Goal: Complete application form

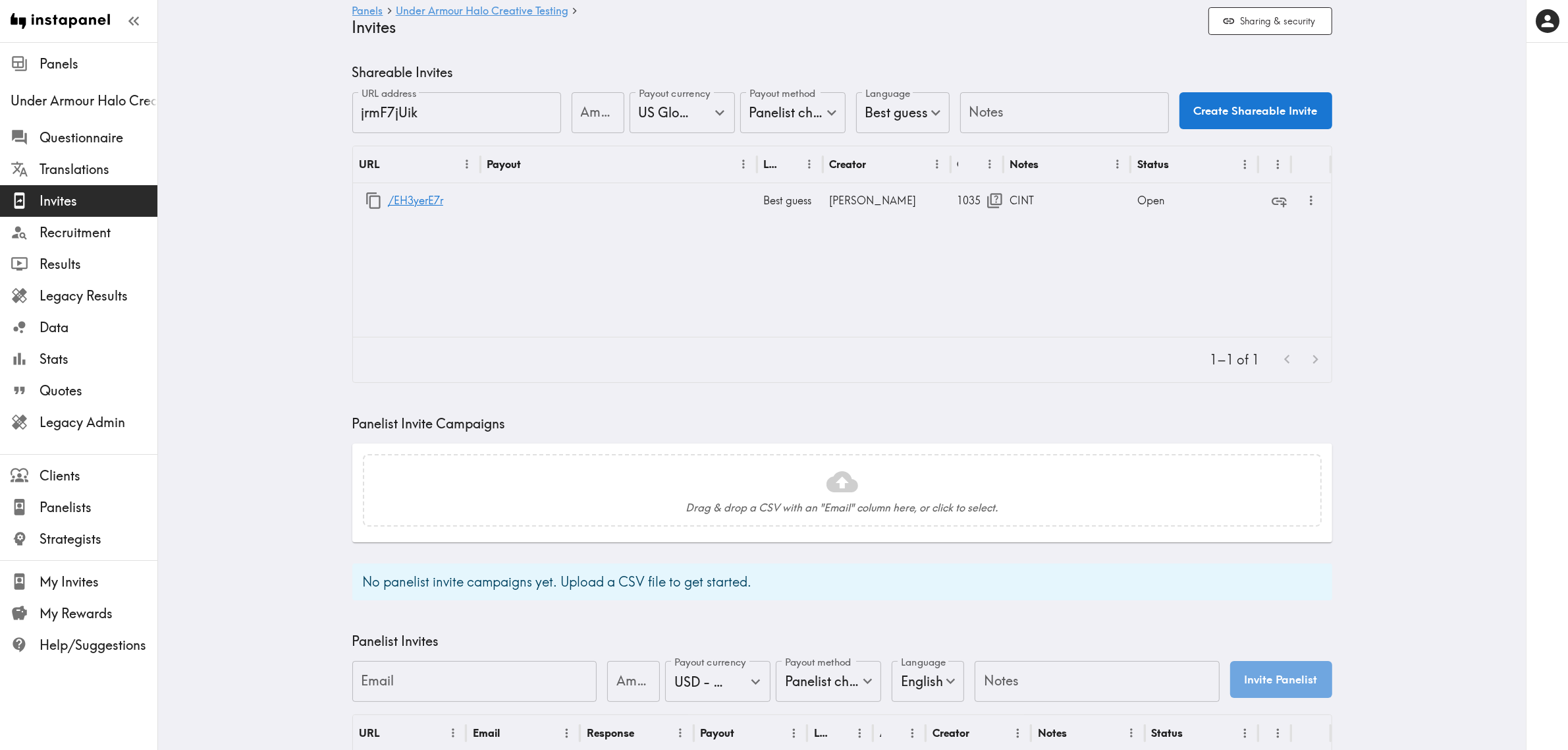
click at [1012, 113] on input "Notes" at bounding box center [1065, 112] width 209 height 41
click at [367, 205] on icon "button" at bounding box center [374, 200] width 17 height 17
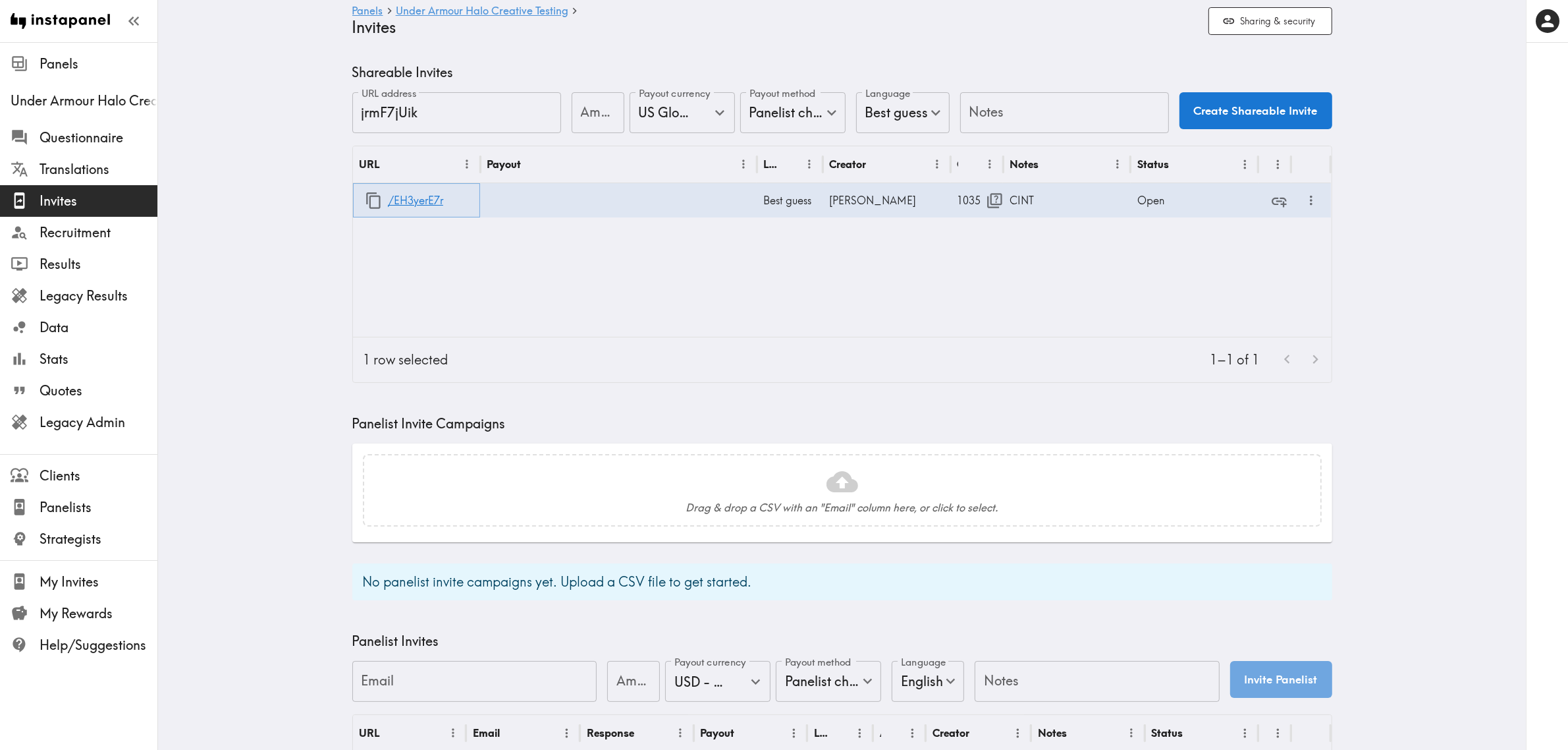
click at [365, 205] on icon "button" at bounding box center [374, 200] width 17 height 17
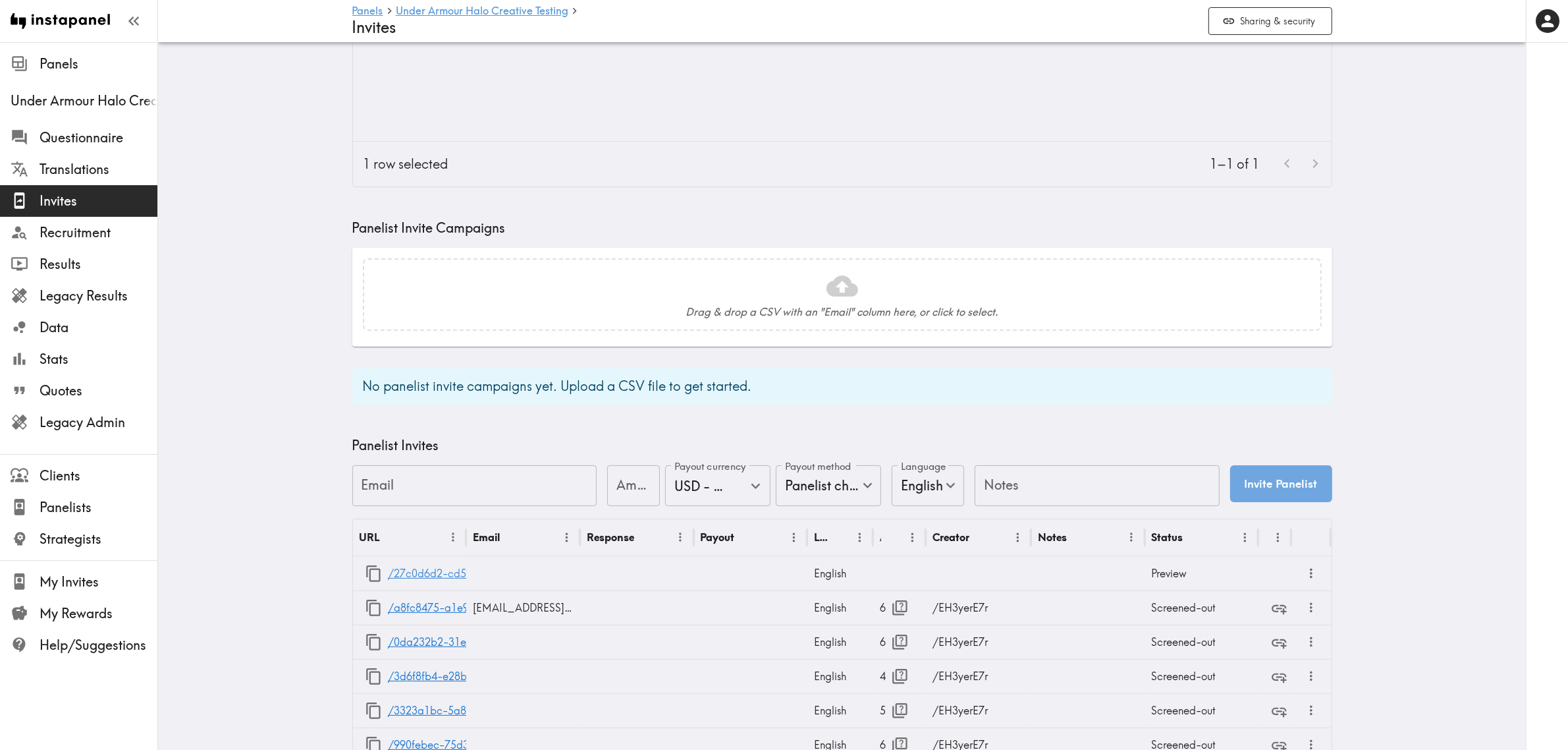
scroll to position [247, 0]
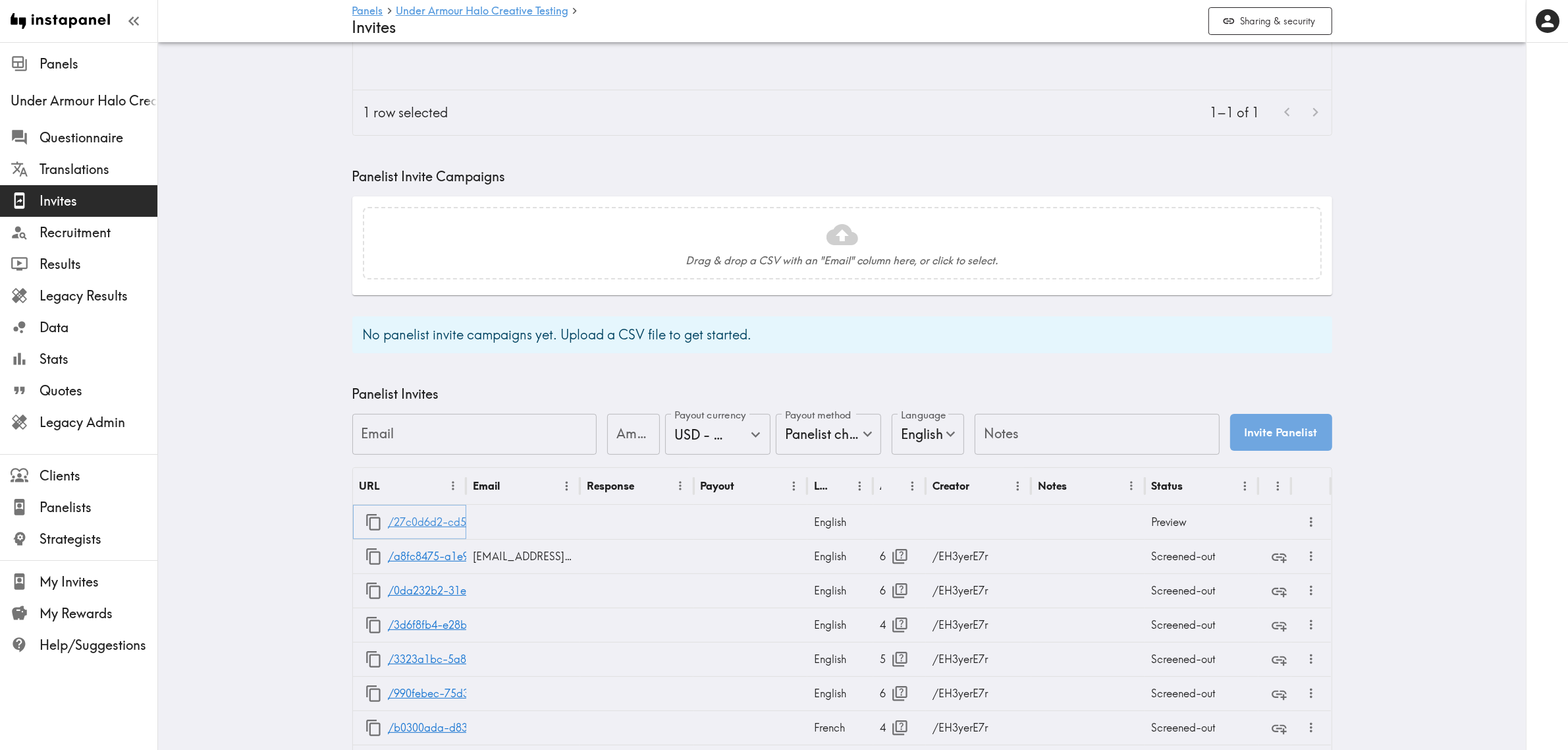
click at [400, 519] on link "/27c0d6d2-cd52-4912-a8fd-f6703d863962" at bounding box center [496, 522] width 216 height 34
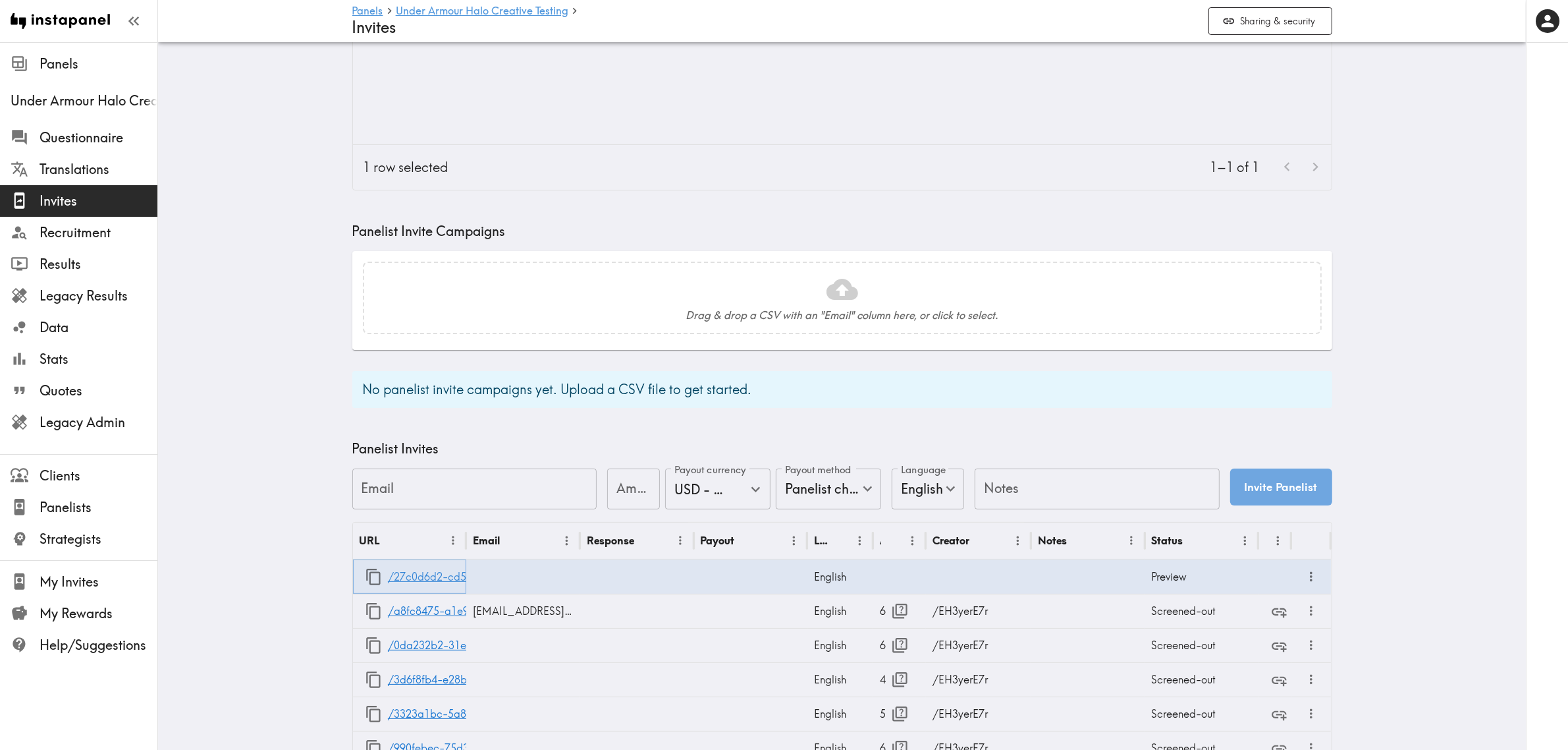
scroll to position [164, 0]
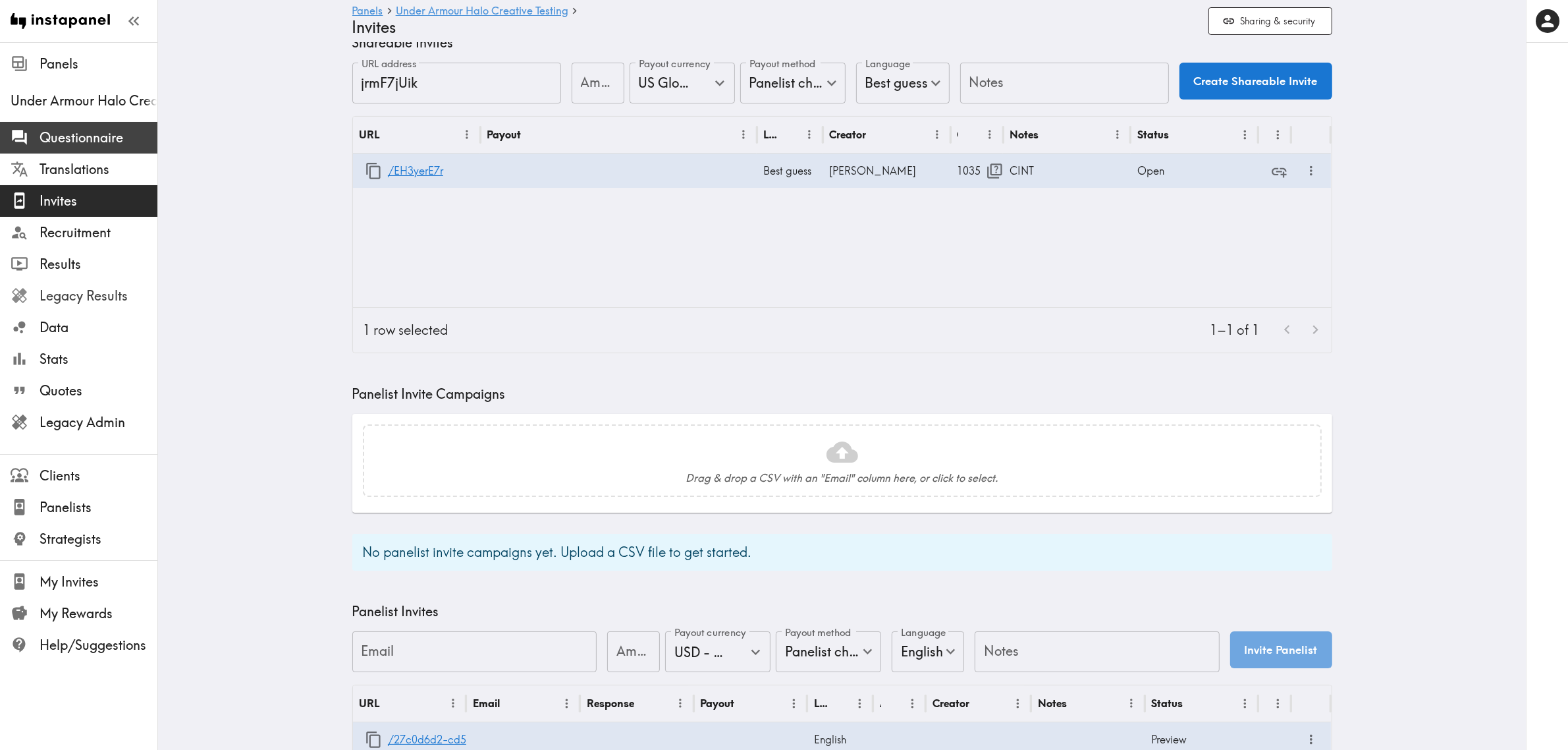
scroll to position [0, 0]
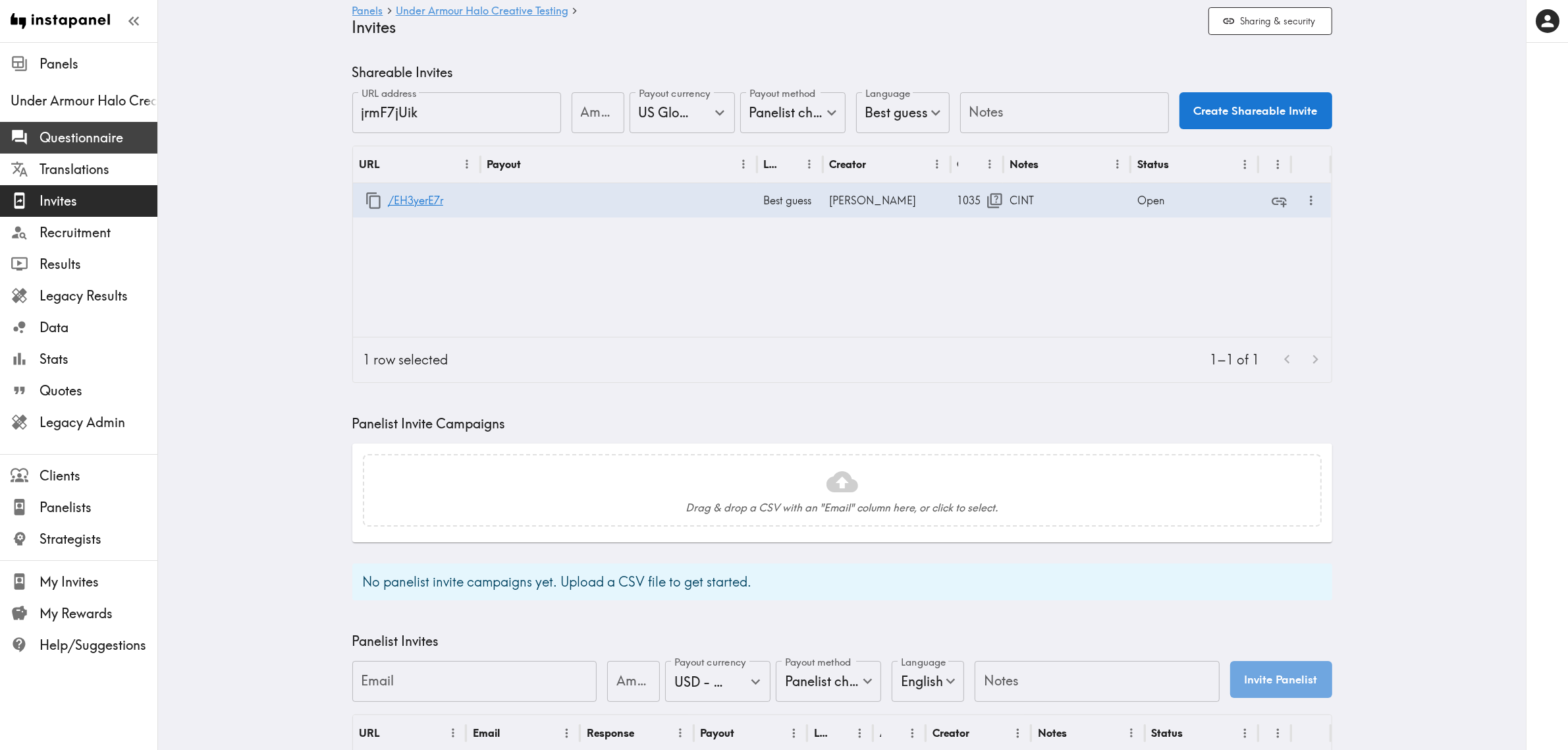
click at [100, 136] on span "Questionnaire" at bounding box center [98, 138] width 118 height 18
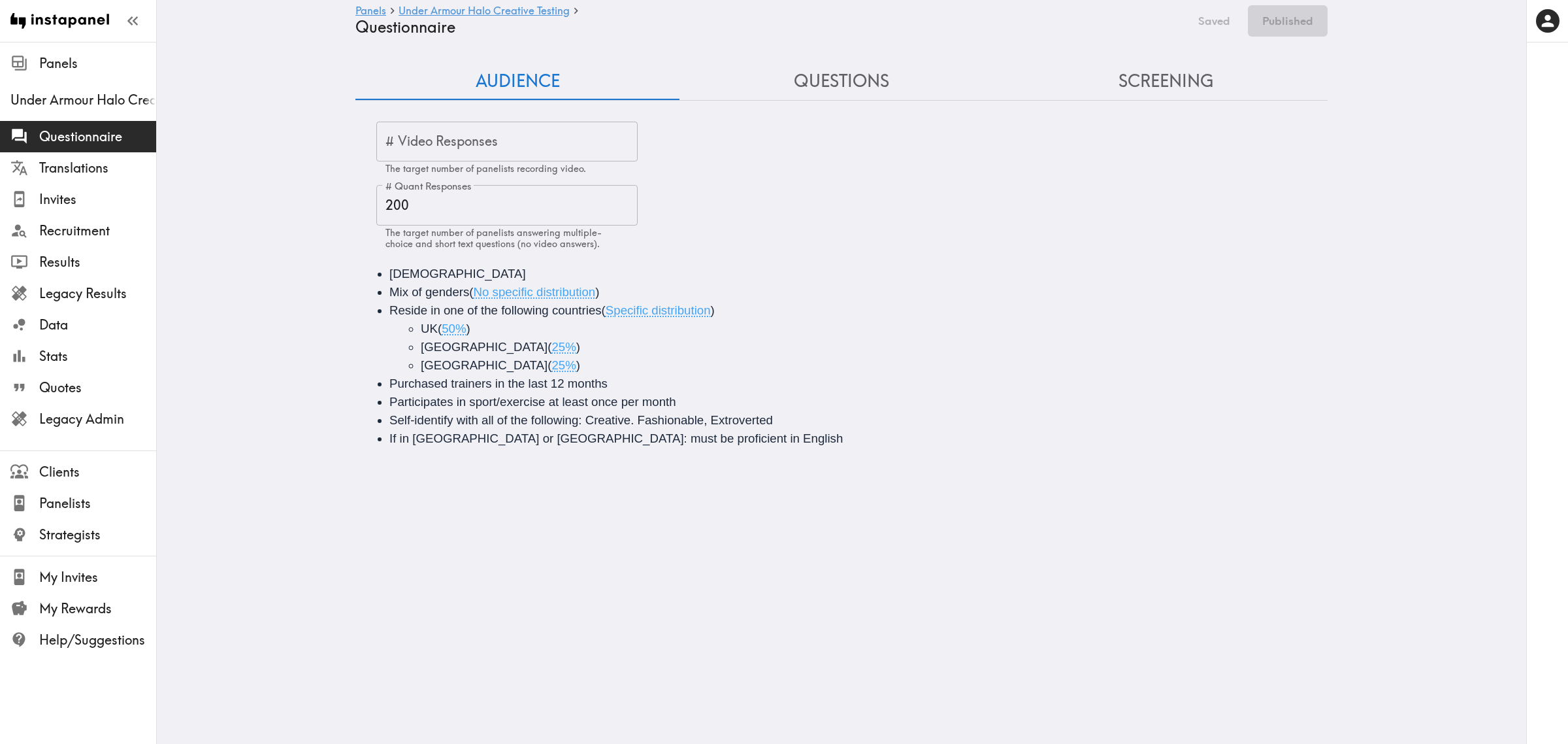
click at [801, 73] on button "Questions" at bounding box center [842, 81] width 324 height 37
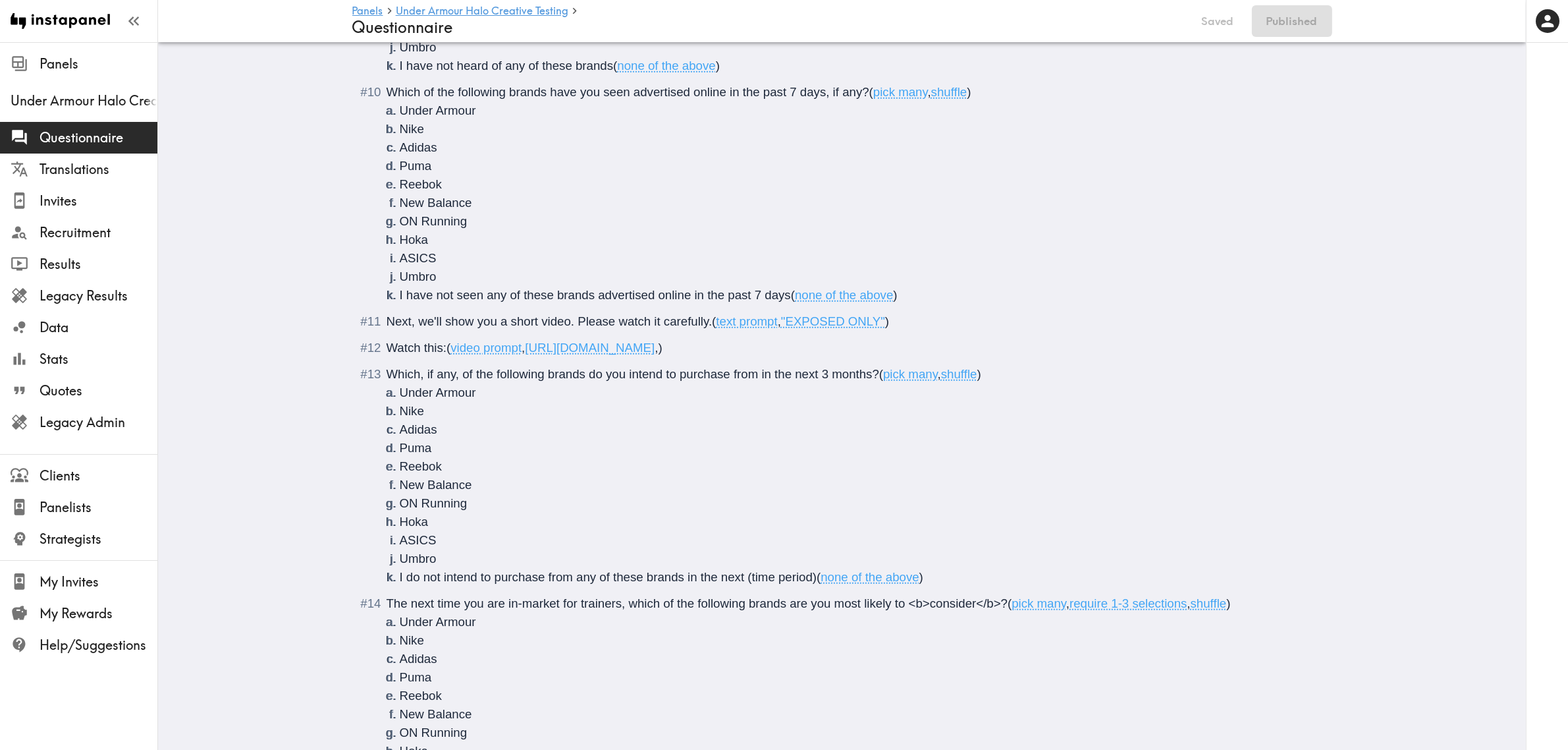
scroll to position [1319, 0]
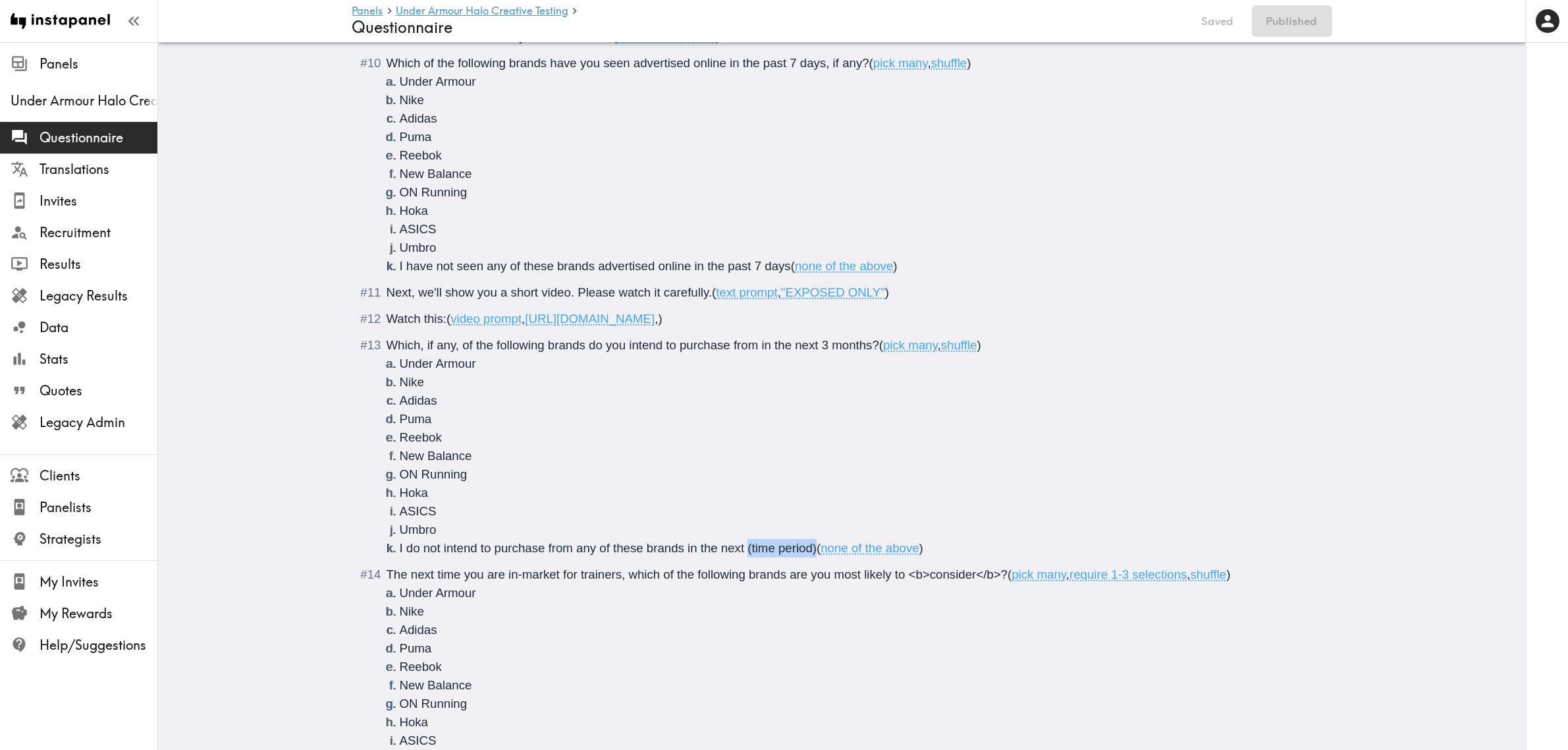
drag, startPoint x: 811, startPoint y: 547, endPoint x: 741, endPoint y: 556, distance: 70.6
click at [741, 556] on li "I do not intend to purchase from any of these brands in the next (time period) …" at bounding box center [858, 548] width 917 height 18
click at [1215, 18] on button "Save now" at bounding box center [1209, 21] width 65 height 32
click at [1288, 22] on button "Publish" at bounding box center [1300, 21] width 68 height 32
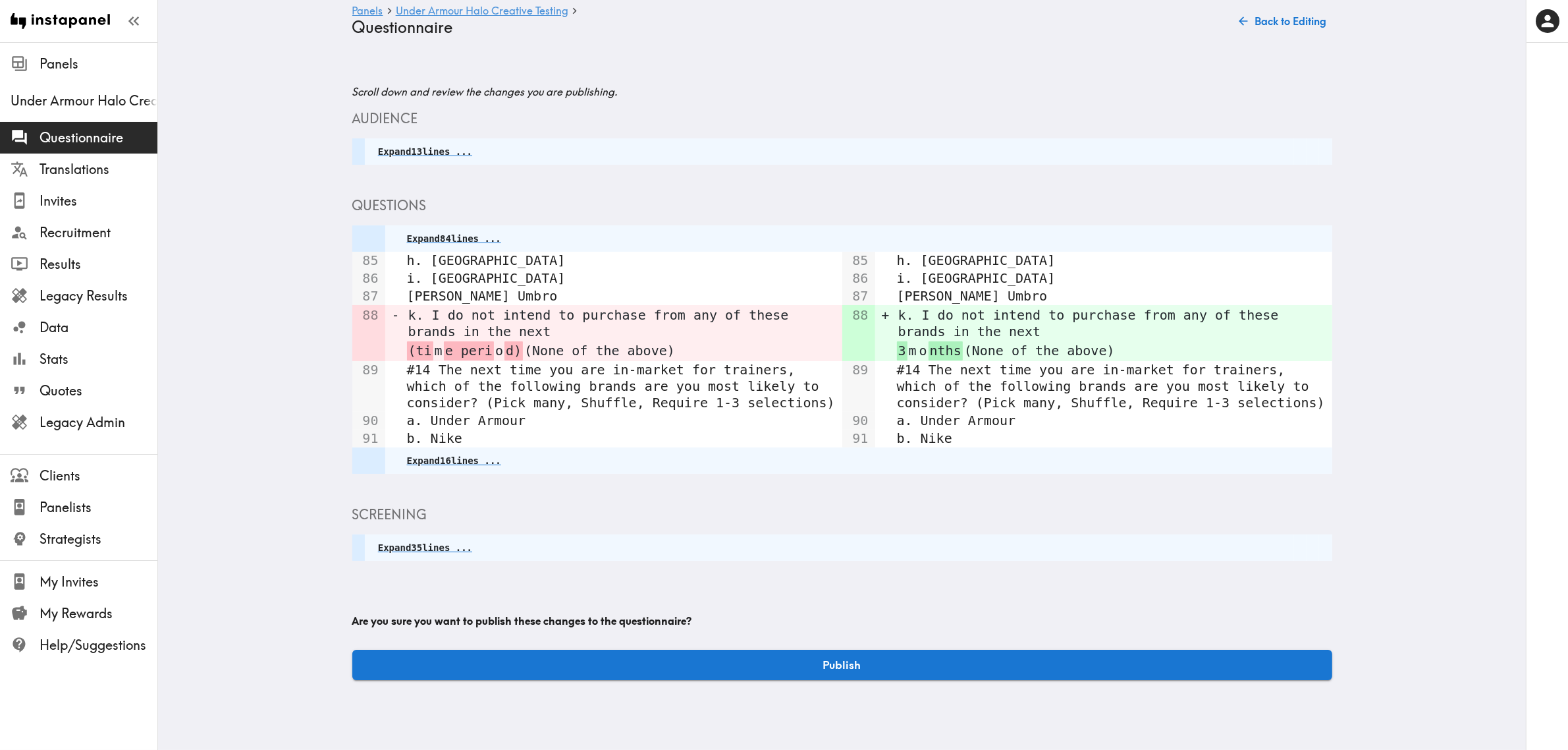
scroll to position [0, 0]
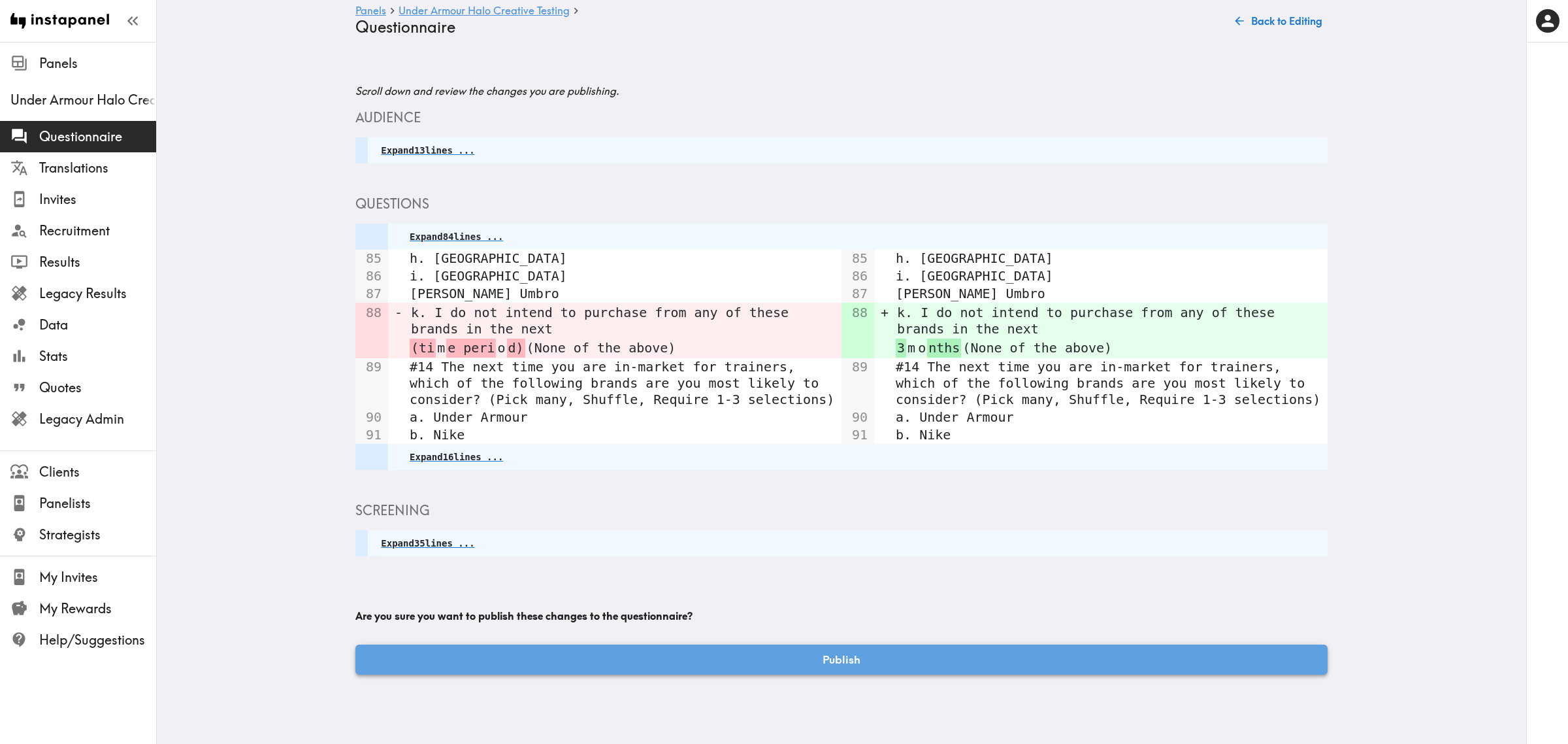
click at [1072, 664] on button "Publish" at bounding box center [841, 659] width 972 height 30
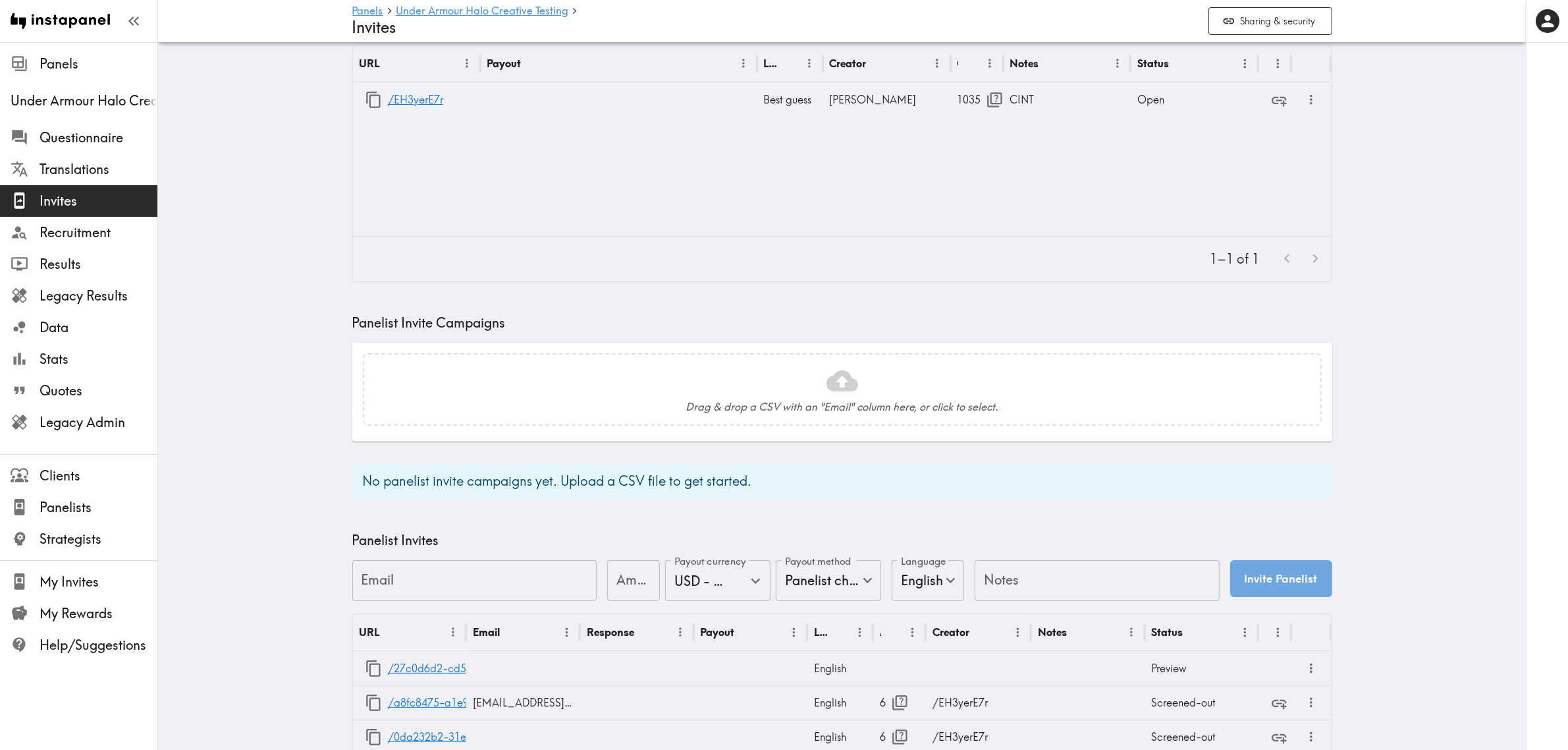
scroll to position [164, 0]
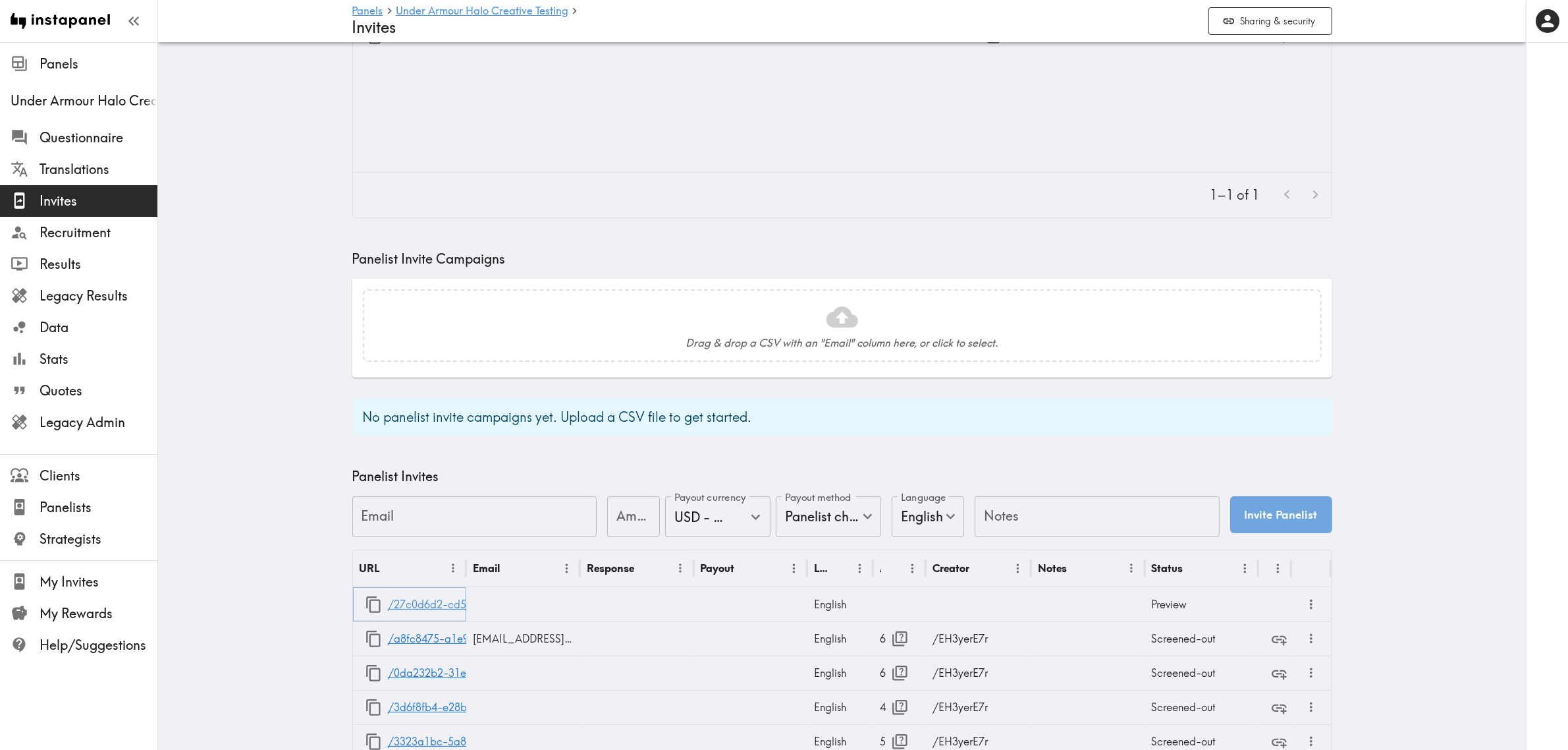
click at [435, 601] on link "/27c0d6d2-cd52-4912-a8fd-f6703d863962" at bounding box center [496, 604] width 216 height 34
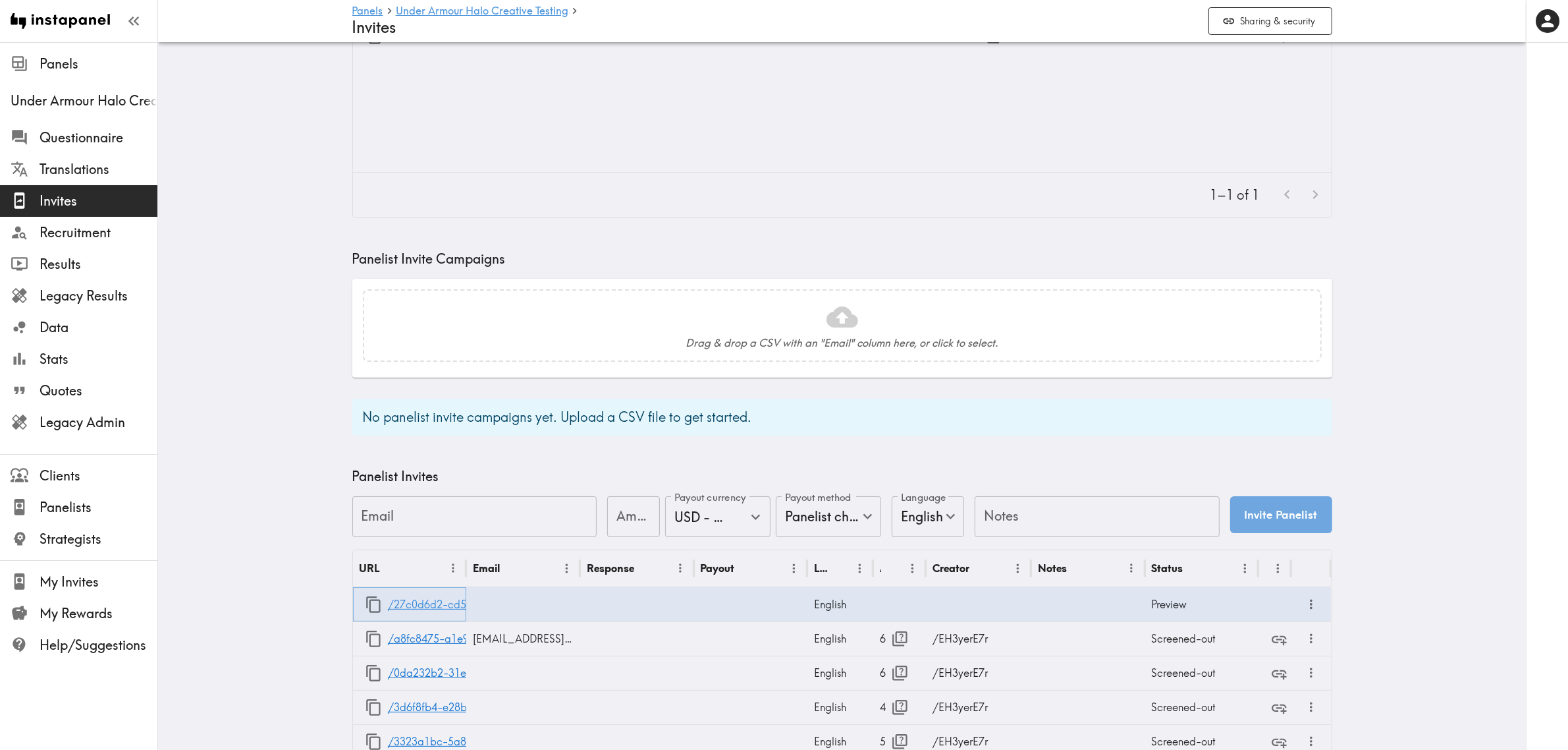
scroll to position [60, 0]
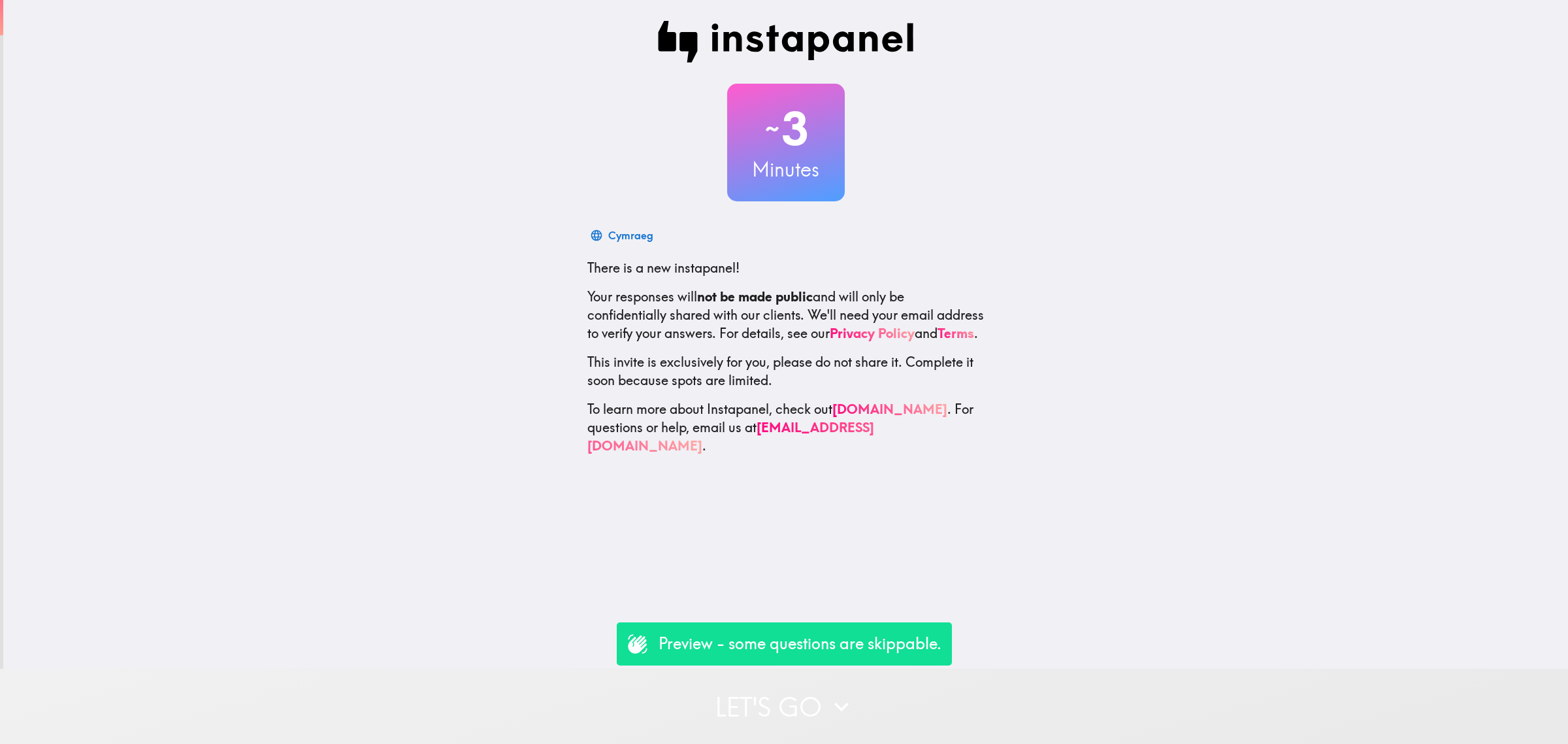
click at [1012, 687] on button "Let's go" at bounding box center [784, 706] width 1568 height 75
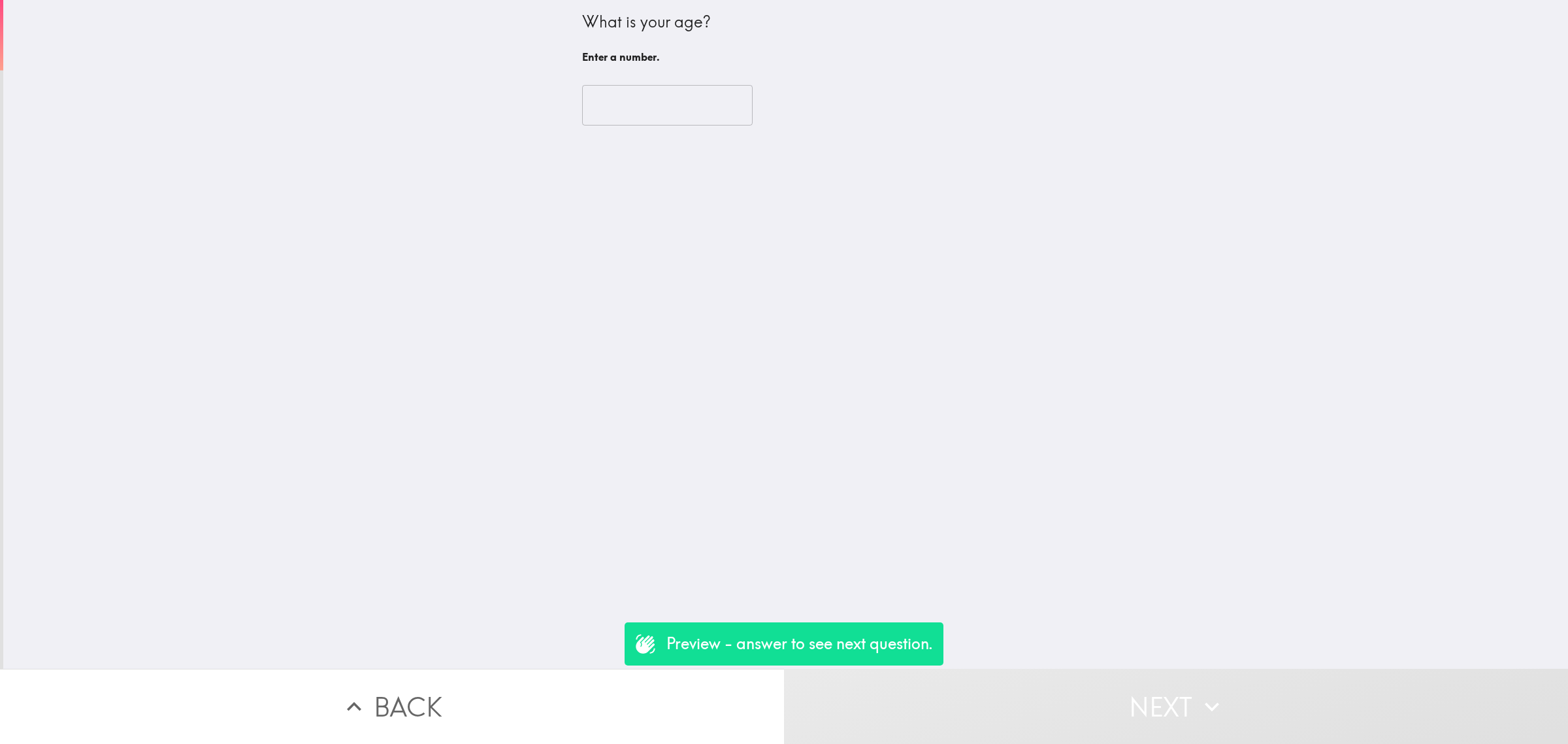
click at [620, 119] on input "number" at bounding box center [668, 105] width 170 height 41
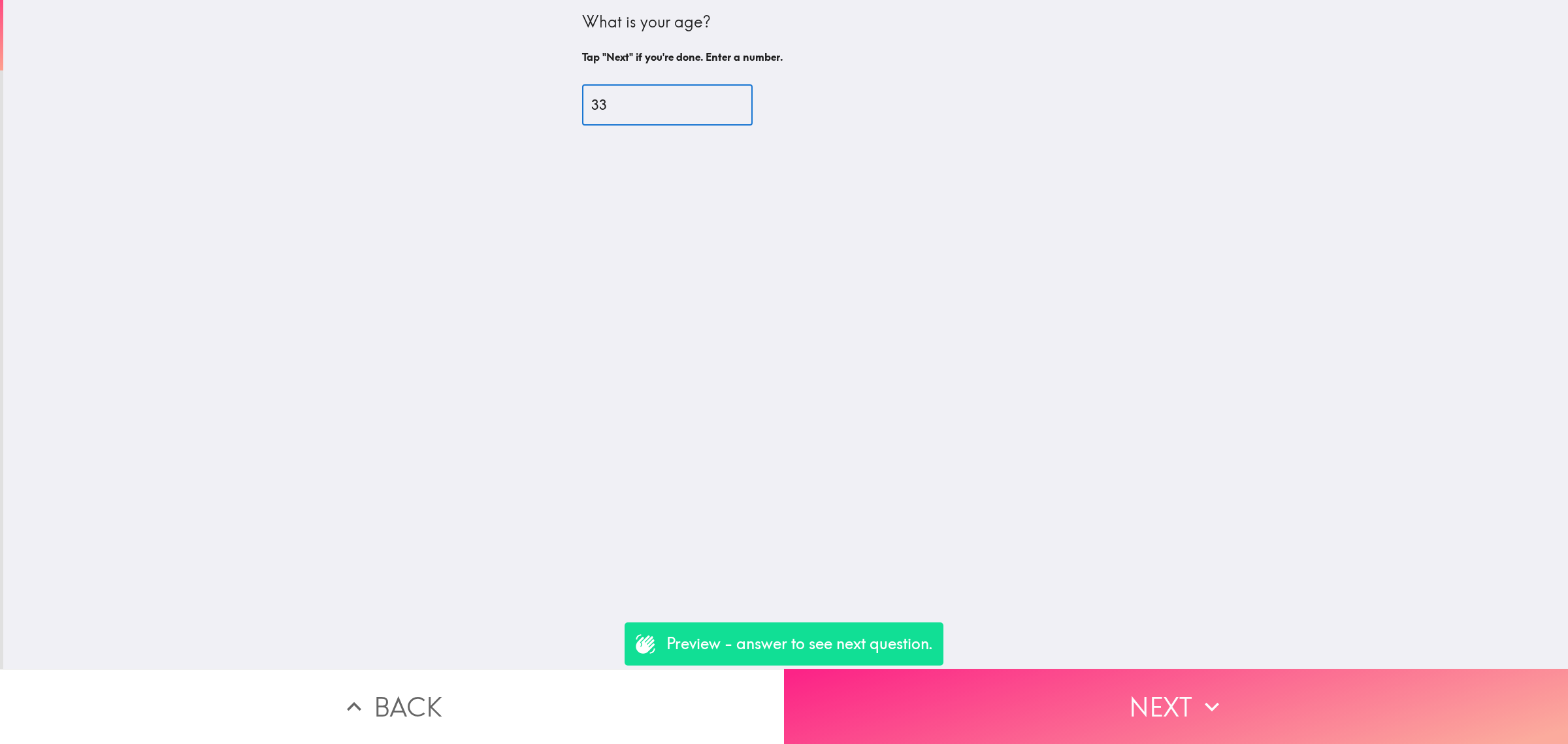
type input "33"
click at [1125, 675] on button "Next" at bounding box center [1177, 706] width 784 height 75
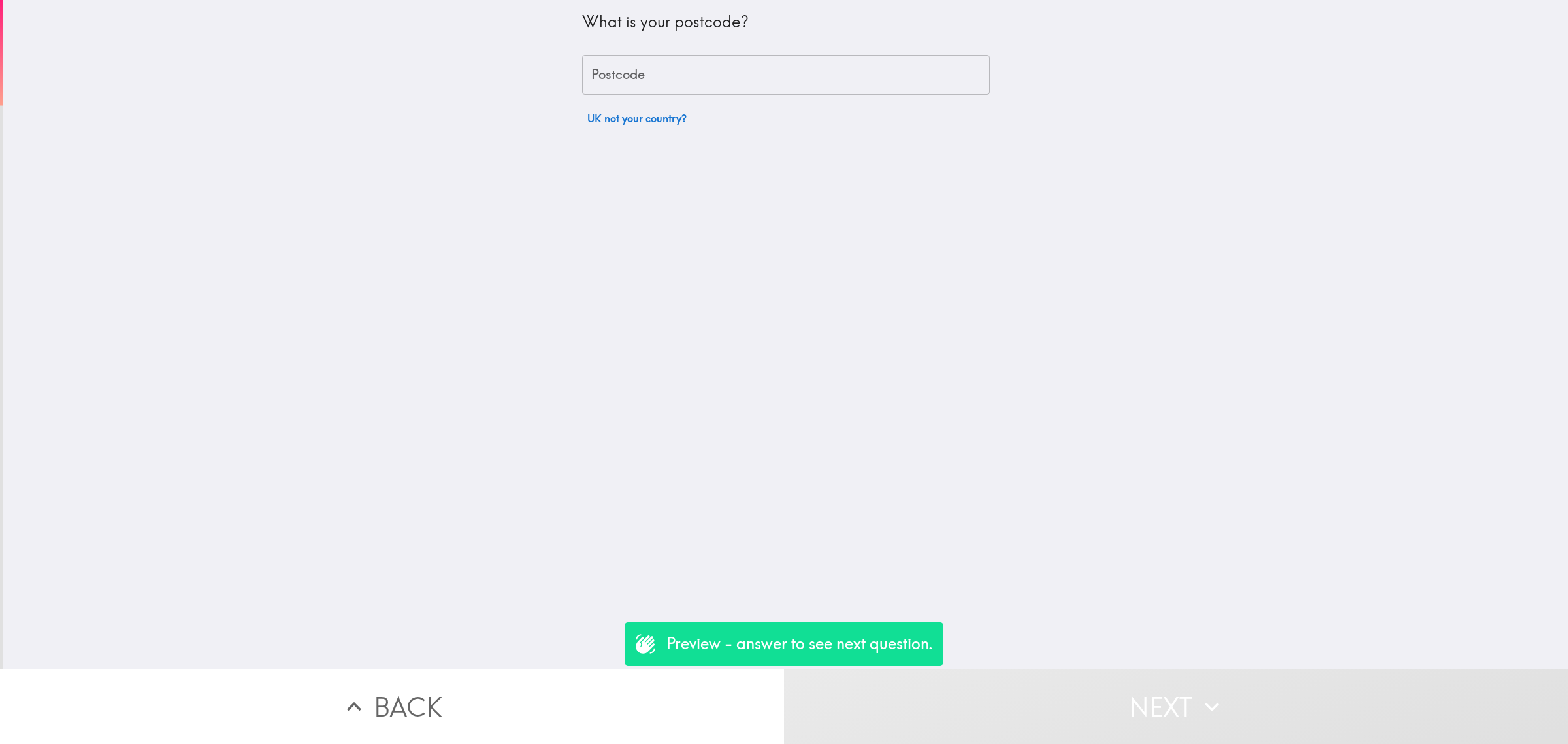
click at [622, 85] on input "Postcode" at bounding box center [786, 75] width 408 height 41
type input "rm156pr"
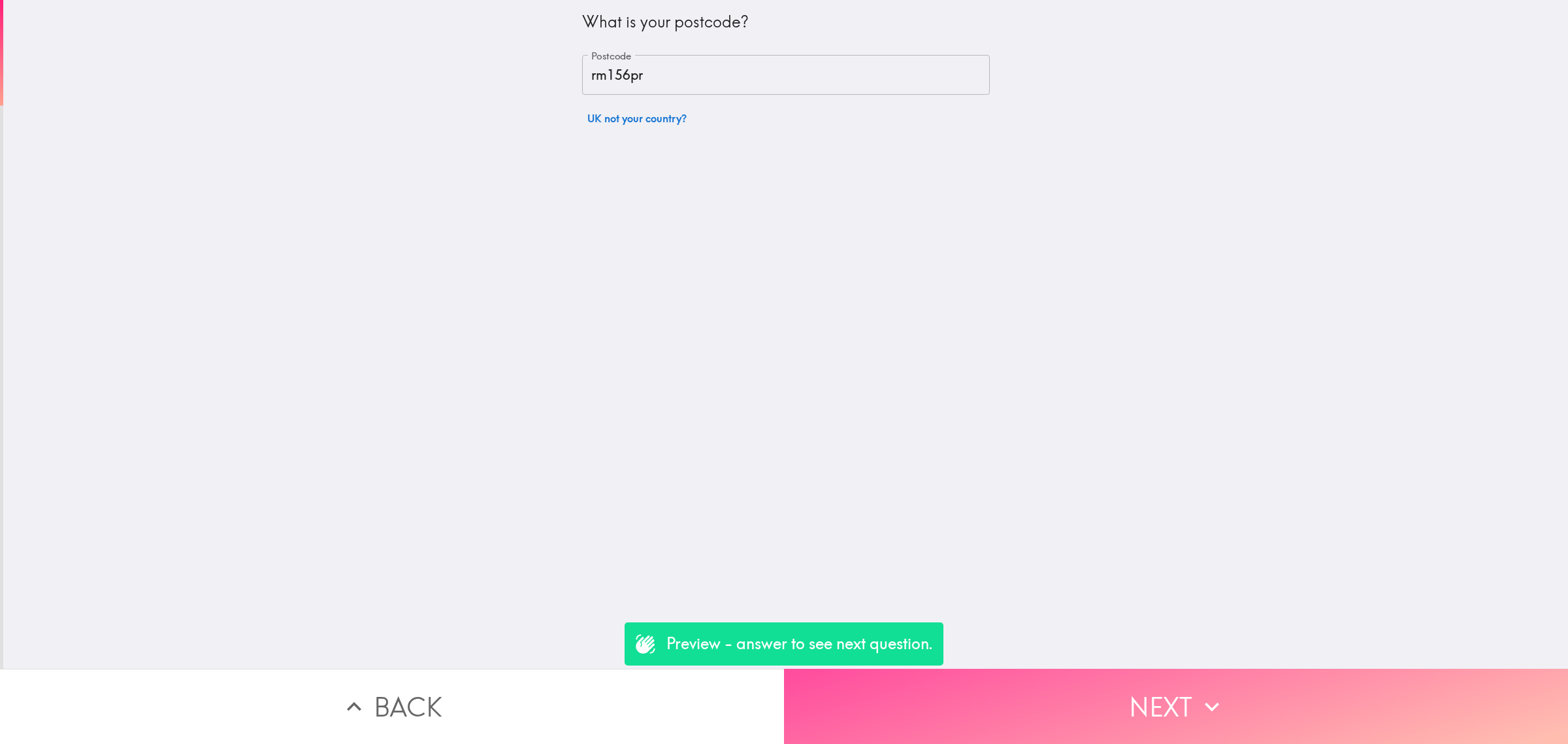
click at [1138, 702] on button "Next" at bounding box center [1177, 706] width 784 height 75
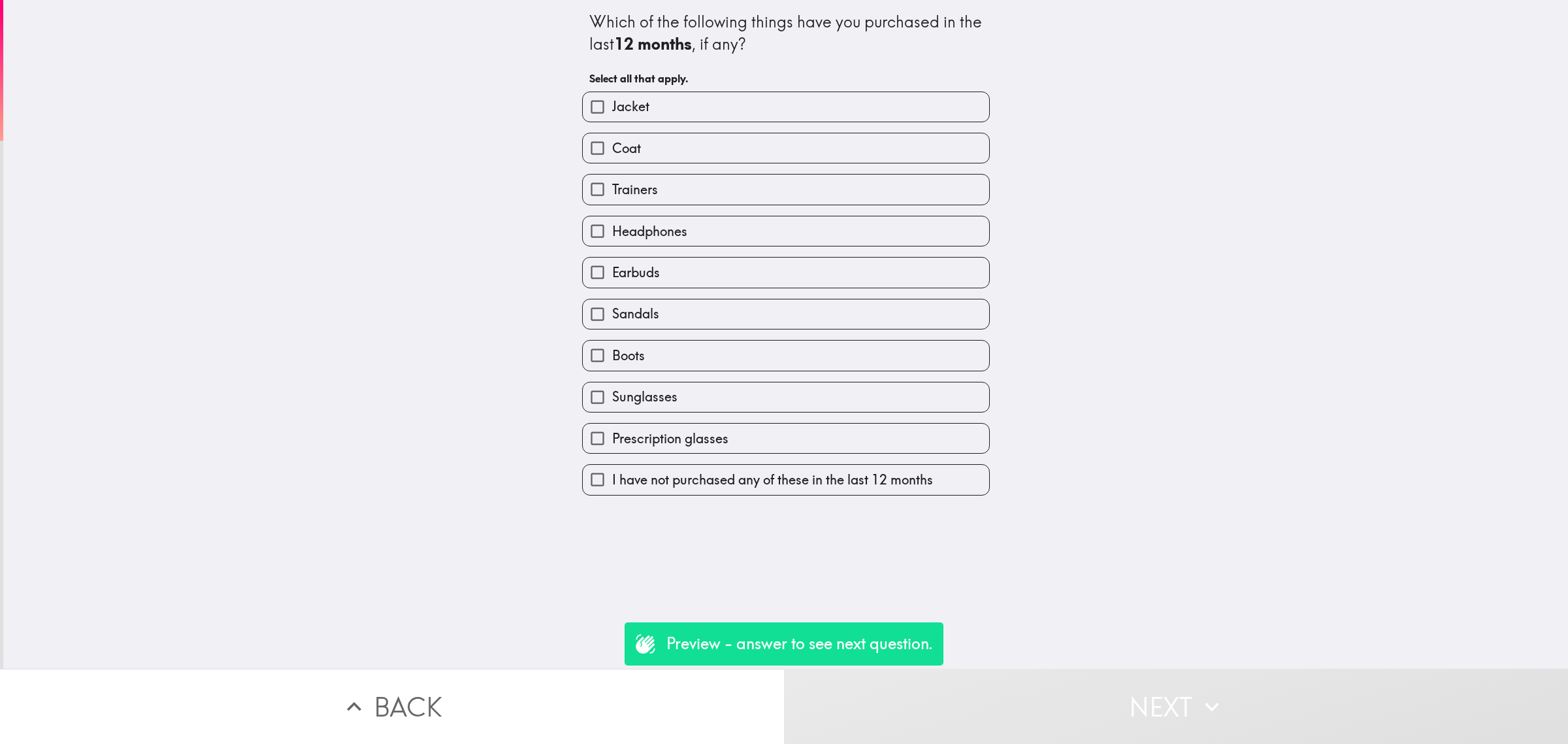
click at [669, 191] on label "Trainers" at bounding box center [785, 189] width 407 height 29
click at [612, 191] on input "Trainers" at bounding box center [597, 189] width 29 height 29
checkbox input "true"
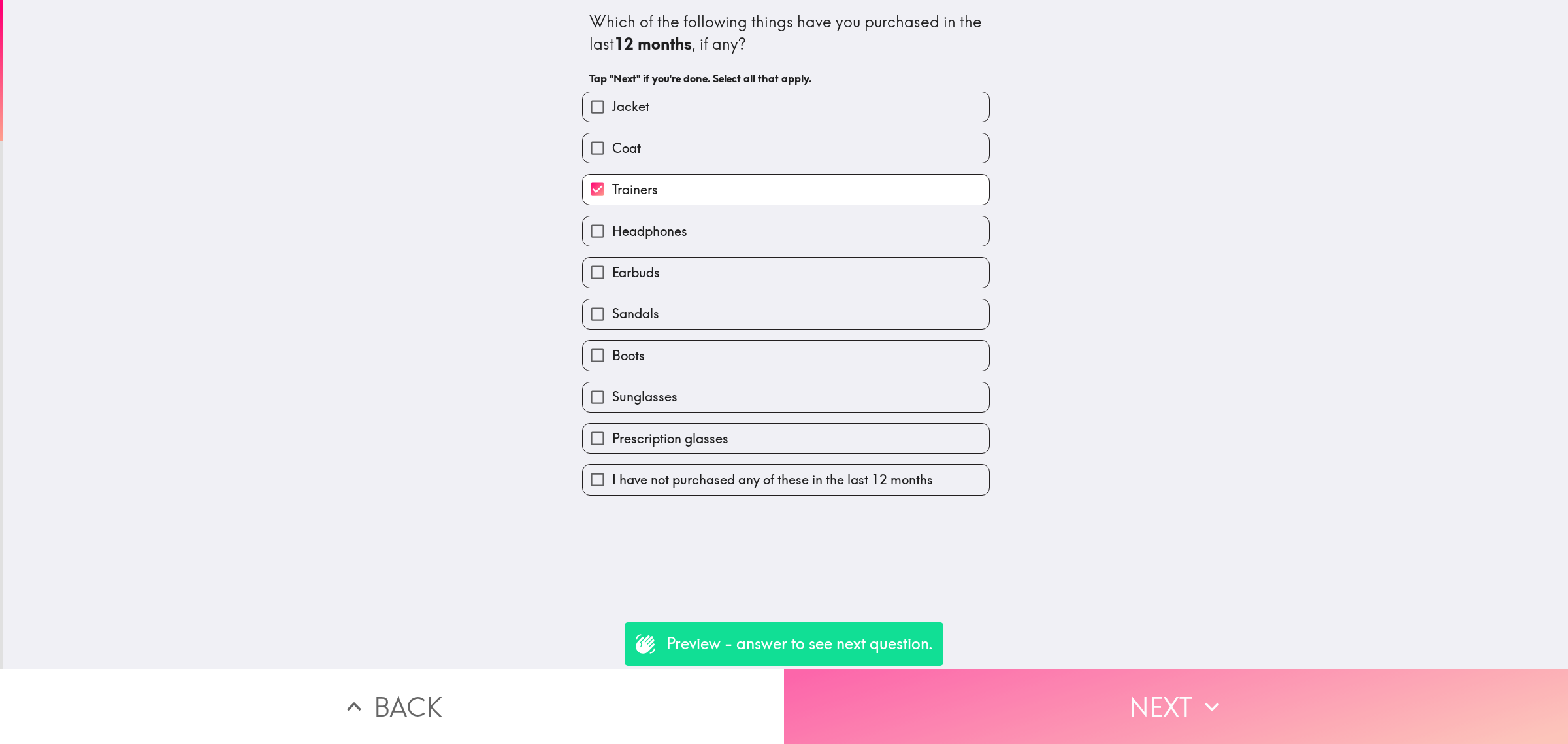
click at [1187, 717] on button "Next" at bounding box center [1177, 706] width 784 height 75
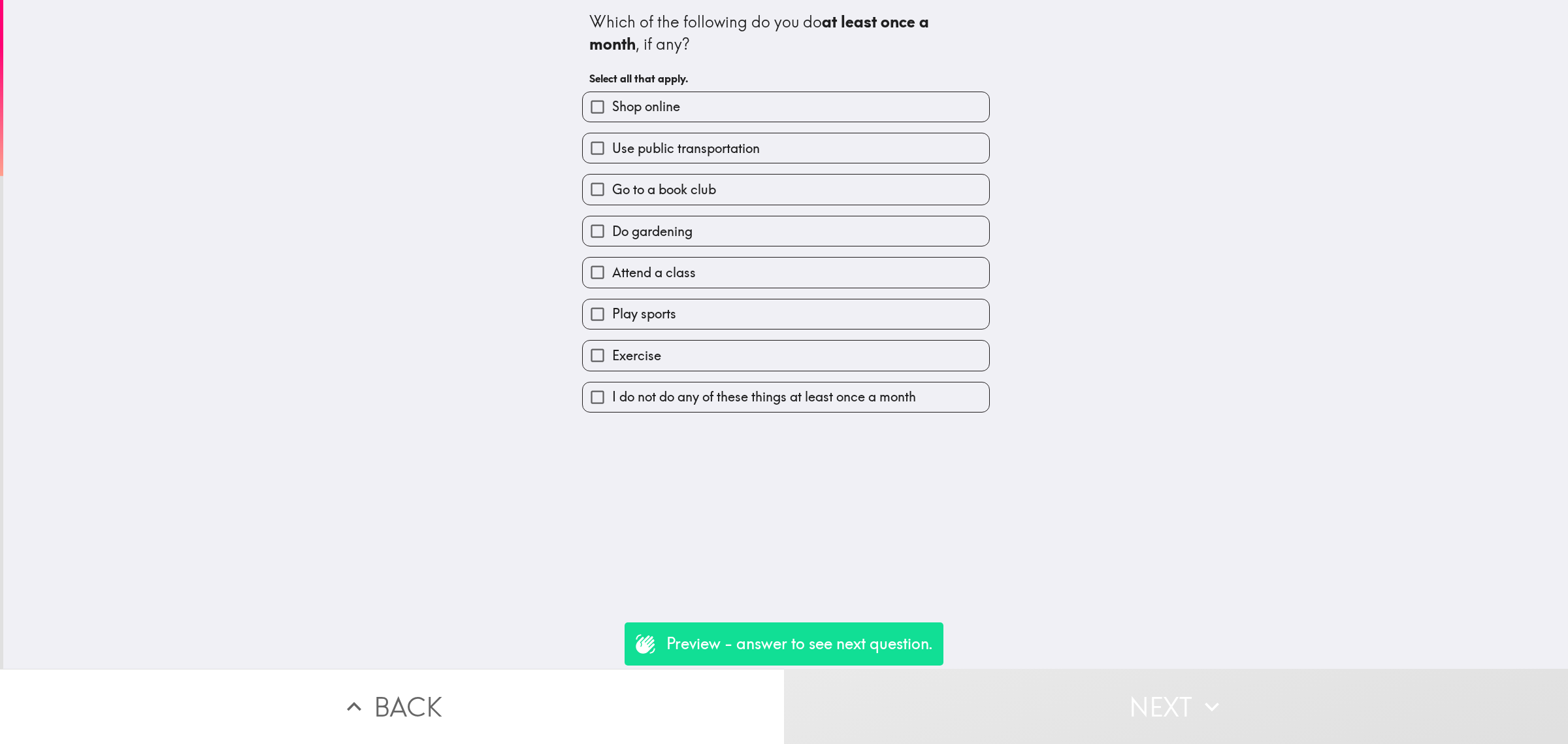
click at [707, 204] on label "Go to a book club" at bounding box center [785, 189] width 407 height 29
click at [612, 204] on input "Go to a book club" at bounding box center [597, 189] width 29 height 29
checkbox input "true"
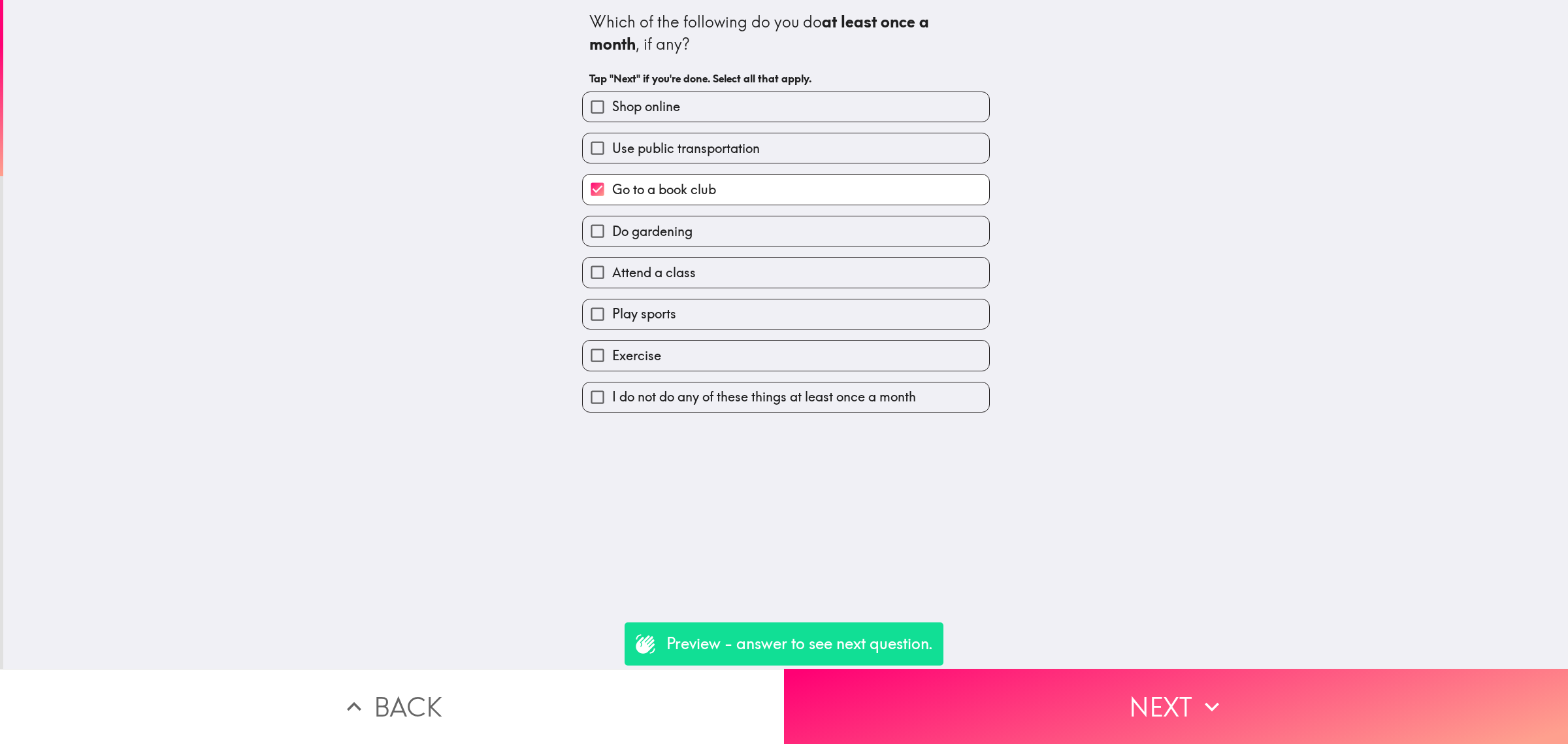
click at [703, 322] on label "Play sports" at bounding box center [785, 314] width 407 height 29
click at [612, 322] on input "Play sports" at bounding box center [597, 314] width 29 height 29
checkbox input "true"
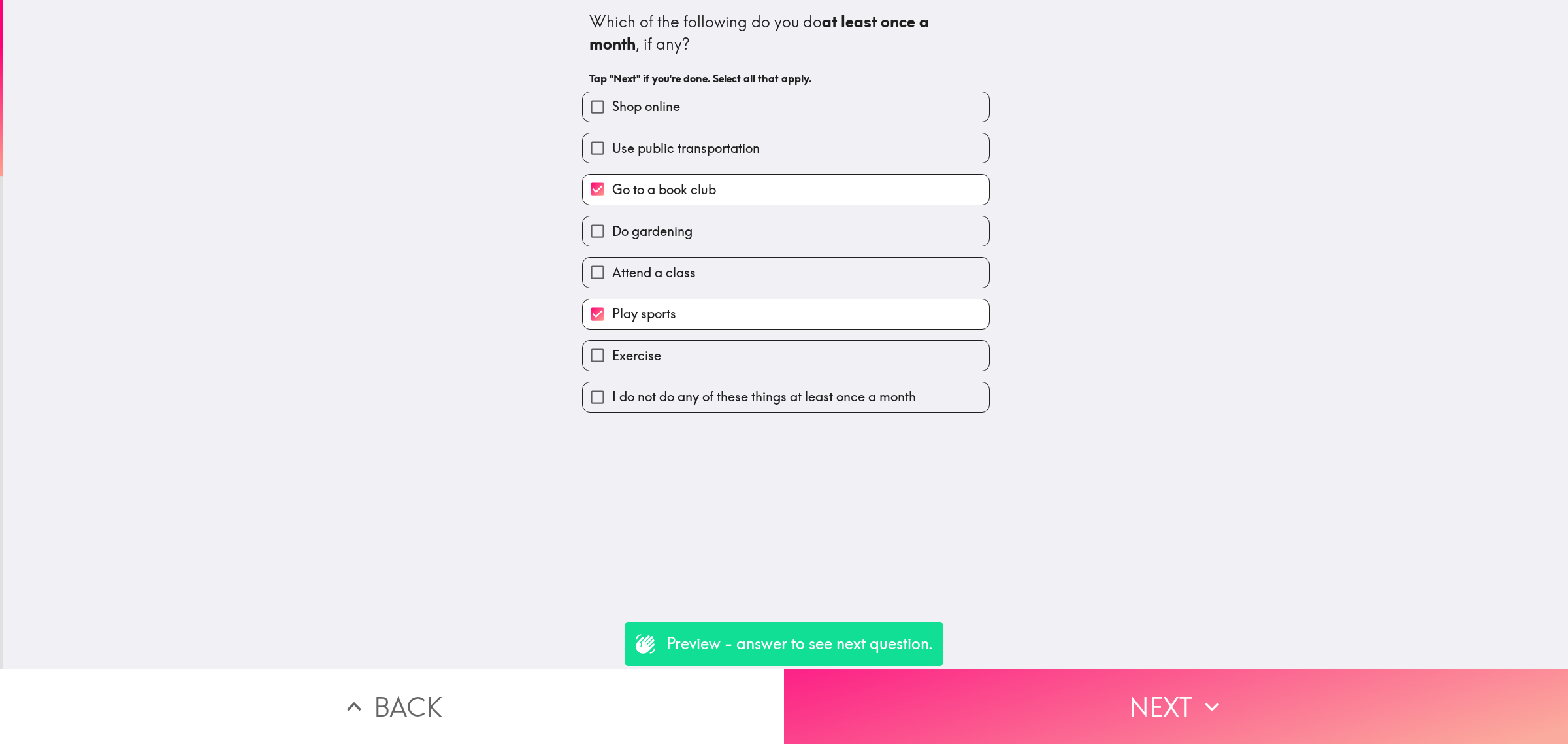
click at [1157, 700] on button "Next" at bounding box center [1177, 706] width 784 height 75
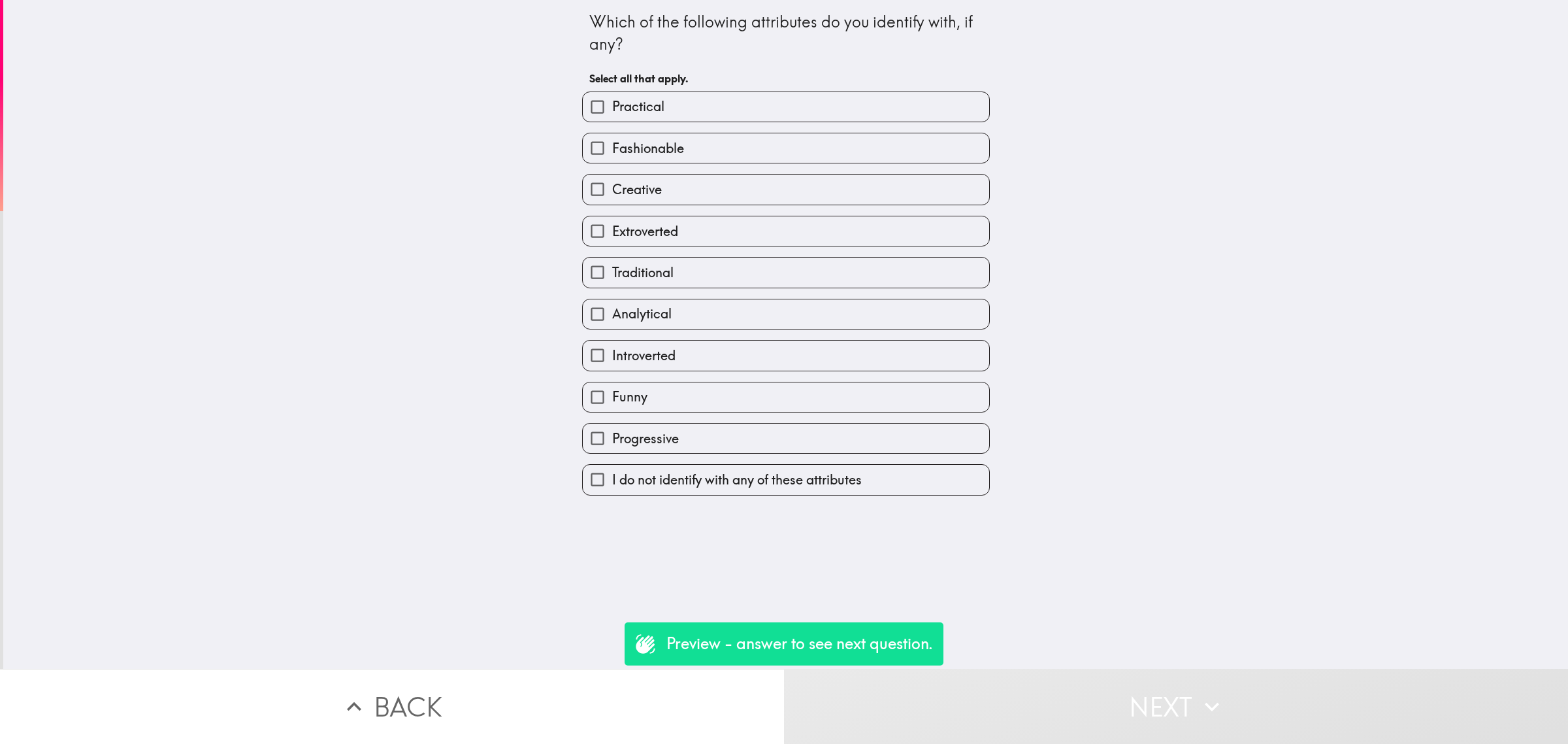
click at [659, 151] on span "Fashionable" at bounding box center [648, 149] width 72 height 18
click at [612, 151] on input "Fashionable" at bounding box center [597, 148] width 29 height 29
checkbox input "true"
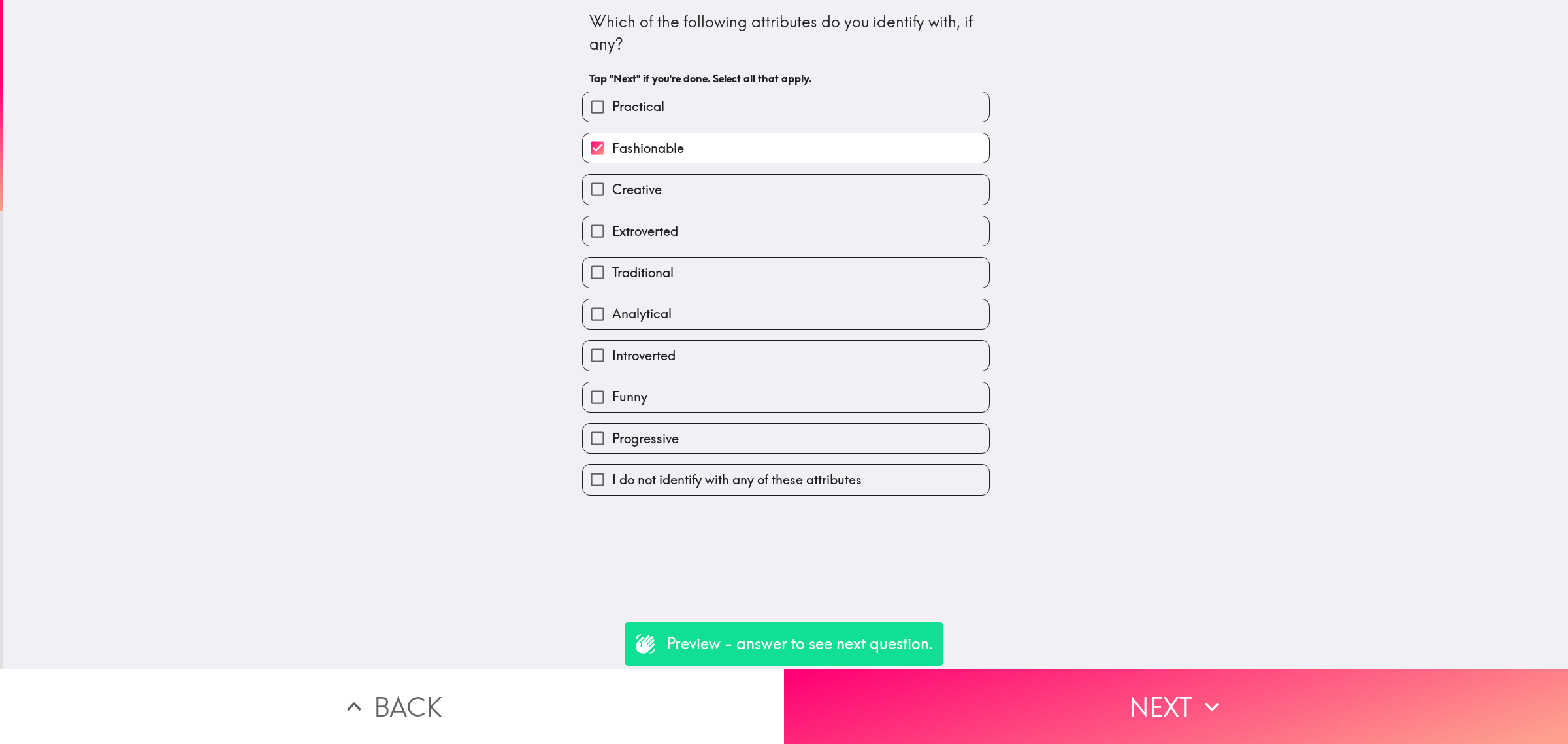
click at [655, 190] on label "Creative" at bounding box center [785, 189] width 407 height 29
click at [612, 190] on input "Creative" at bounding box center [597, 189] width 29 height 29
checkbox input "true"
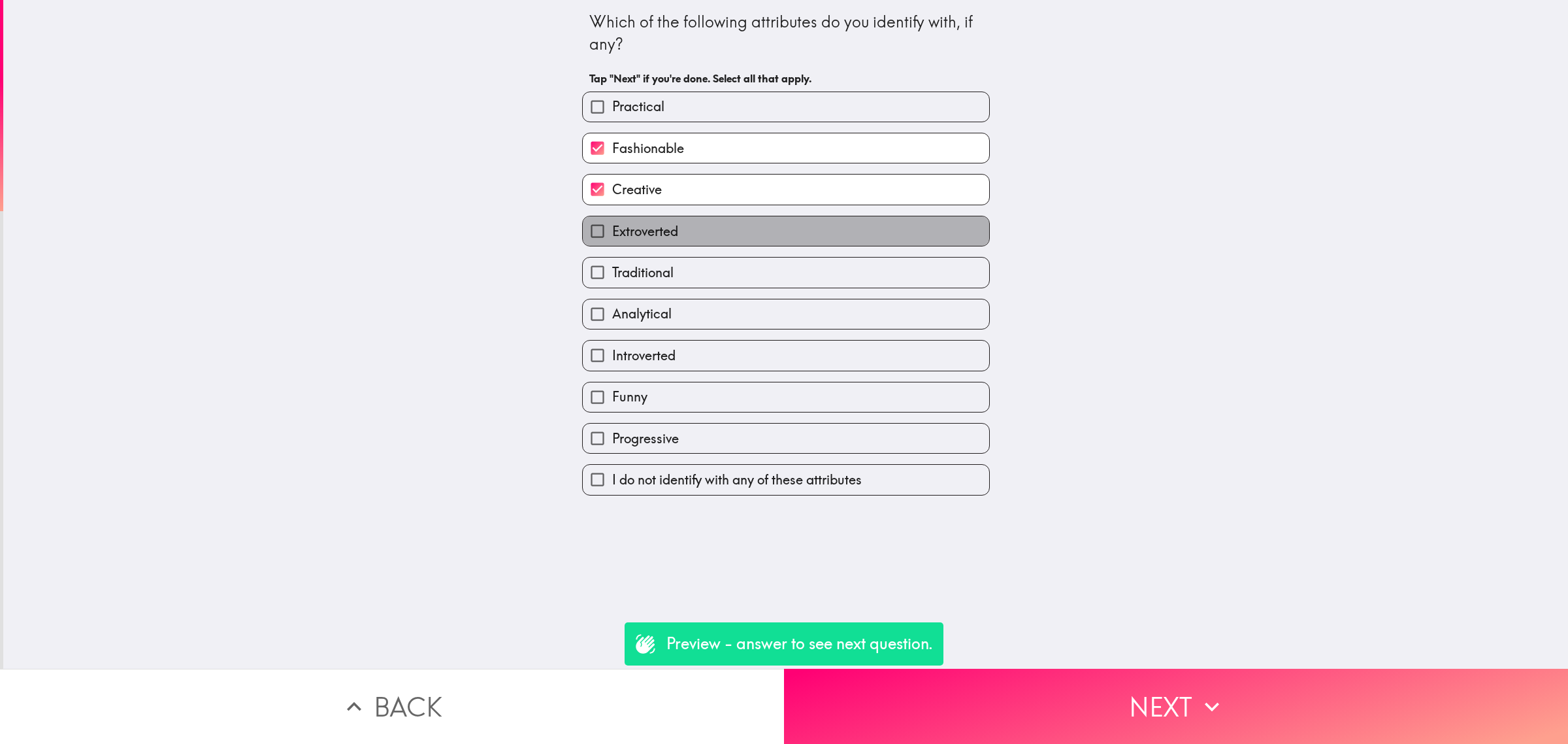
click at [678, 224] on label "Extroverted" at bounding box center [785, 231] width 407 height 29
click at [612, 224] on input "Extroverted" at bounding box center [597, 231] width 29 height 29
checkbox input "true"
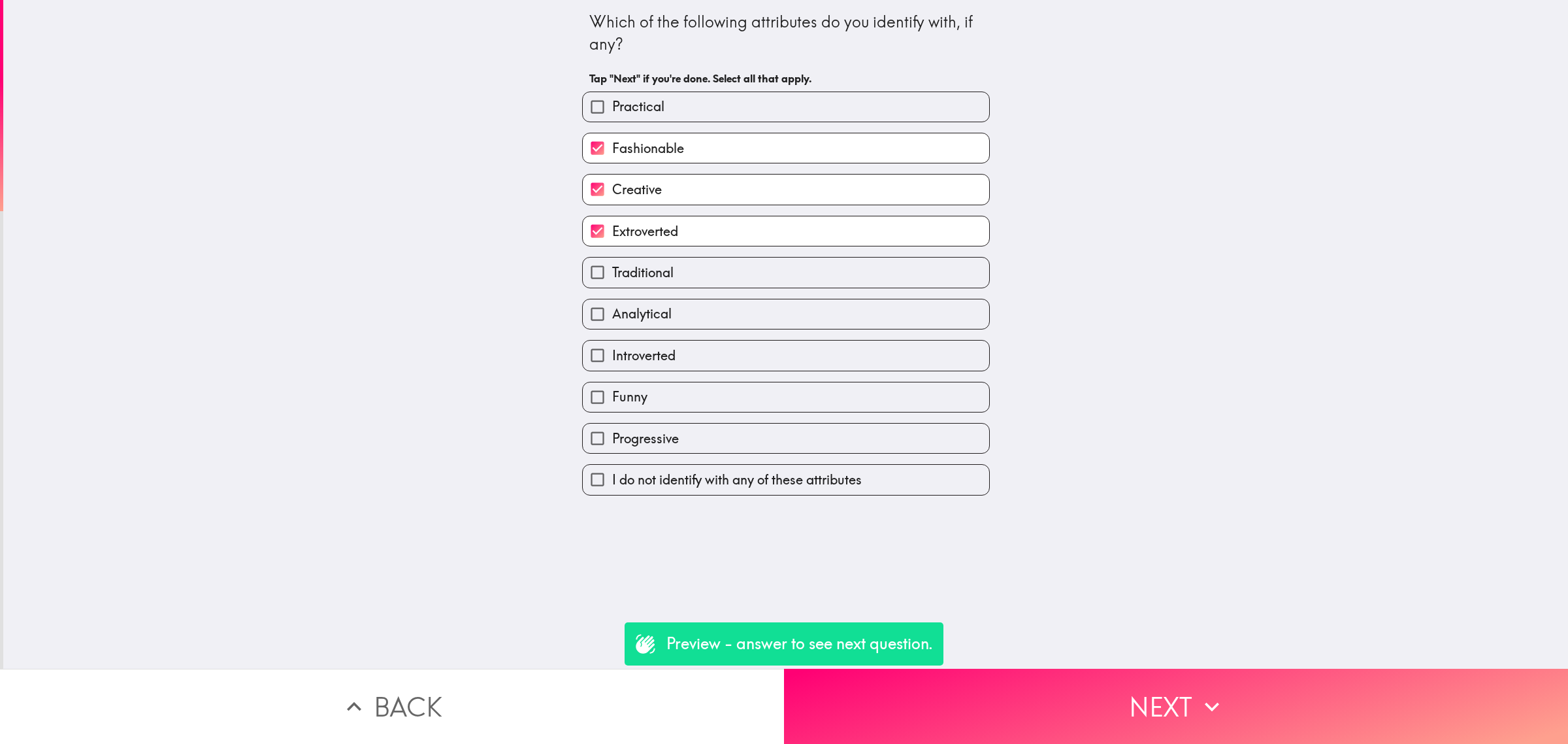
click at [1019, 655] on div "Which of the following attributes do you identify with, if any? Tap "Next" if y…" at bounding box center [785, 334] width 1564 height 669
click at [1028, 686] on button "Next" at bounding box center [1177, 706] width 784 height 75
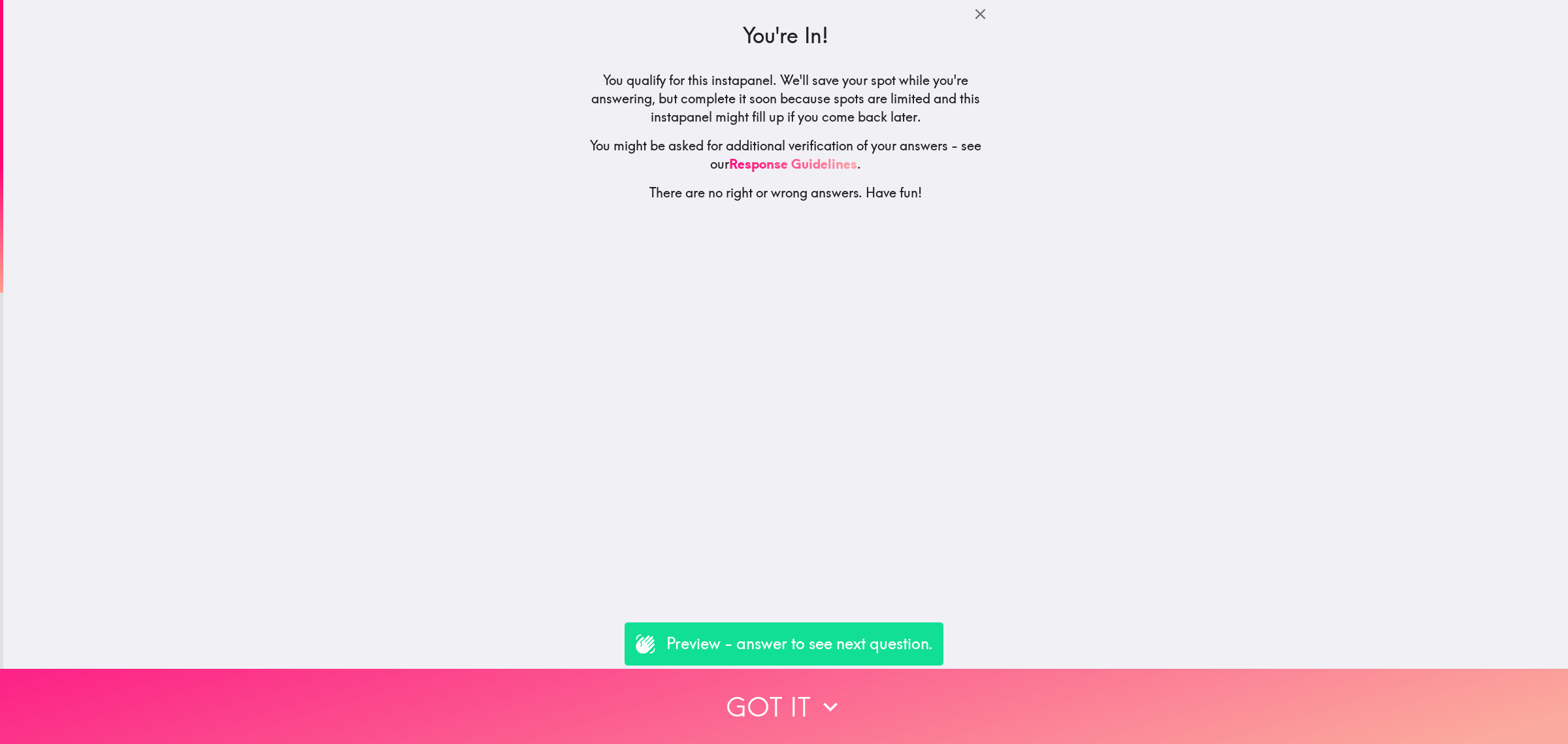
click at [1006, 700] on button "Got it" at bounding box center [784, 706] width 1568 height 75
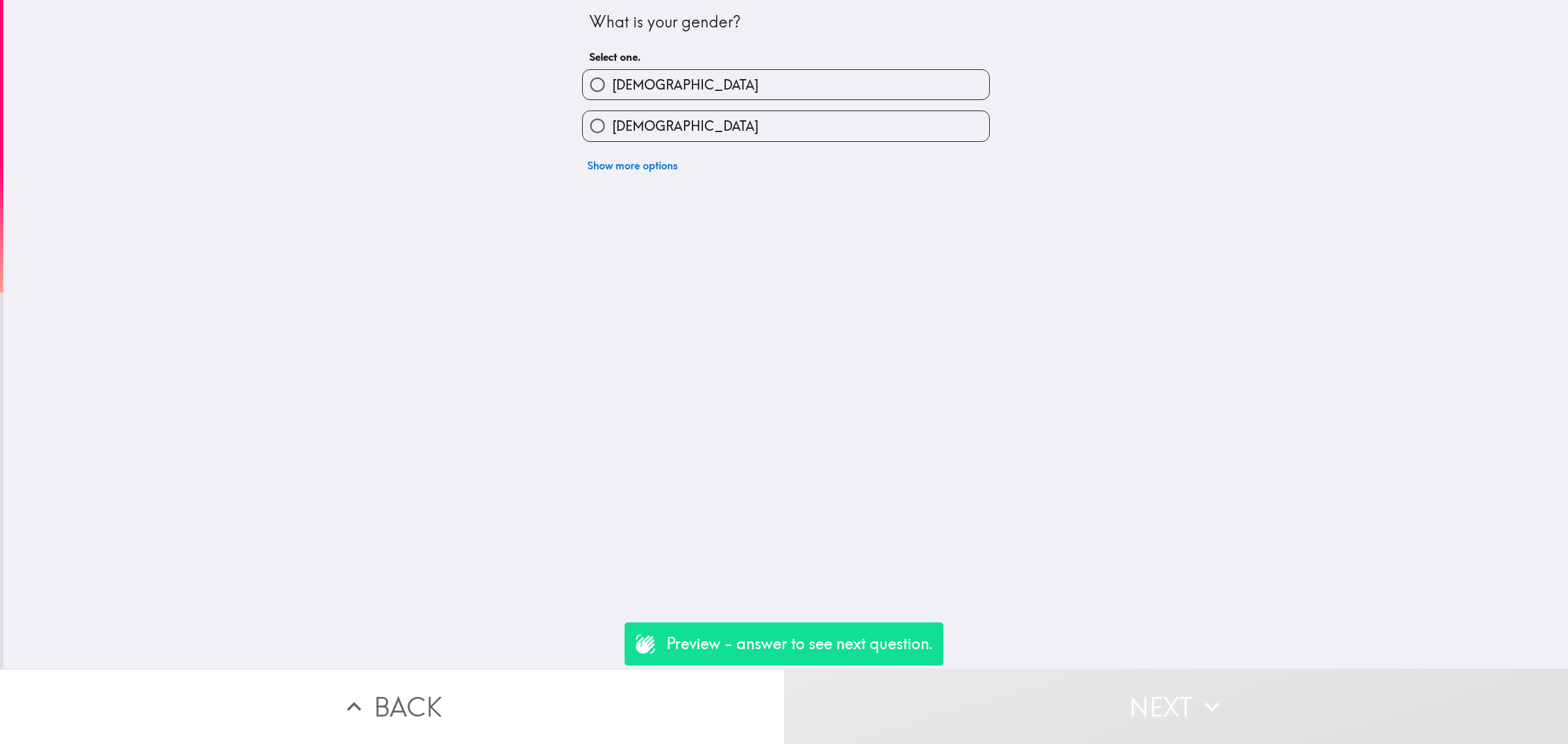
click at [711, 69] on div "[DEMOGRAPHIC_DATA]" at bounding box center [786, 84] width 408 height 31
click at [765, 92] on label "[DEMOGRAPHIC_DATA]" at bounding box center [785, 84] width 407 height 29
click at [612, 92] on input "[DEMOGRAPHIC_DATA]" at bounding box center [597, 84] width 29 height 29
radio input "true"
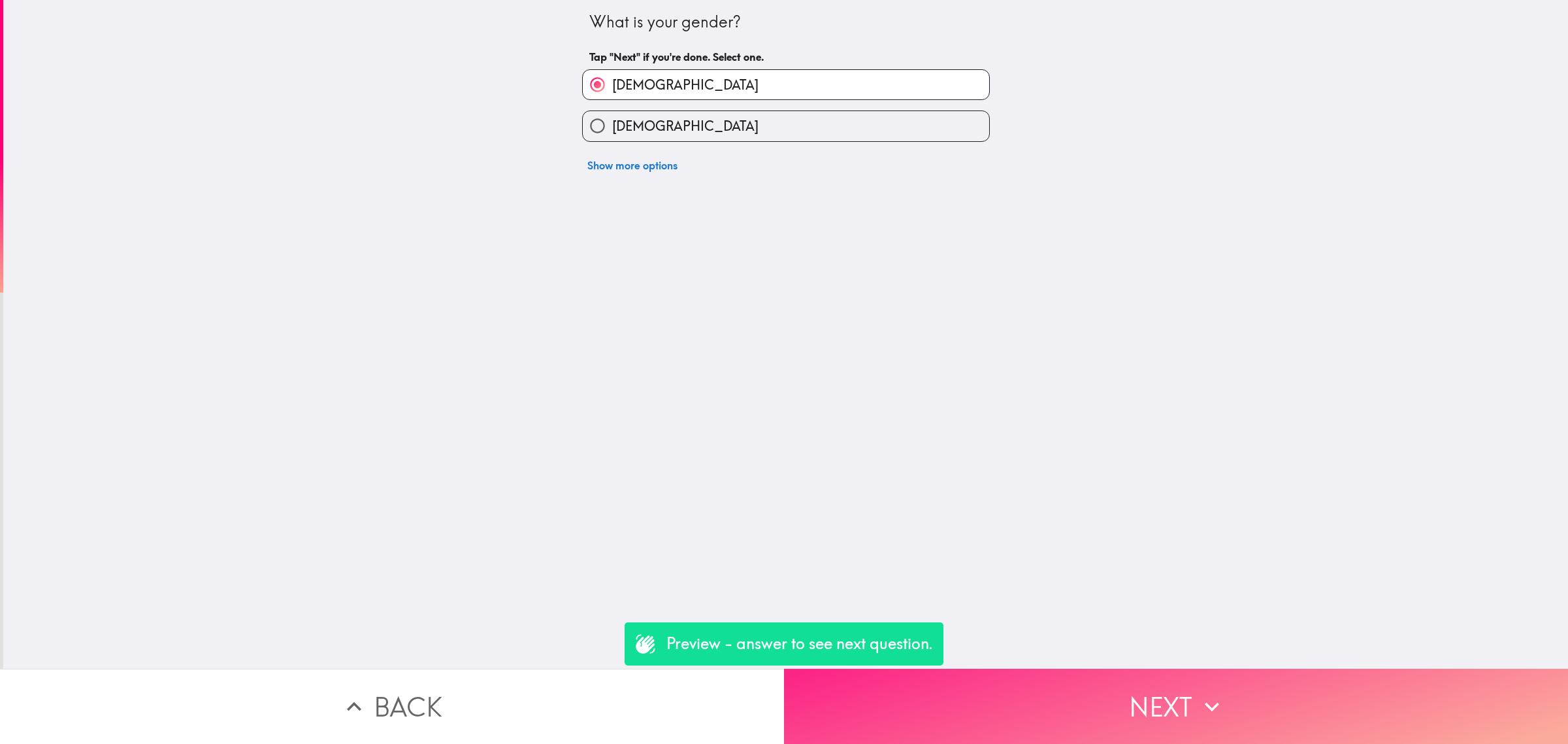
click at [1094, 657] on div "What is your gender? Tap "Next" if you're done. Select one. Male Female Show mo…" at bounding box center [784, 372] width 1568 height 744
click at [1094, 669] on button "Next" at bounding box center [1177, 706] width 784 height 75
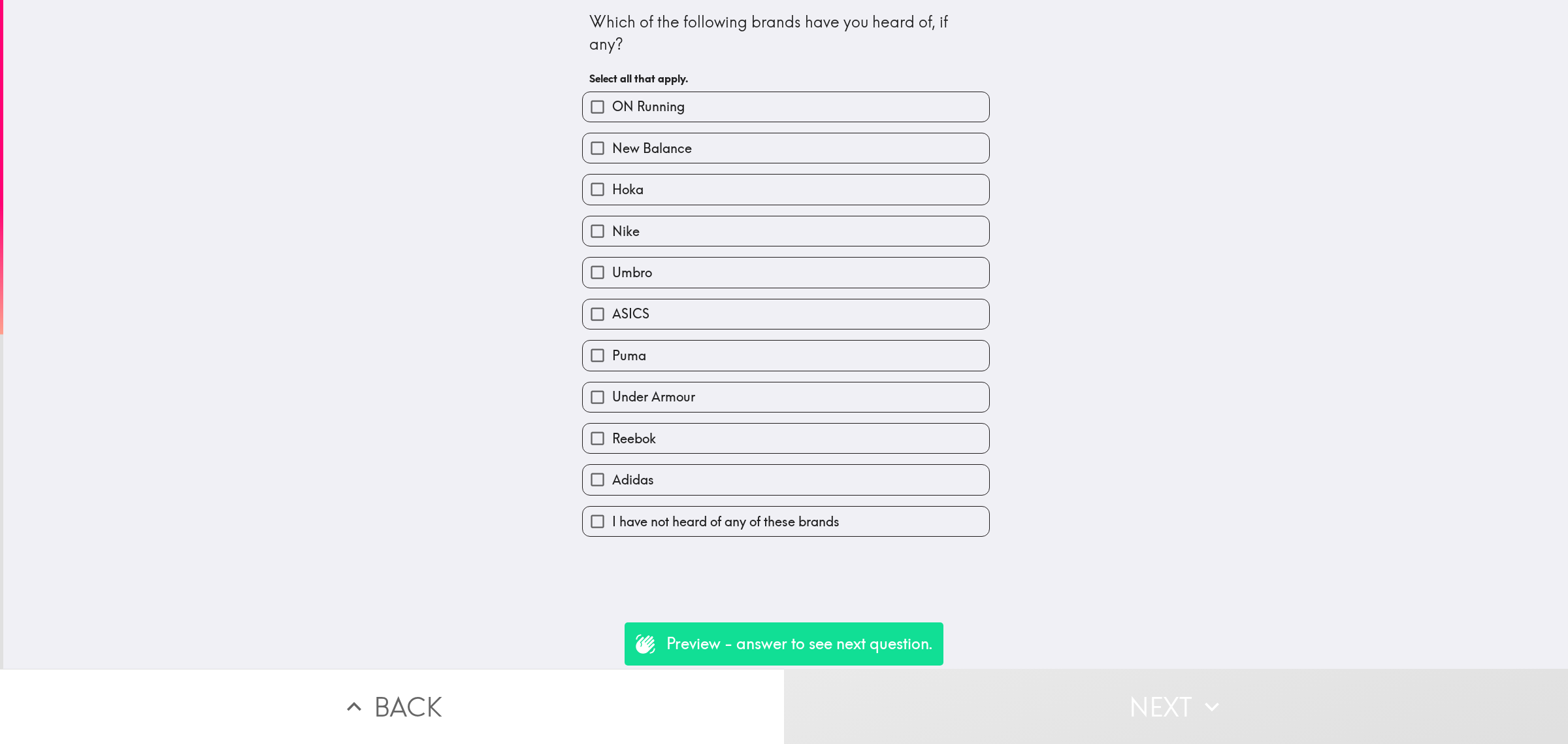
click at [791, 194] on label "Hoka" at bounding box center [785, 189] width 407 height 29
click at [612, 194] on input "Hoka" at bounding box center [597, 189] width 29 height 29
checkbox input "true"
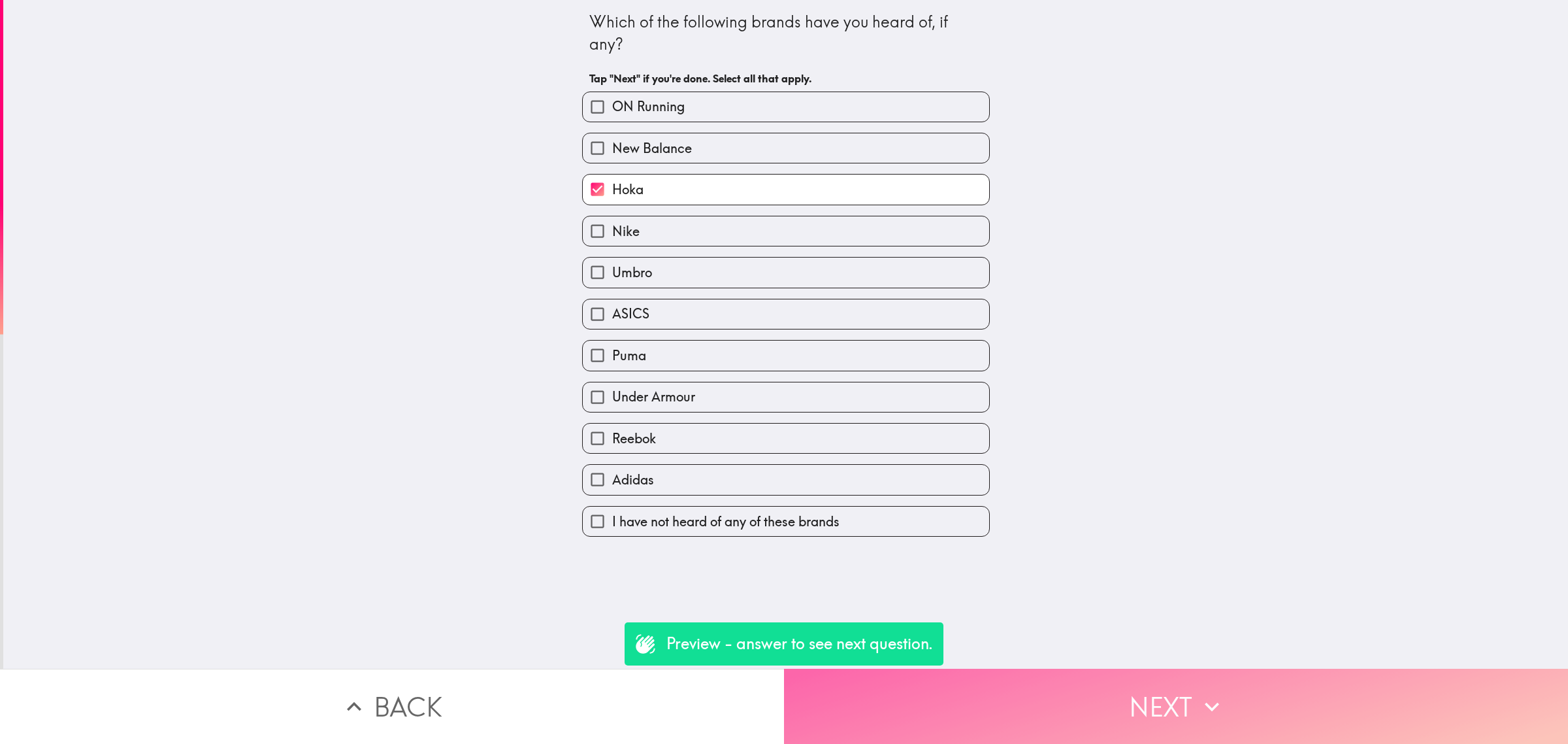
click at [1063, 698] on button "Next" at bounding box center [1177, 706] width 784 height 75
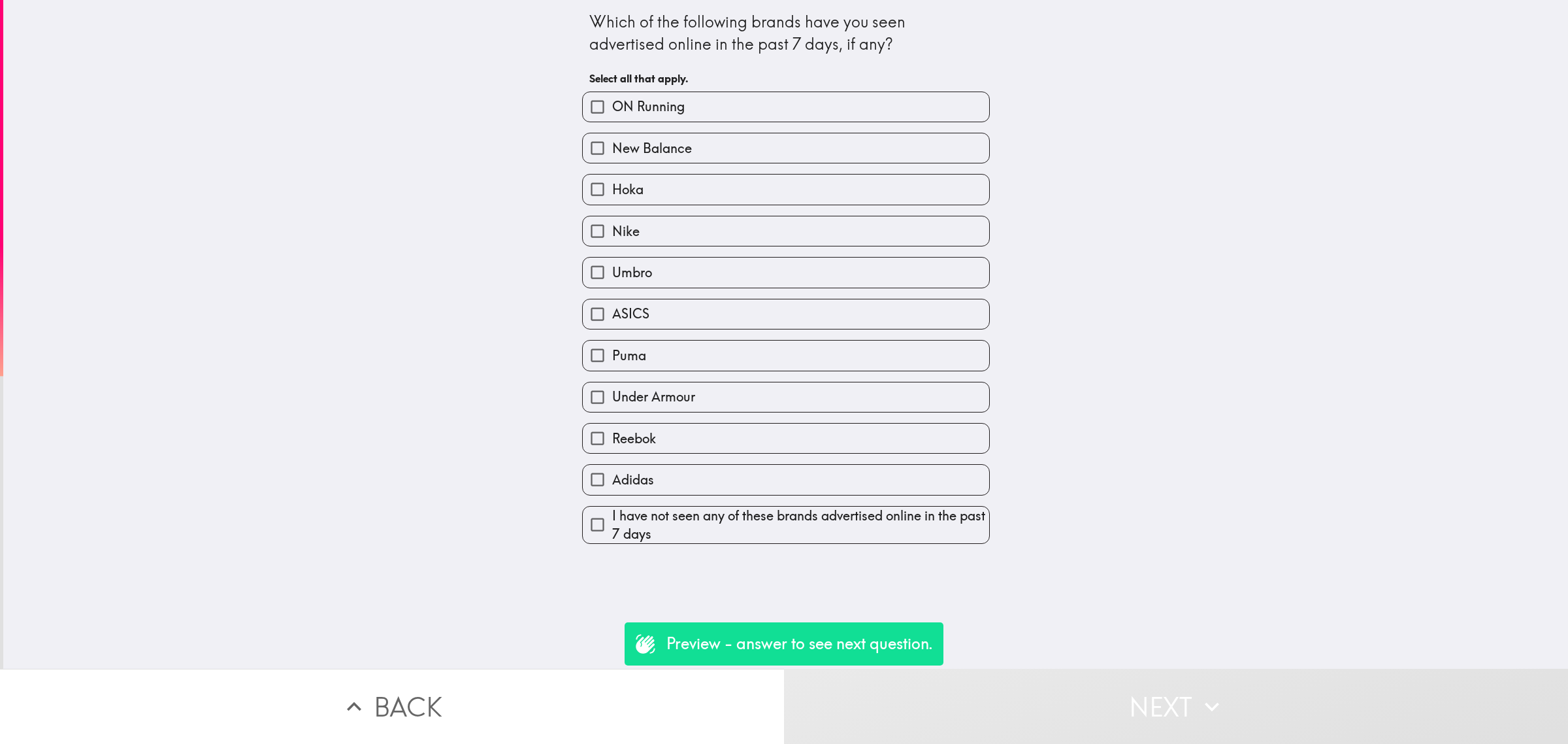
click at [785, 348] on label "Puma" at bounding box center [785, 355] width 407 height 29
click at [612, 348] on input "Puma" at bounding box center [597, 355] width 29 height 29
checkbox input "true"
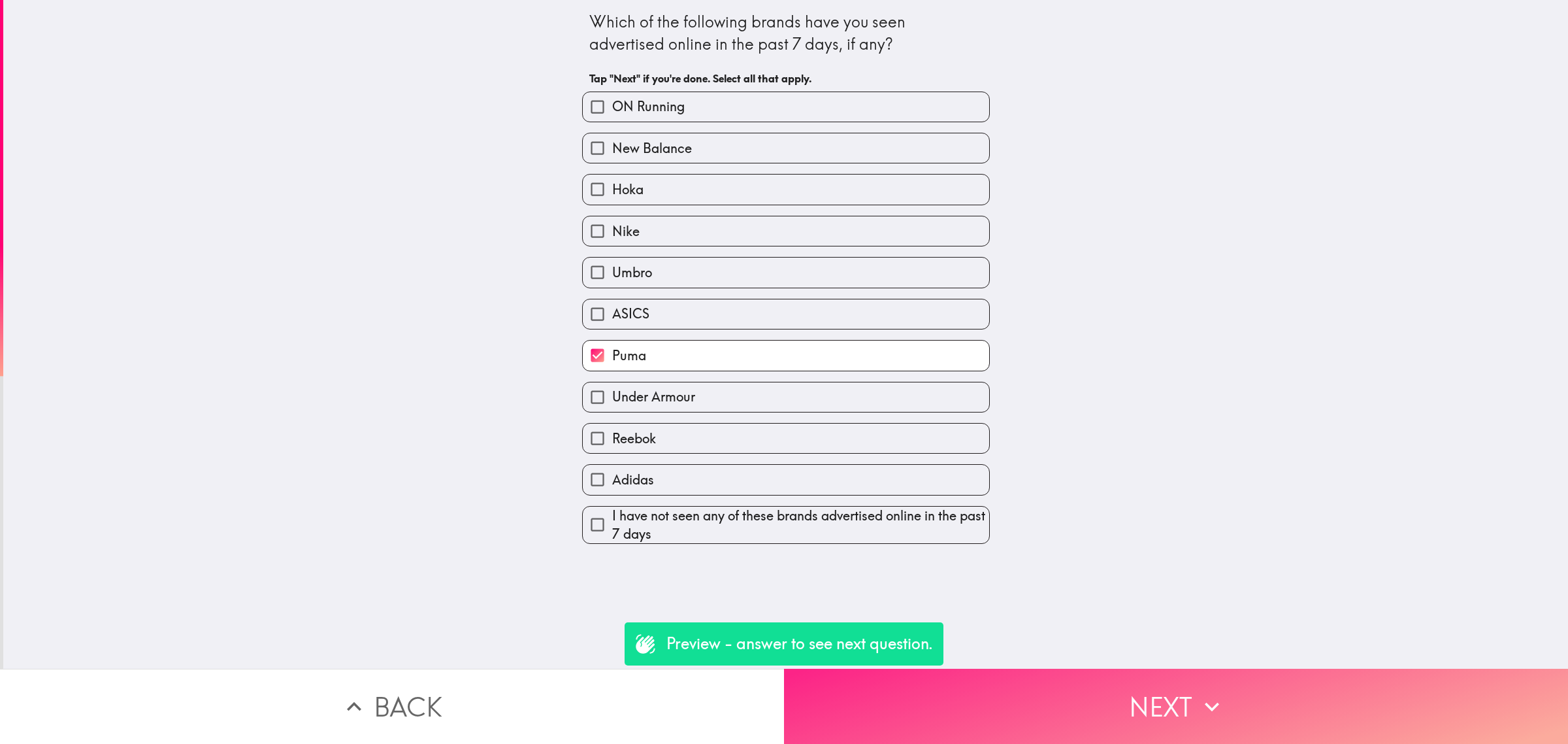
click at [1077, 669] on button "Next" at bounding box center [1177, 706] width 784 height 75
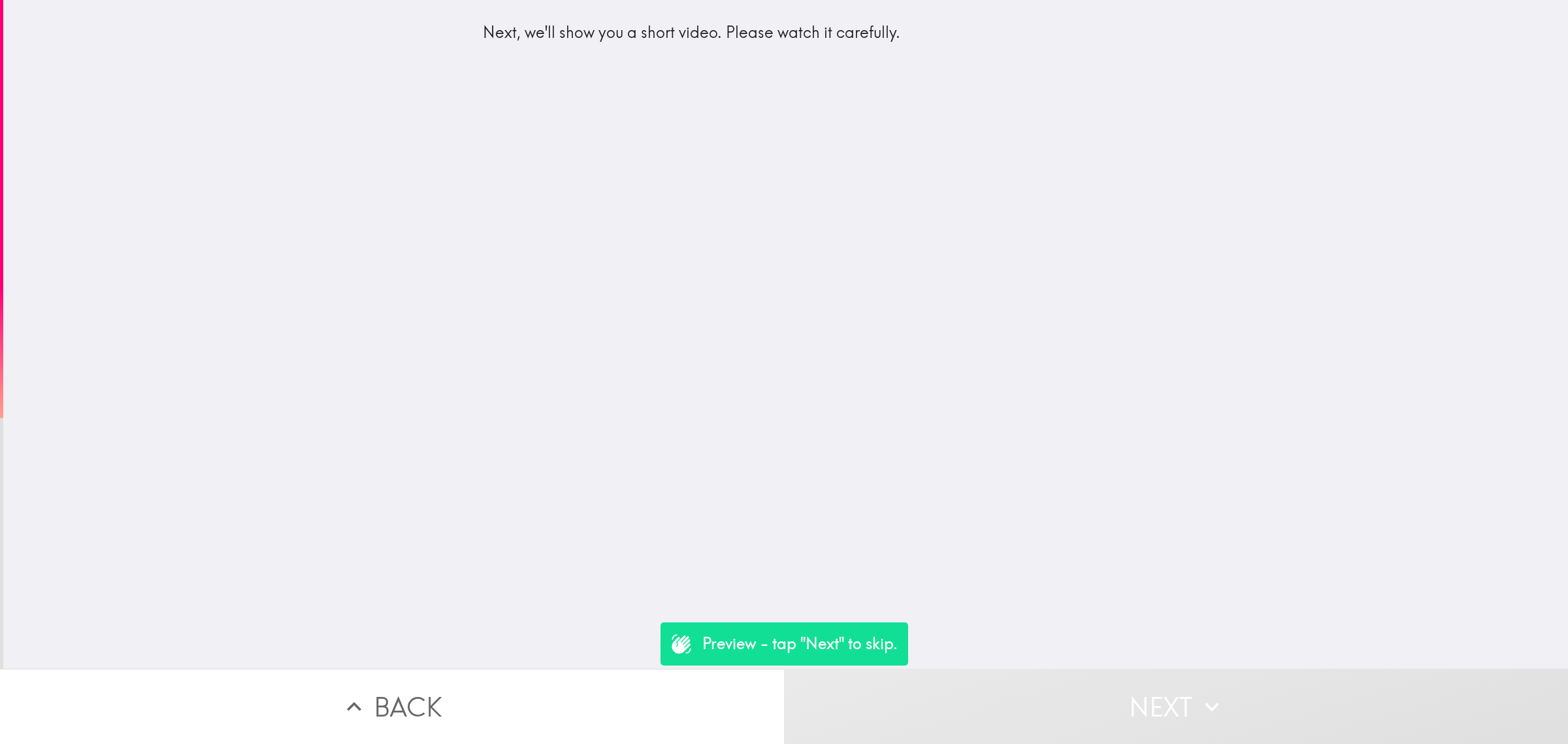
click at [1026, 681] on button "Next" at bounding box center [1177, 706] width 784 height 75
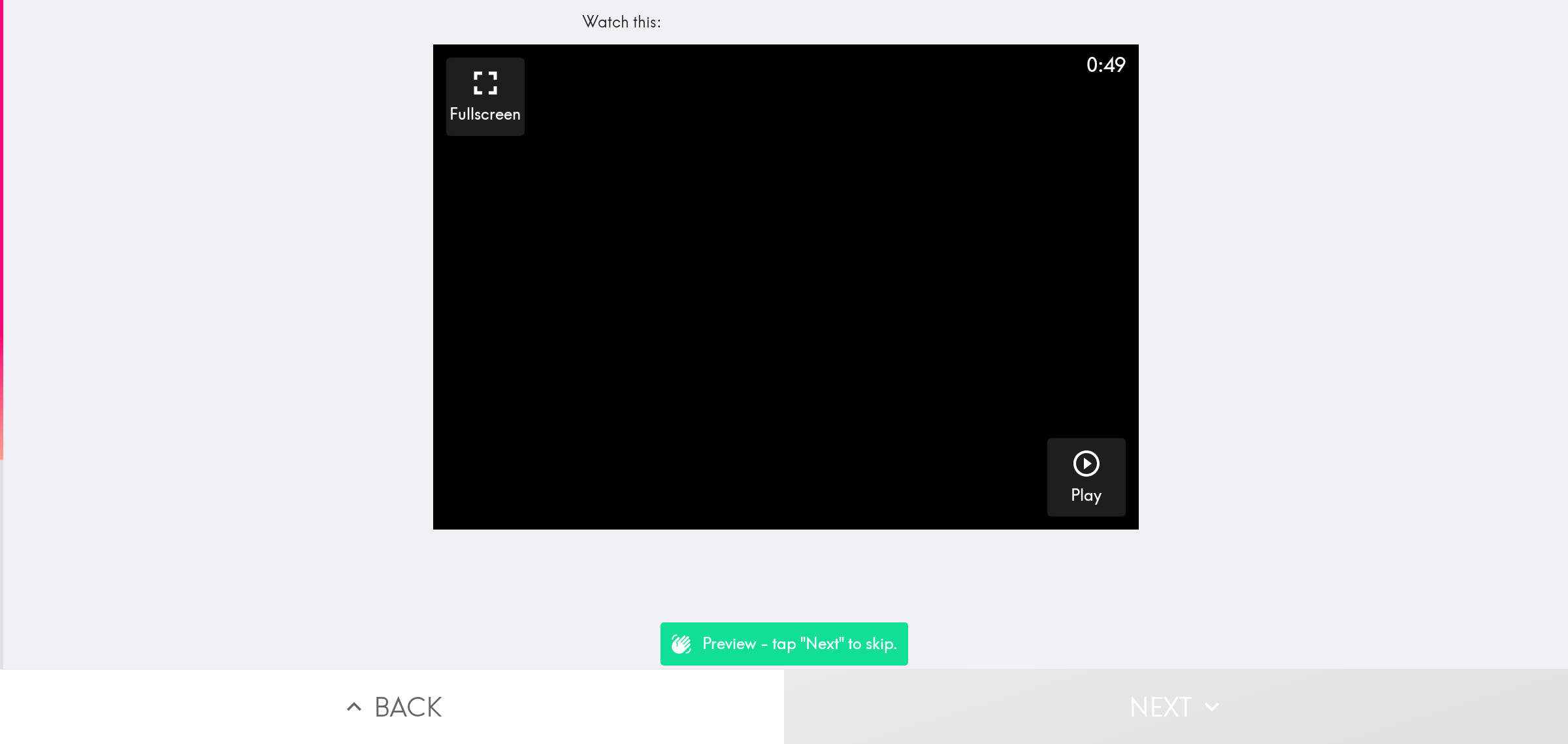
click at [1058, 701] on button "Next" at bounding box center [1177, 706] width 784 height 75
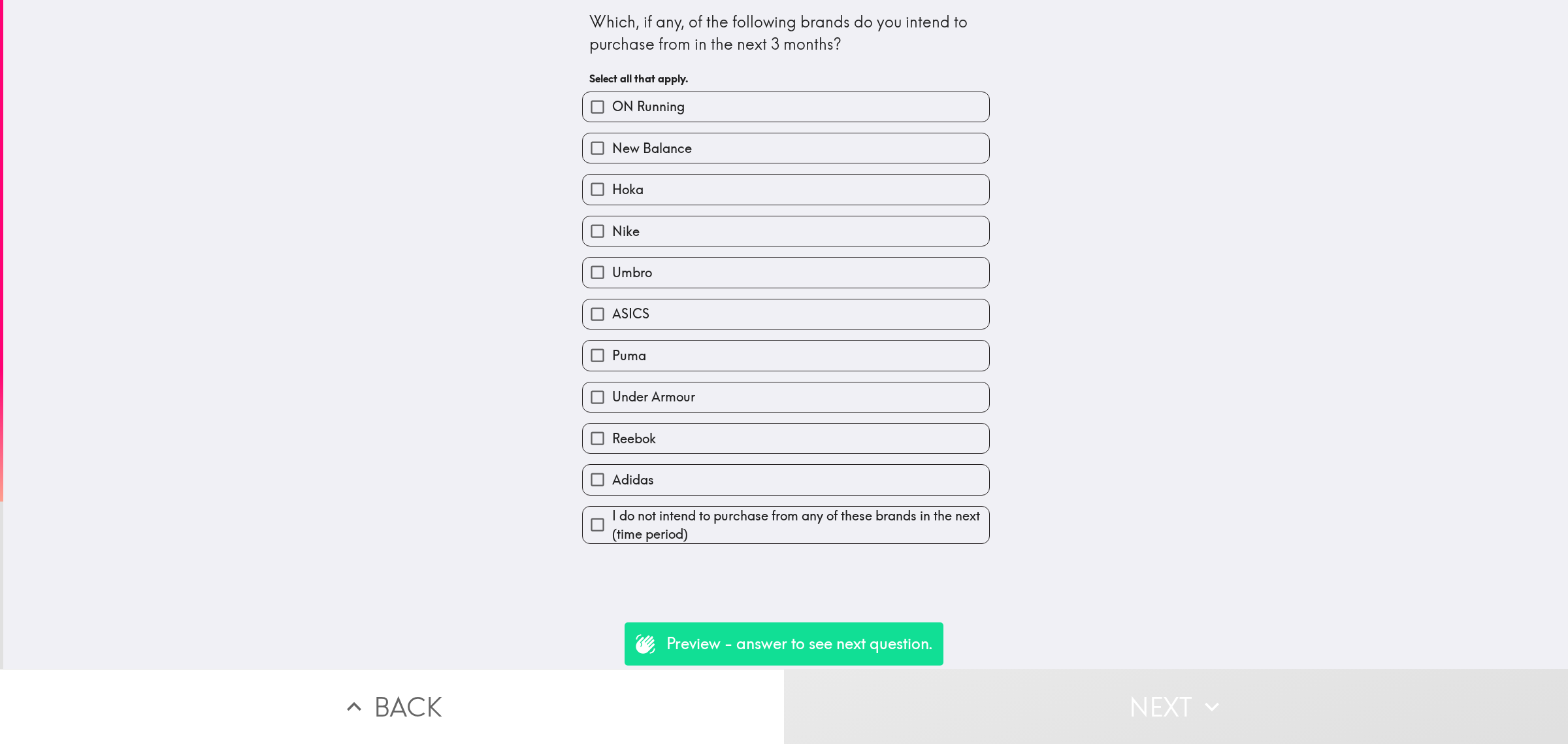
click at [805, 331] on div "Puma" at bounding box center [781, 350] width 418 height 41
click at [851, 383] on div "Under Armour" at bounding box center [781, 391] width 418 height 41
click at [883, 392] on label "Under Armour" at bounding box center [785, 397] width 407 height 29
click at [612, 392] on input "Under Armour" at bounding box center [597, 397] width 29 height 29
checkbox input "true"
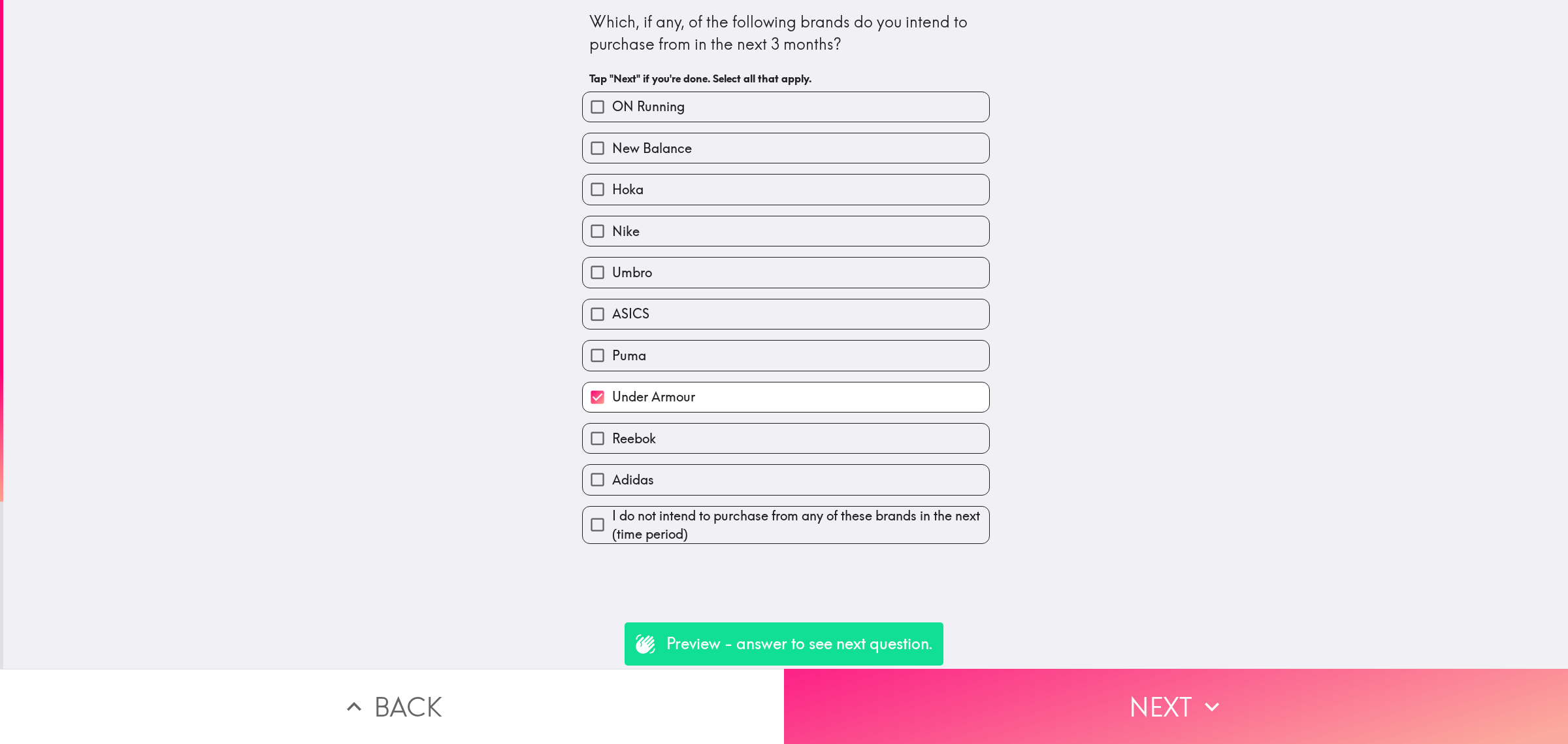
drag, startPoint x: 1125, startPoint y: 642, endPoint x: 1145, endPoint y: 672, distance: 36.1
click at [1128, 646] on div "Which, if any, of the following brands do you intend to purchase from in the ne…" at bounding box center [785, 334] width 1564 height 669
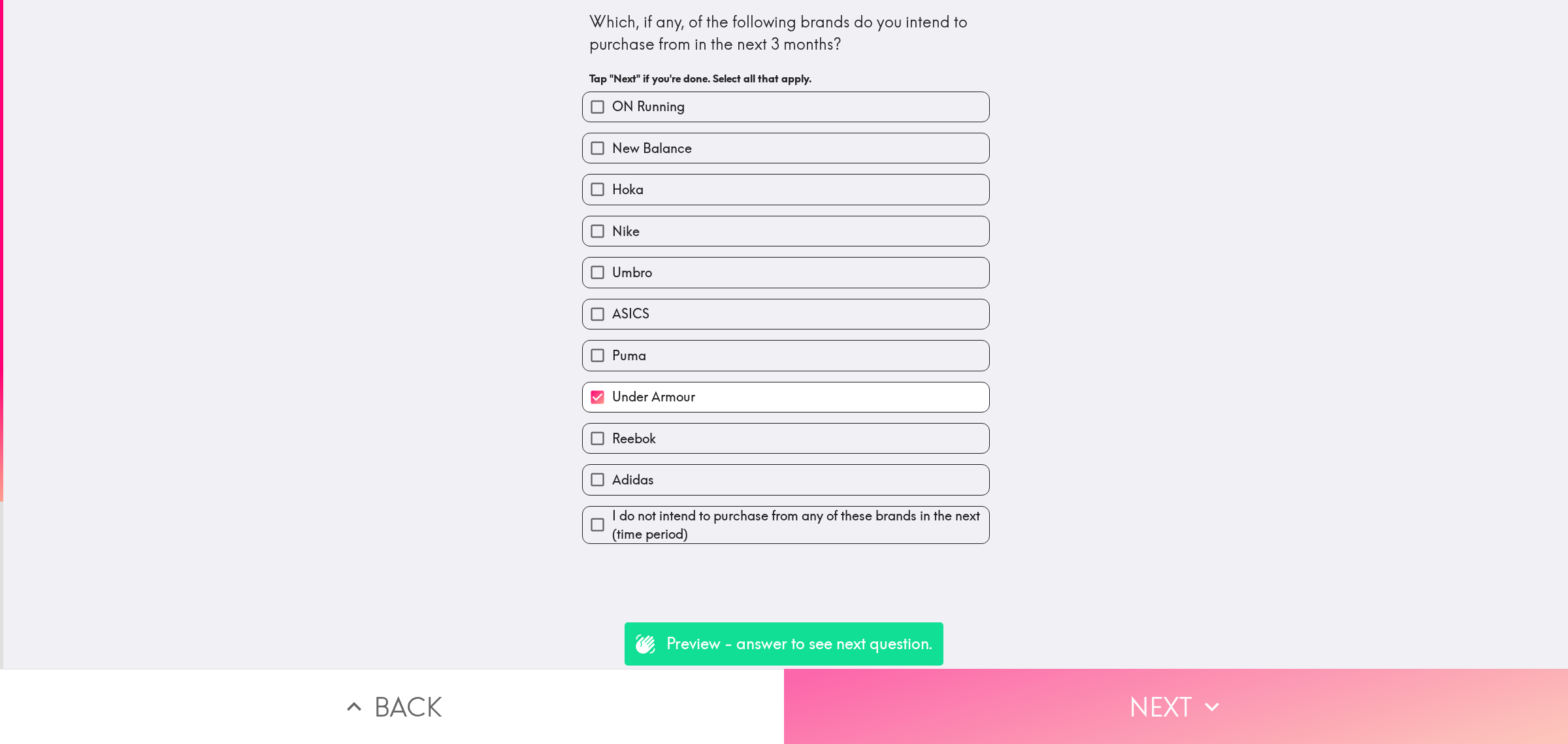
click at [1151, 681] on button "Next" at bounding box center [1177, 706] width 784 height 75
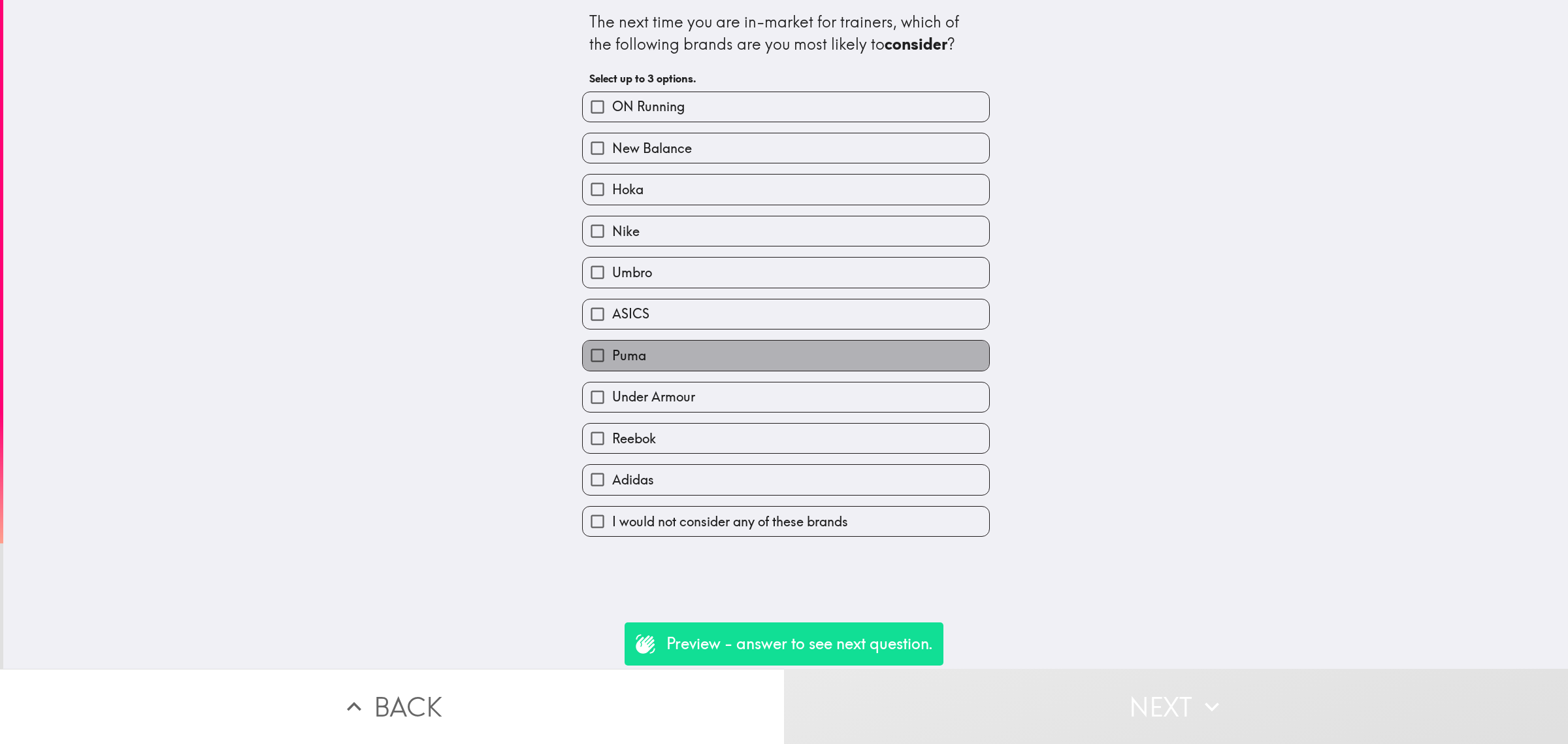
drag, startPoint x: 880, startPoint y: 354, endPoint x: 871, endPoint y: 345, distance: 12.7
click at [880, 354] on label "Puma" at bounding box center [785, 355] width 407 height 29
click at [612, 354] on input "Puma" at bounding box center [597, 355] width 29 height 29
checkbox input "true"
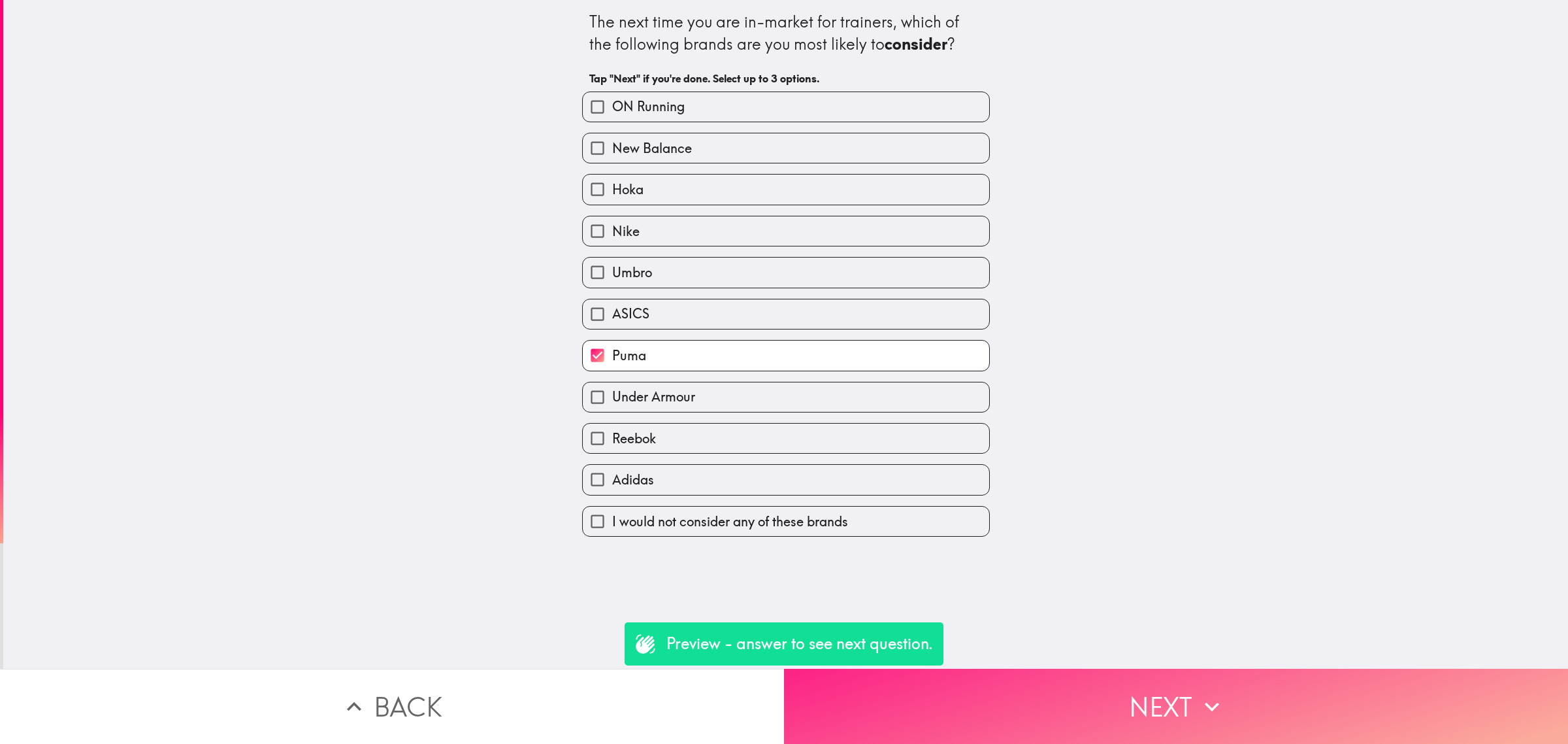
click at [1129, 701] on button "Next" at bounding box center [1177, 706] width 784 height 75
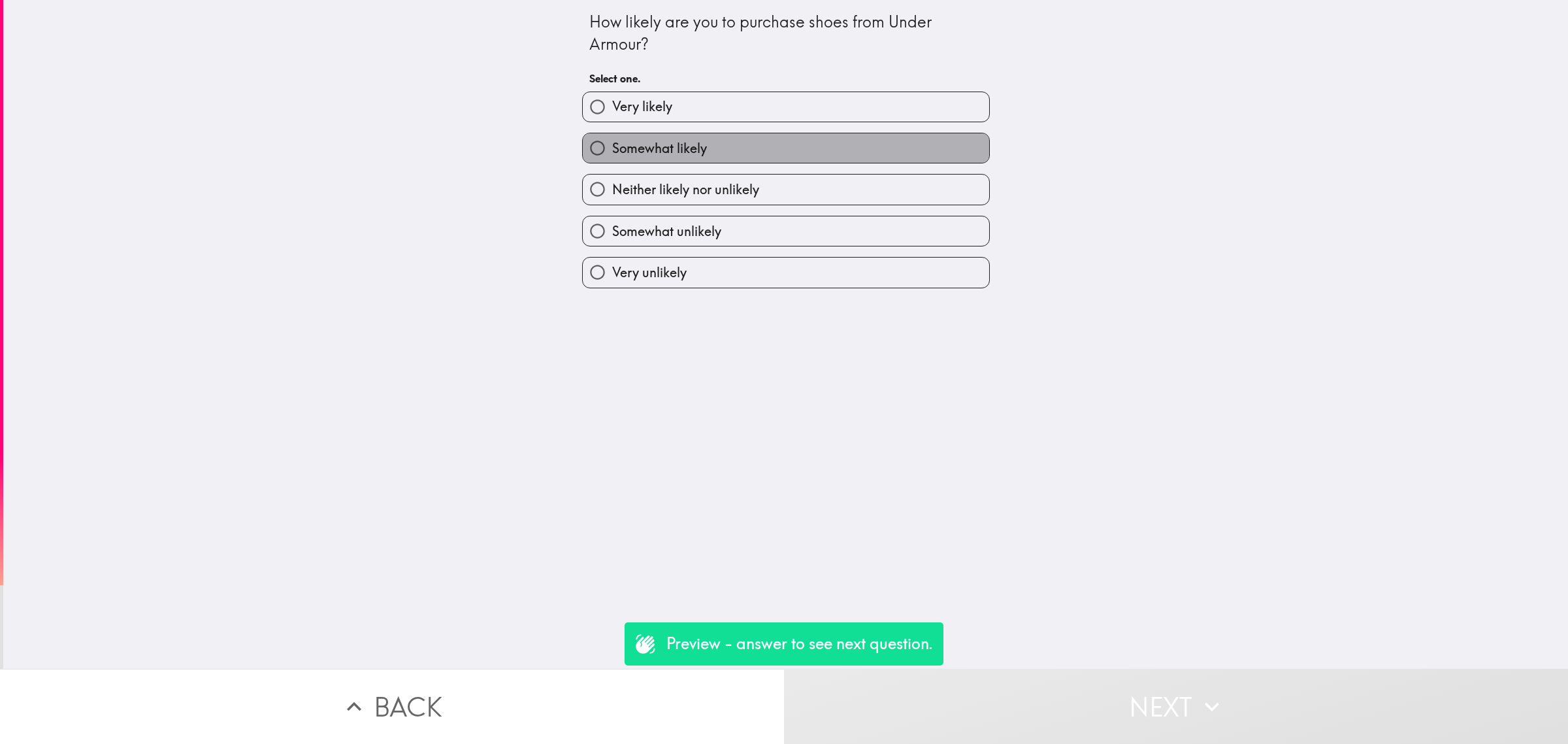
click at [774, 141] on label "Somewhat likely" at bounding box center [785, 148] width 407 height 29
click at [612, 141] on input "Somewhat likely" at bounding box center [597, 148] width 29 height 29
radio input "true"
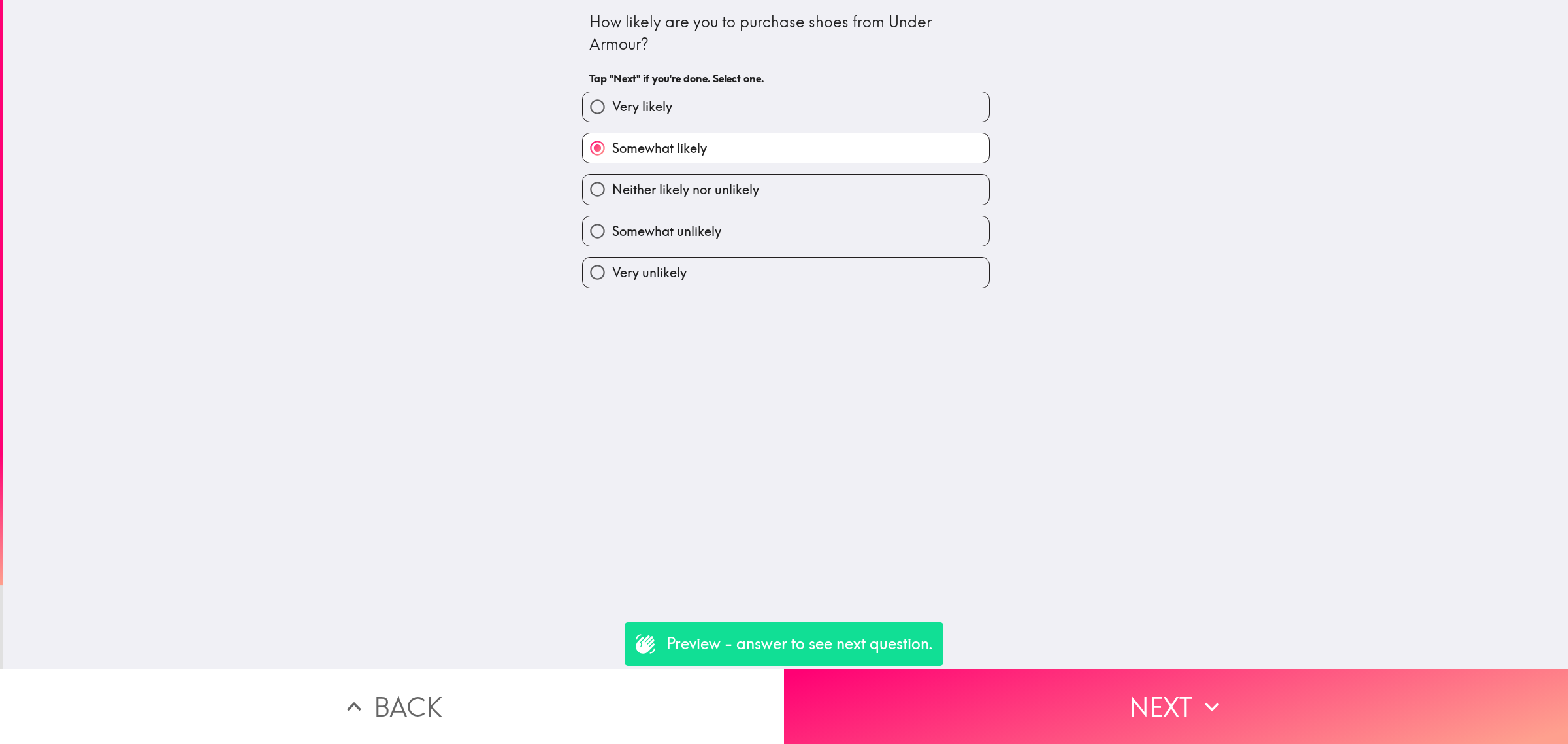
click at [1192, 681] on button "Next" at bounding box center [1177, 706] width 784 height 75
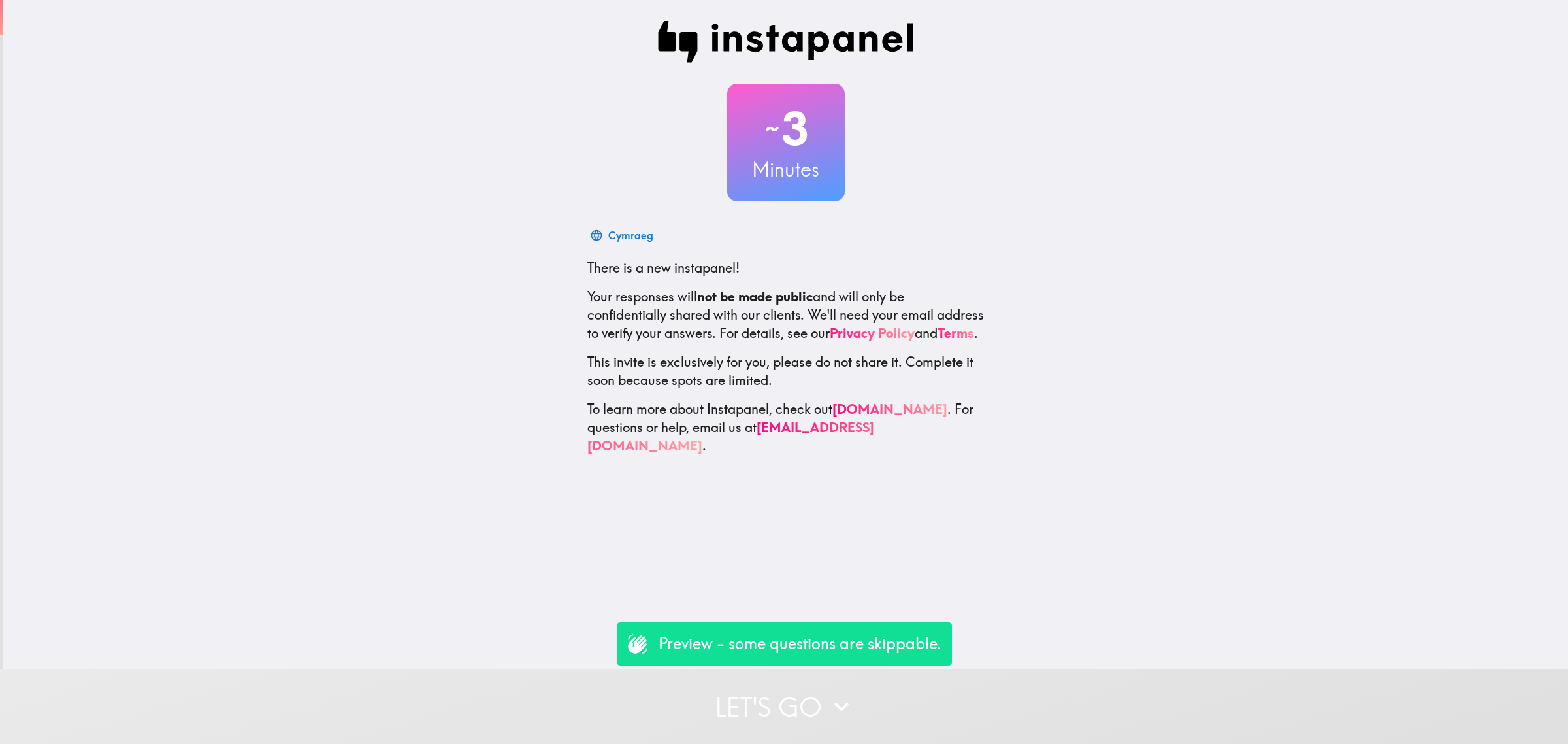
click at [911, 712] on button "Let's go" at bounding box center [784, 706] width 1568 height 75
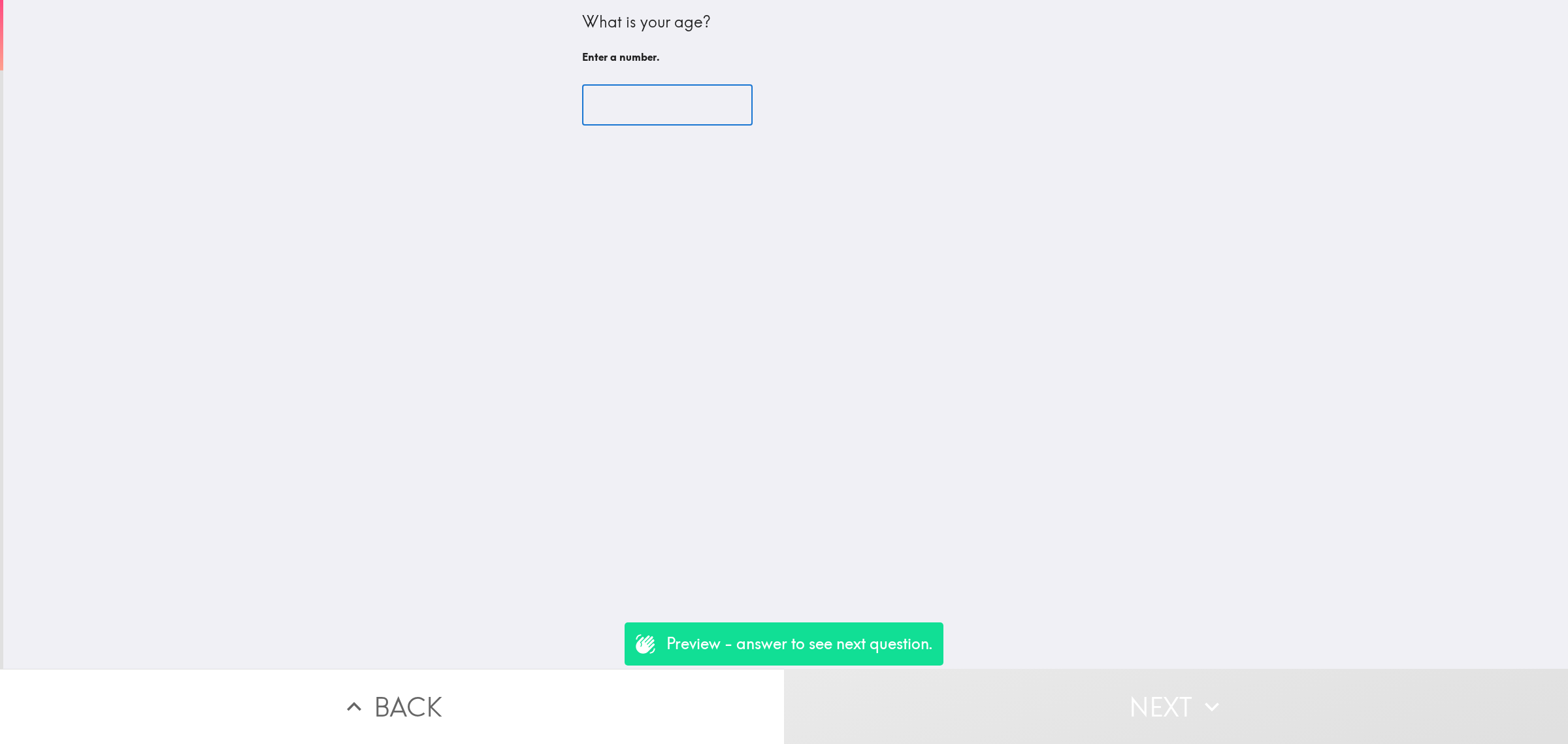
click at [634, 109] on input "number" at bounding box center [668, 105] width 170 height 41
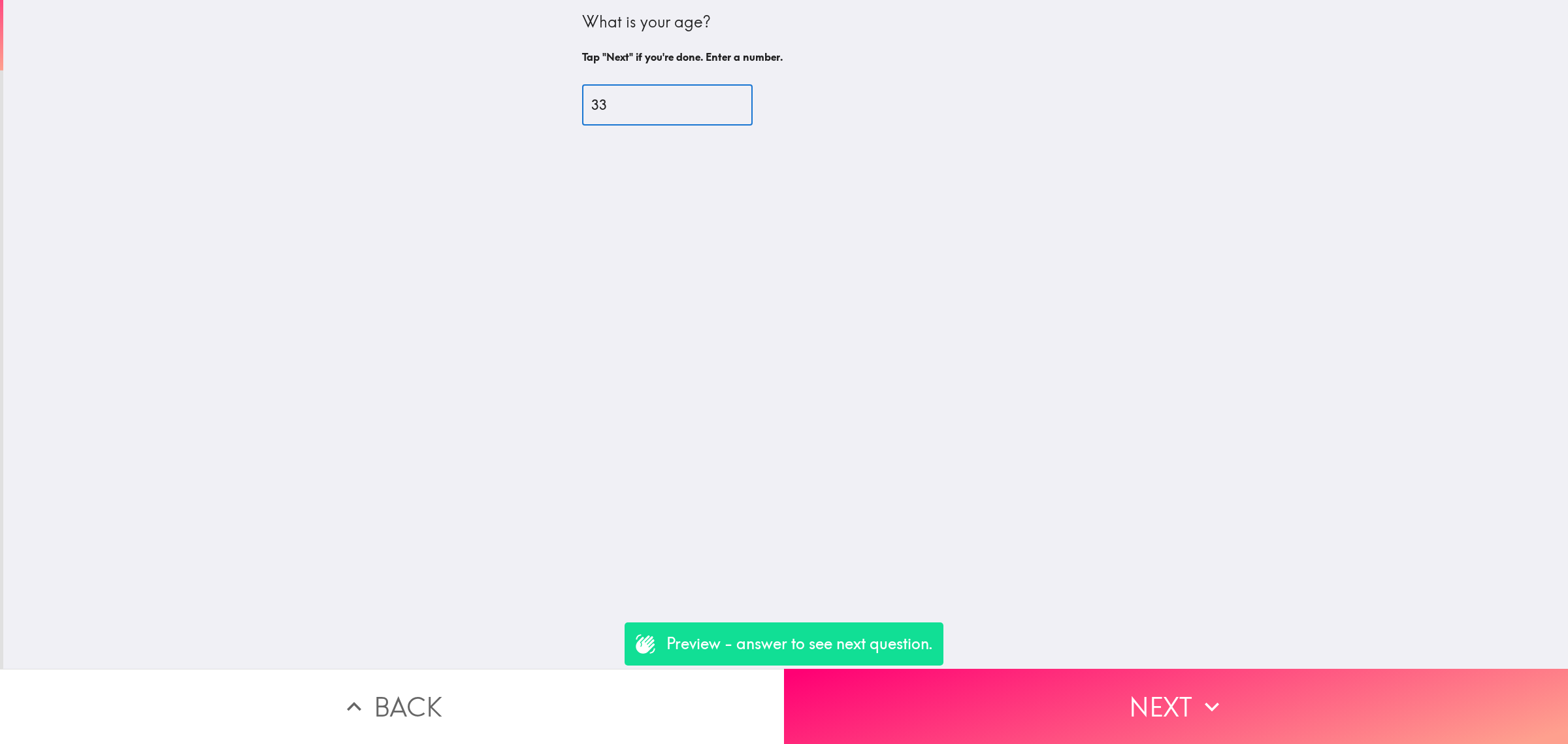
type input "33"
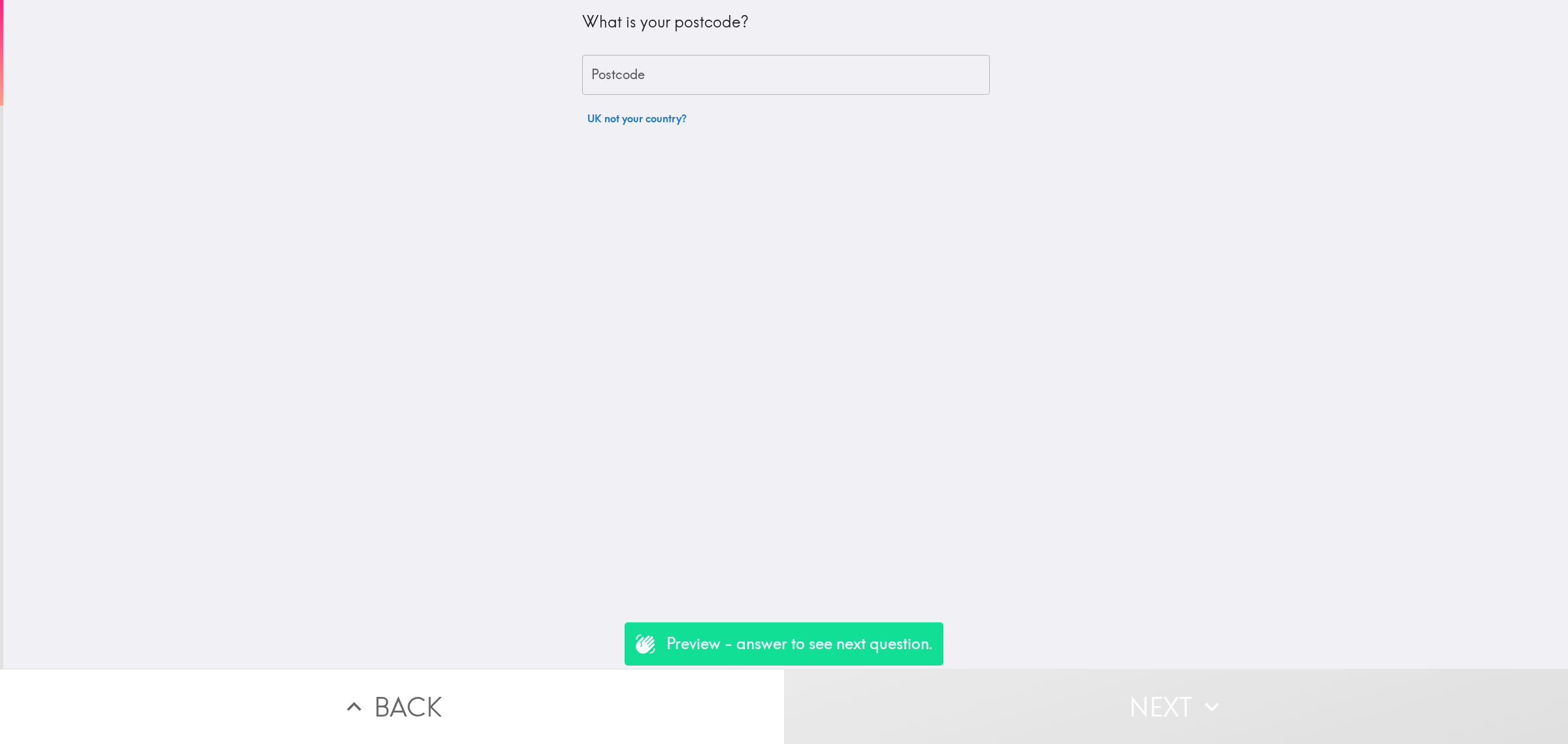
click at [640, 80] on input "Postcode" at bounding box center [786, 75] width 408 height 41
type input "rm156pr"
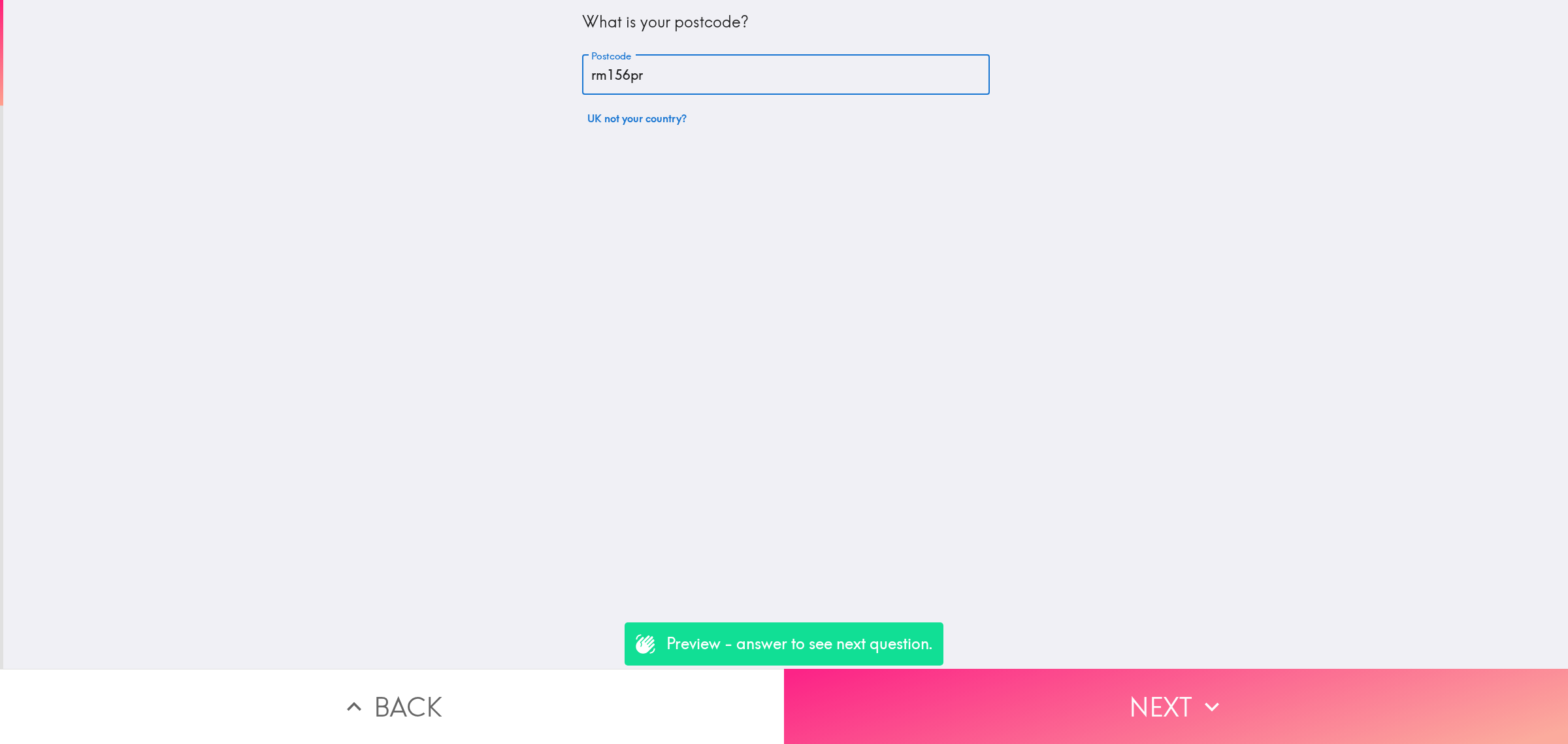
click at [1117, 708] on button "Next" at bounding box center [1177, 706] width 784 height 75
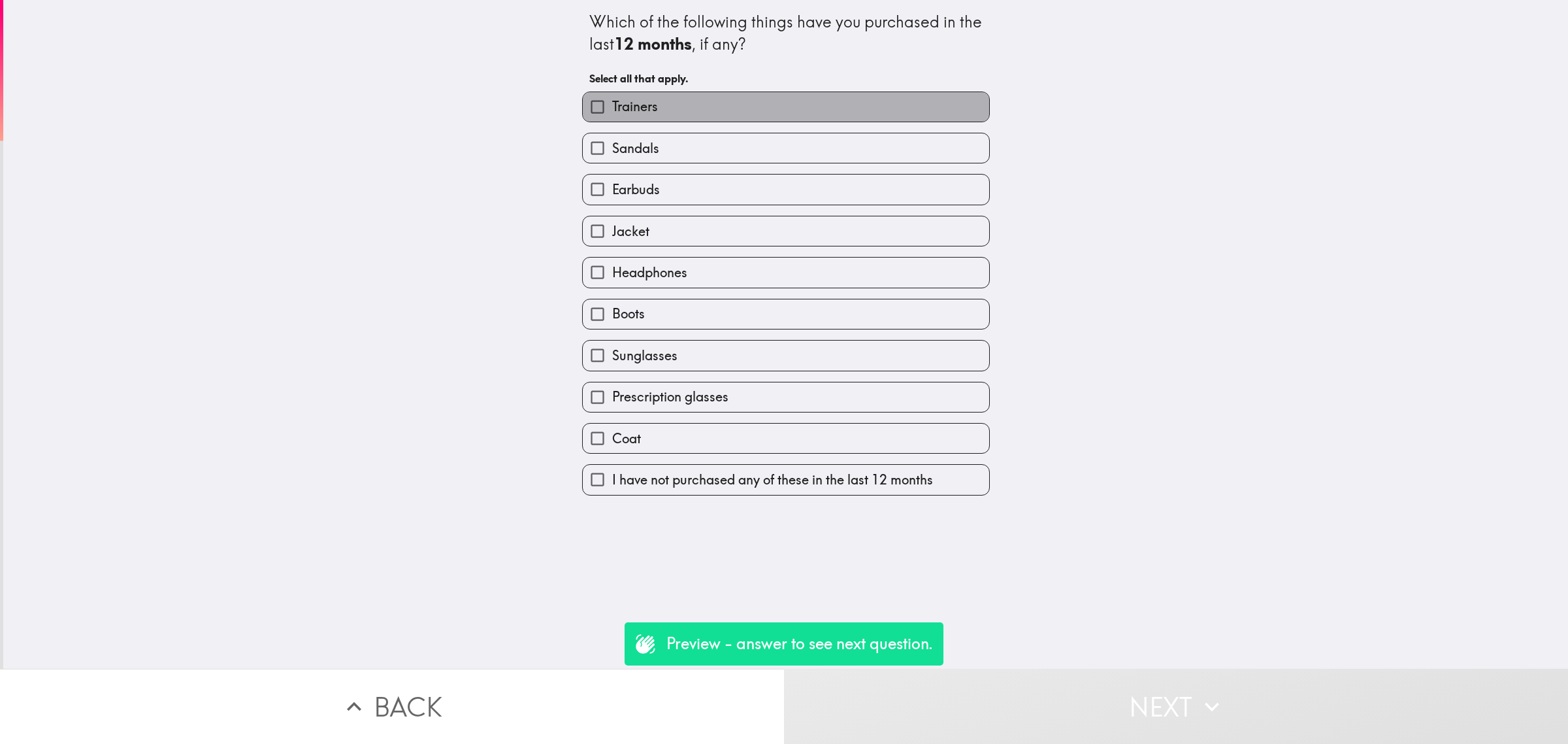
click at [667, 105] on label "Trainers" at bounding box center [785, 107] width 407 height 29
click at [612, 105] on input "Trainers" at bounding box center [597, 107] width 29 height 29
checkbox input "true"
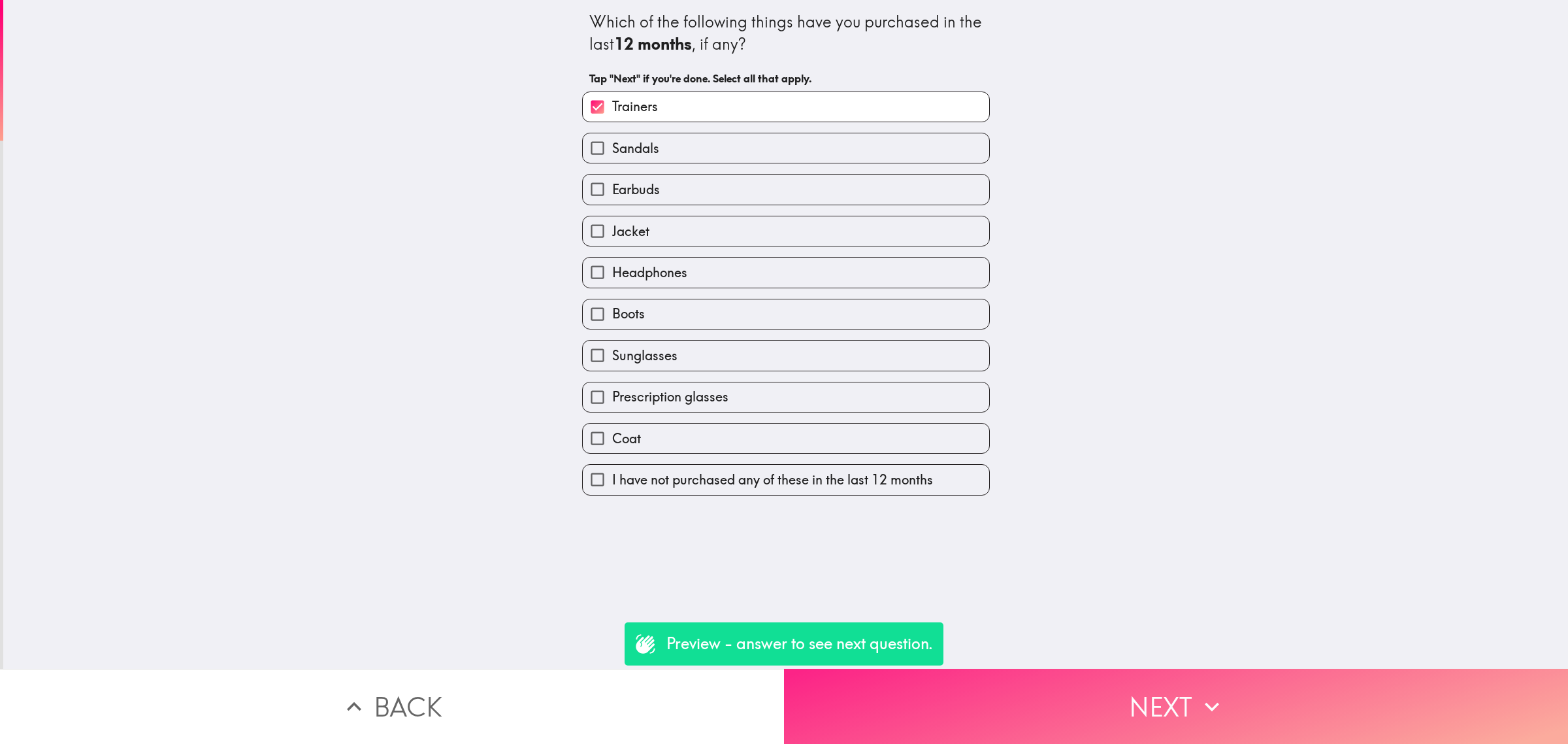
click at [1168, 673] on button "Next" at bounding box center [1177, 706] width 784 height 75
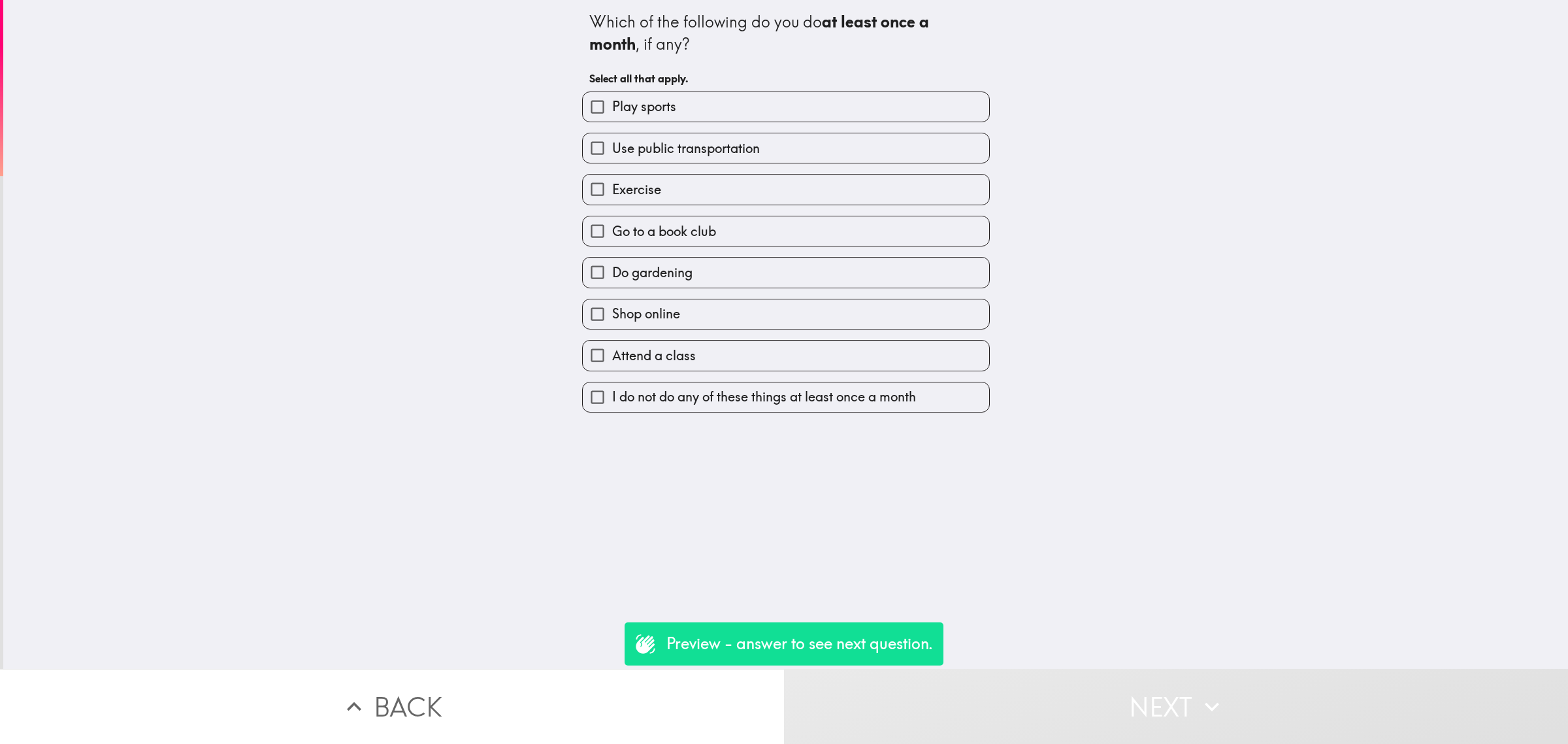
click at [678, 180] on label "Exercise" at bounding box center [785, 189] width 407 height 29
click at [612, 180] on input "Exercise" at bounding box center [597, 189] width 29 height 29
checkbox input "true"
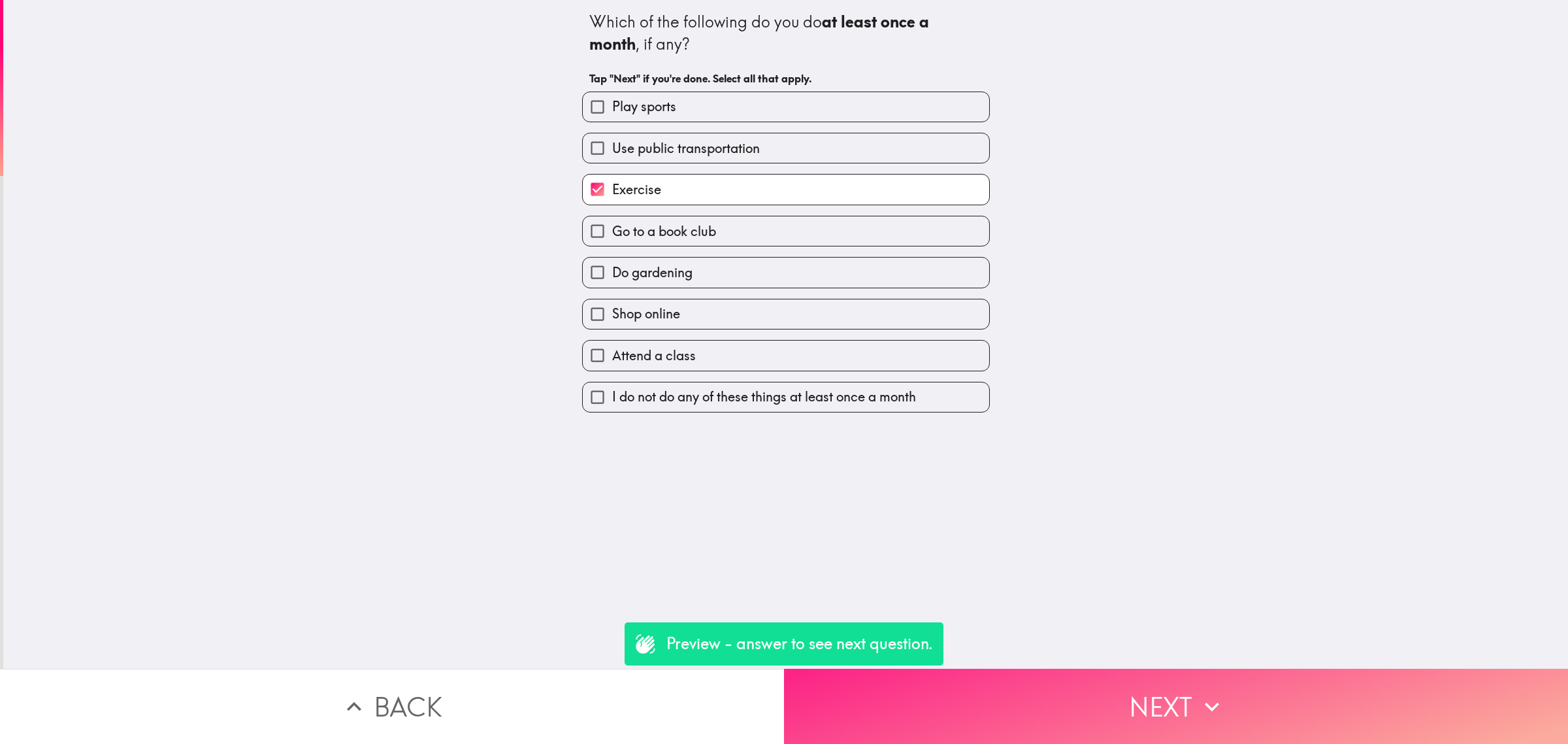
click at [1173, 687] on button "Next" at bounding box center [1177, 706] width 784 height 75
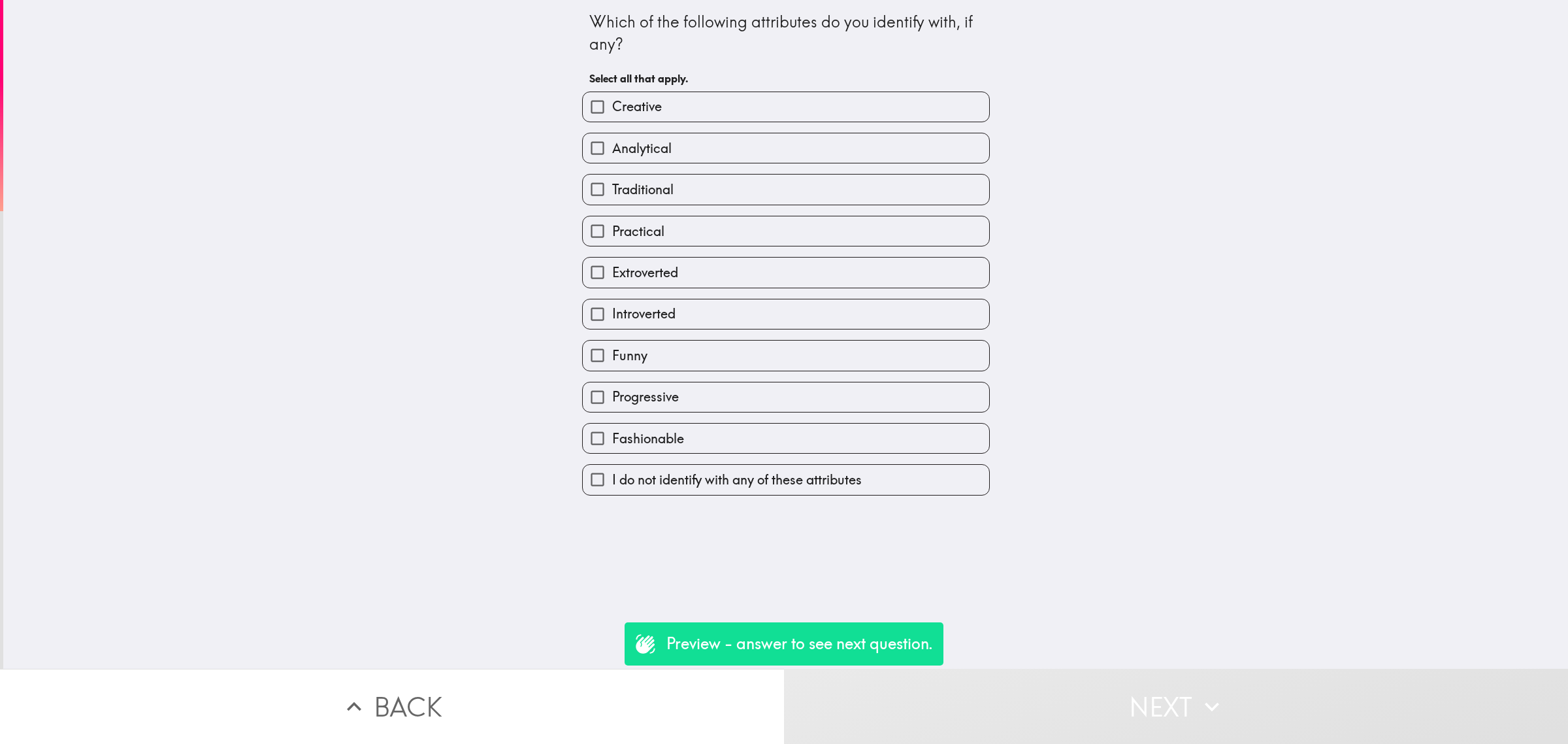
click at [697, 252] on div "Extroverted" at bounding box center [781, 266] width 418 height 41
click at [670, 104] on label "Creative" at bounding box center [785, 107] width 407 height 29
click at [612, 104] on input "Creative" at bounding box center [597, 107] width 29 height 29
checkbox input "true"
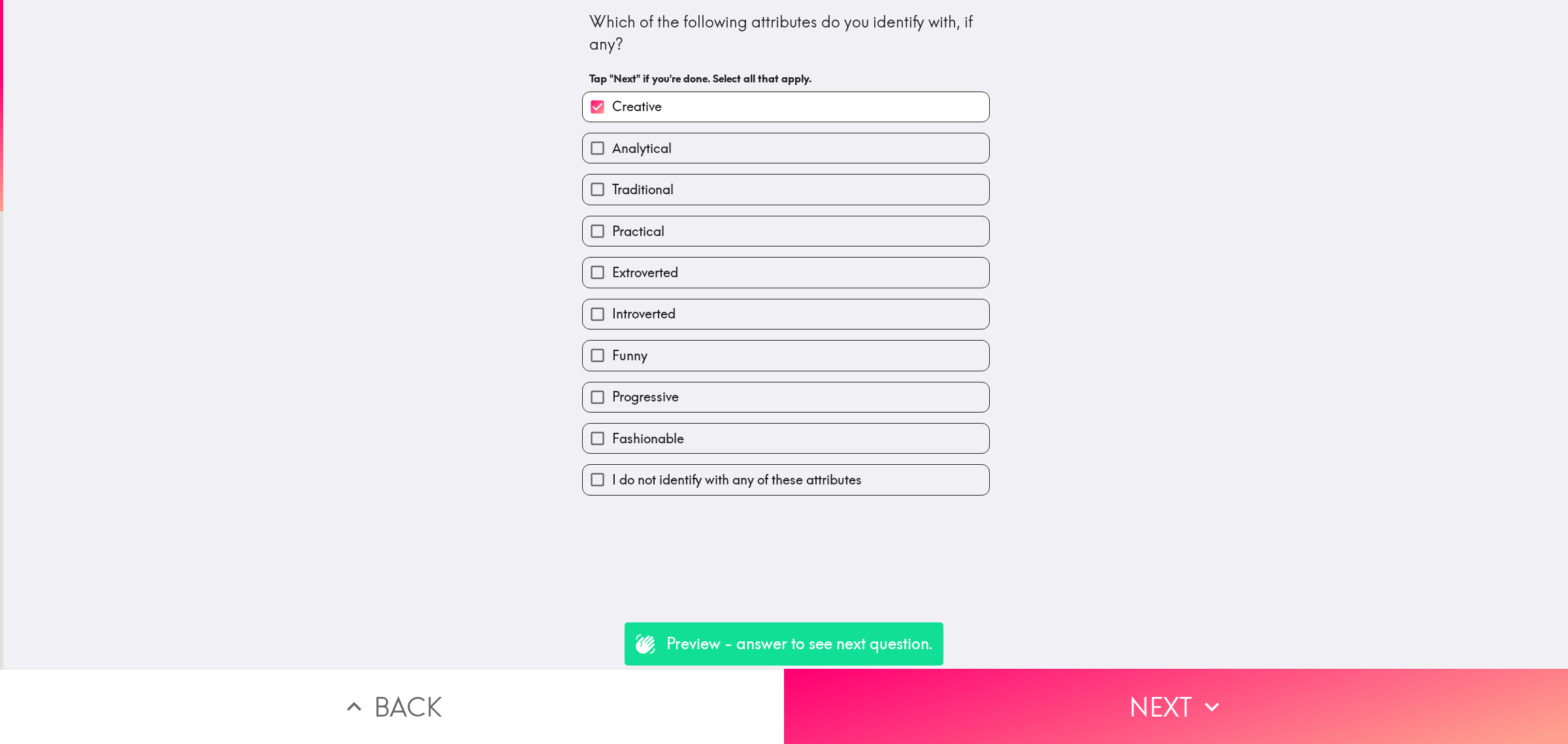
click at [677, 282] on label "Extroverted" at bounding box center [785, 272] width 407 height 29
click at [612, 282] on input "Extroverted" at bounding box center [597, 272] width 29 height 29
checkbox input "true"
click at [680, 439] on label "Fashionable" at bounding box center [785, 438] width 407 height 29
click at [612, 439] on input "Fashionable" at bounding box center [597, 438] width 29 height 29
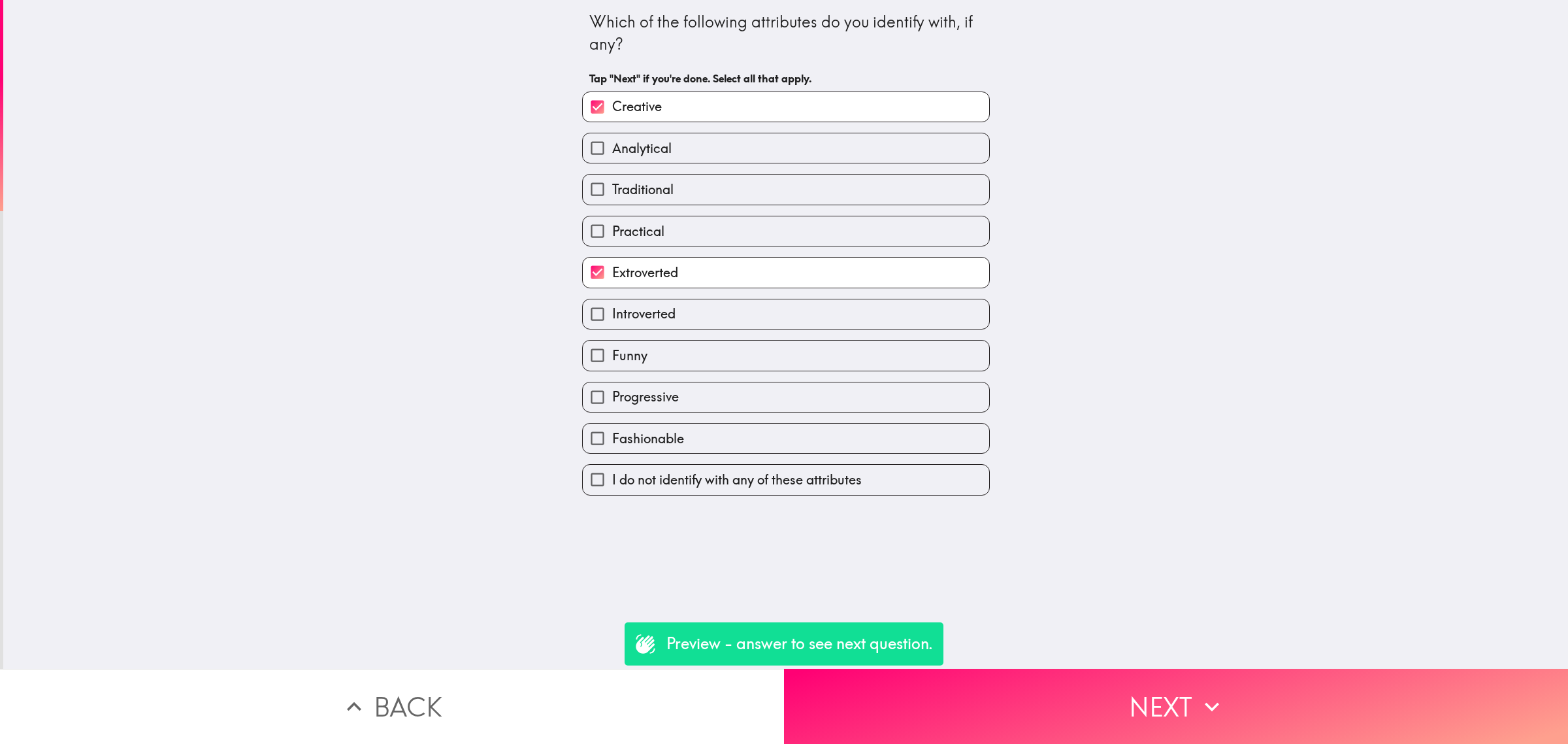
checkbox input "true"
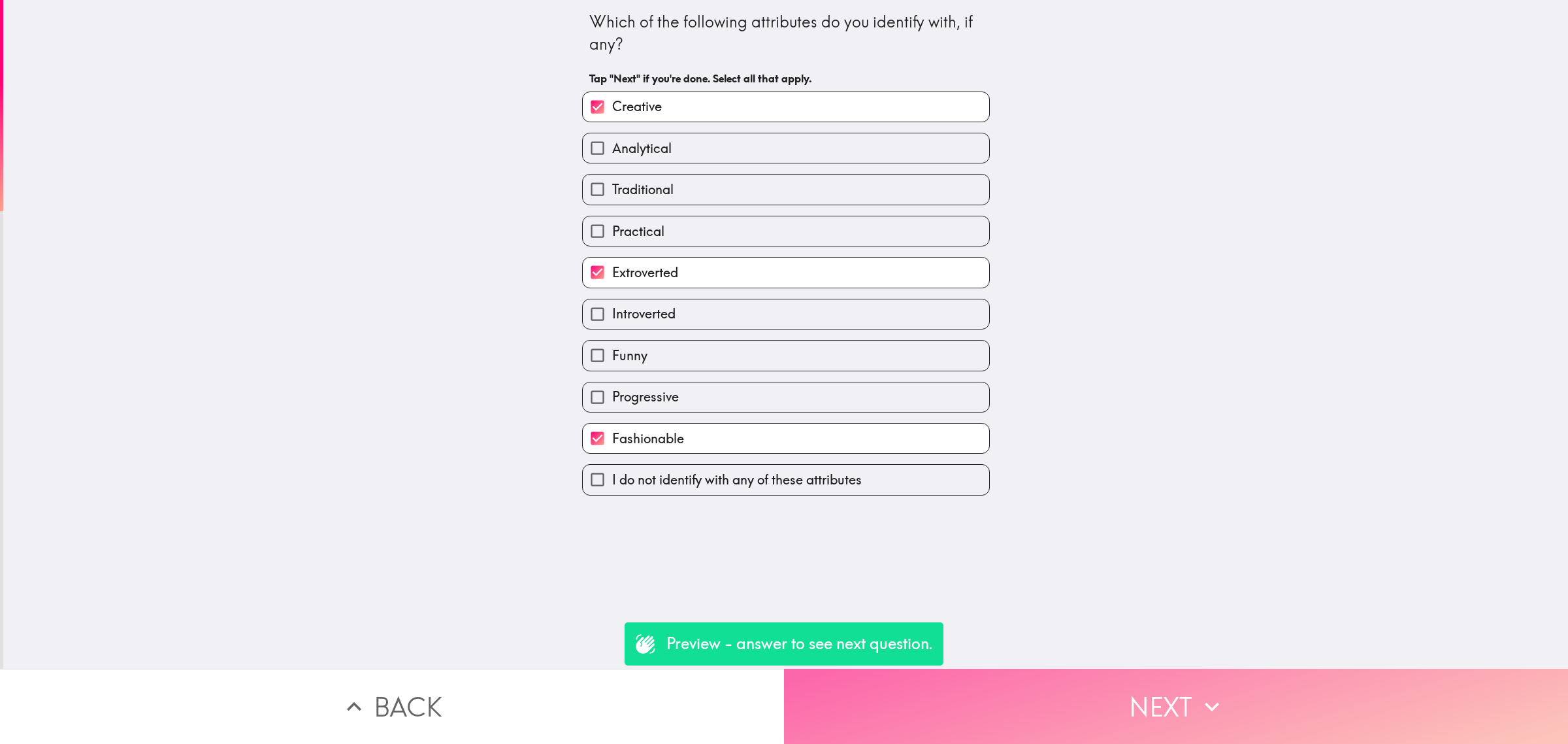
click at [1179, 669] on button "Next" at bounding box center [1177, 706] width 784 height 75
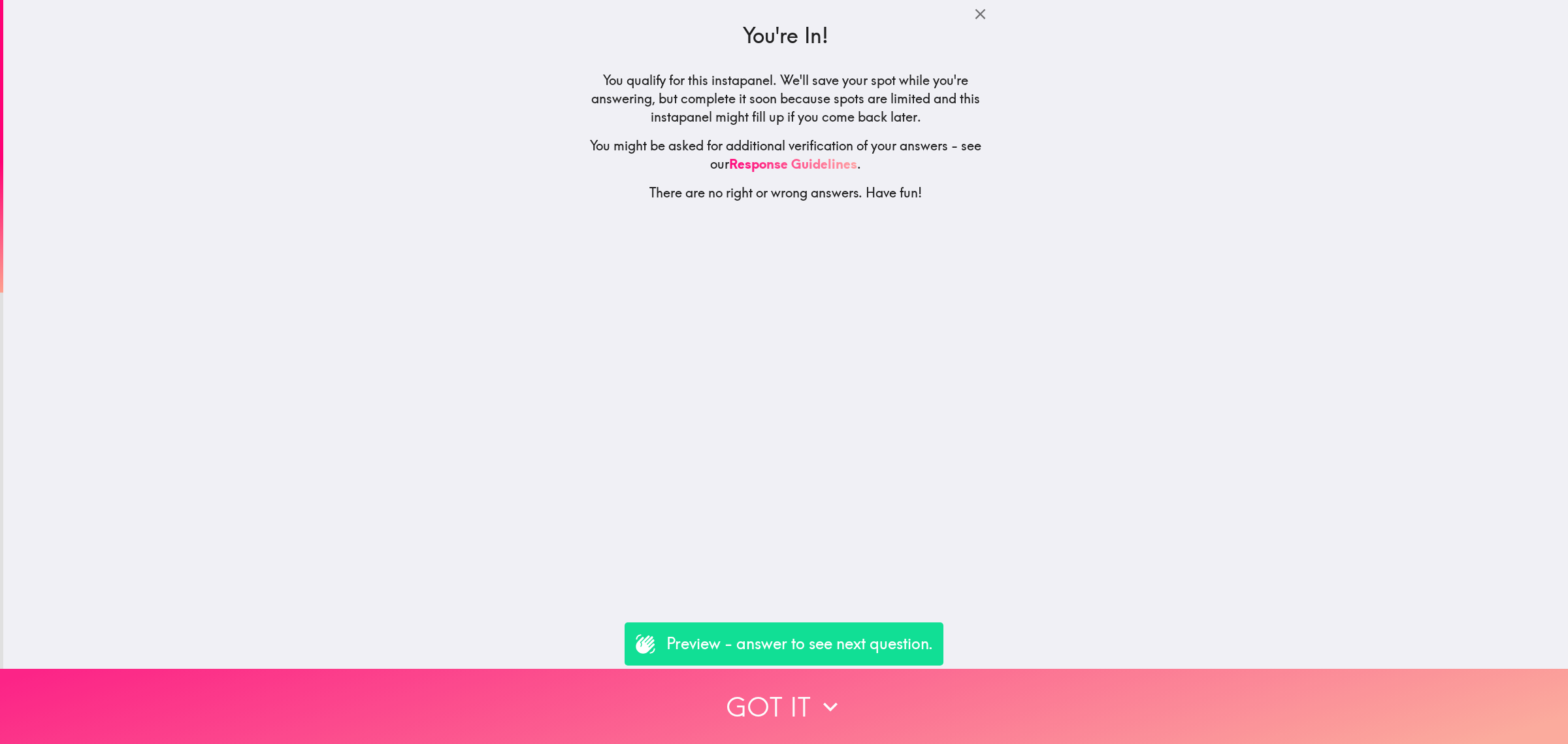
click at [1166, 694] on button "Got it" at bounding box center [784, 706] width 1568 height 75
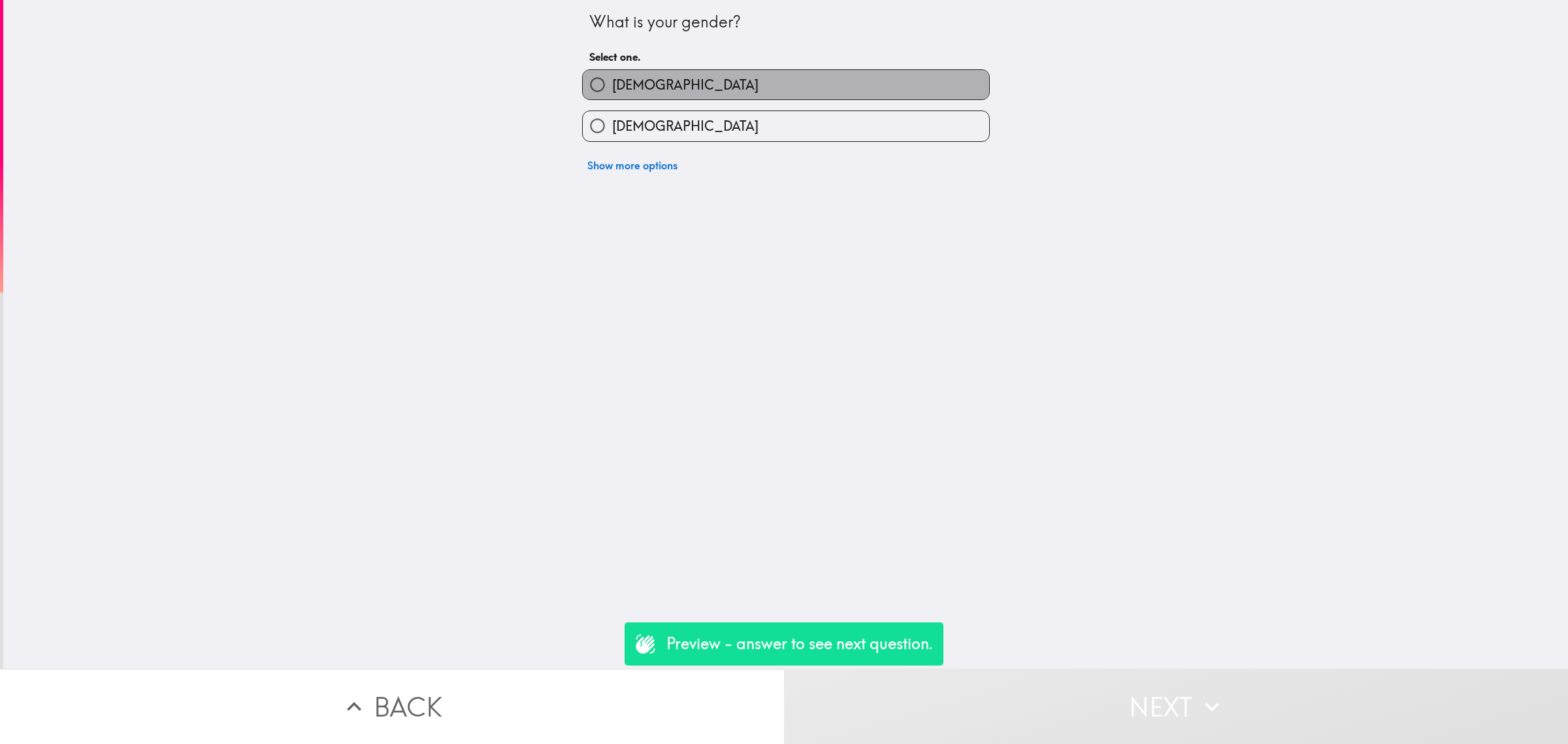
click at [645, 97] on label "[DEMOGRAPHIC_DATA]" at bounding box center [785, 84] width 407 height 29
click at [612, 97] on input "[DEMOGRAPHIC_DATA]" at bounding box center [597, 84] width 29 height 29
radio input "true"
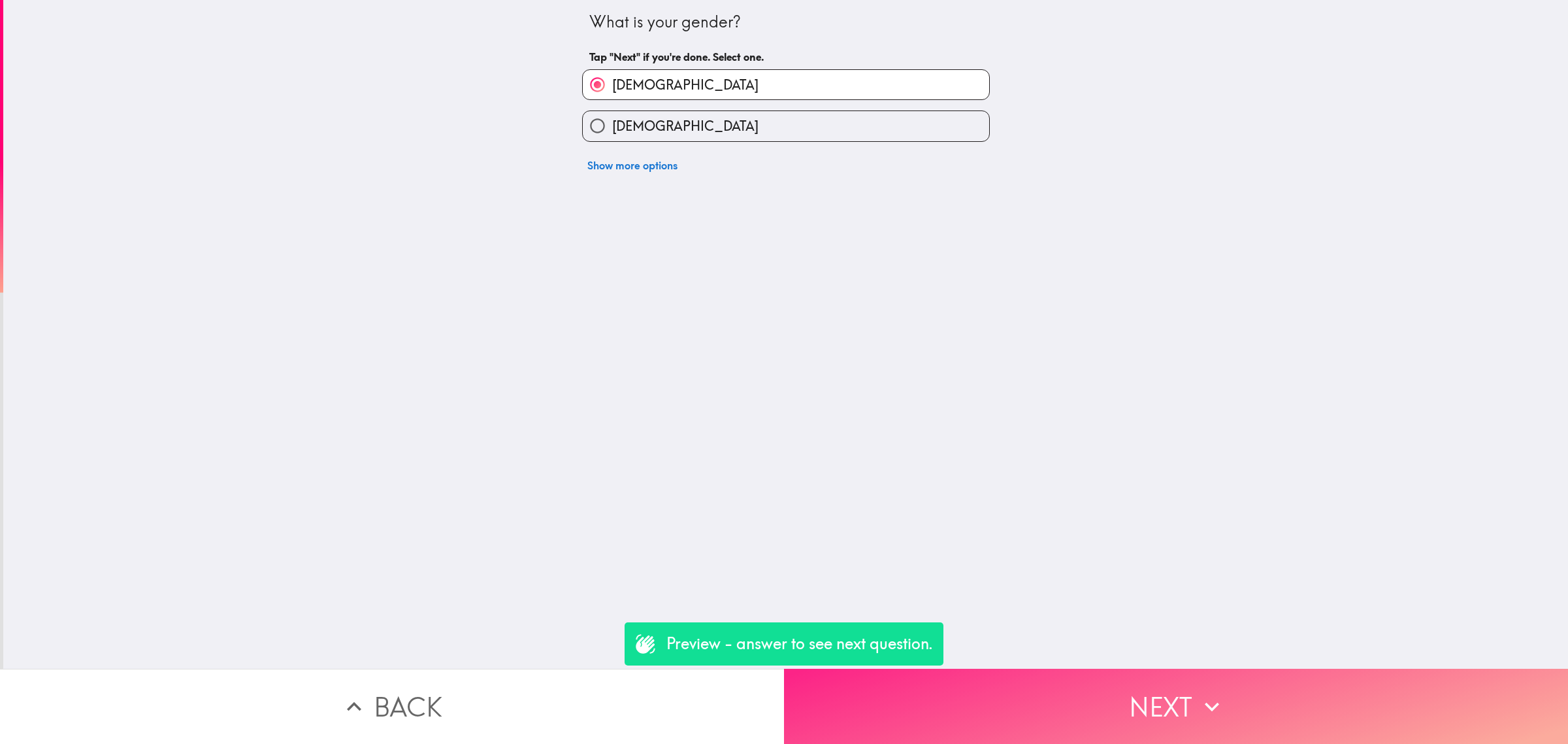
click at [1189, 708] on button "Next" at bounding box center [1177, 706] width 784 height 75
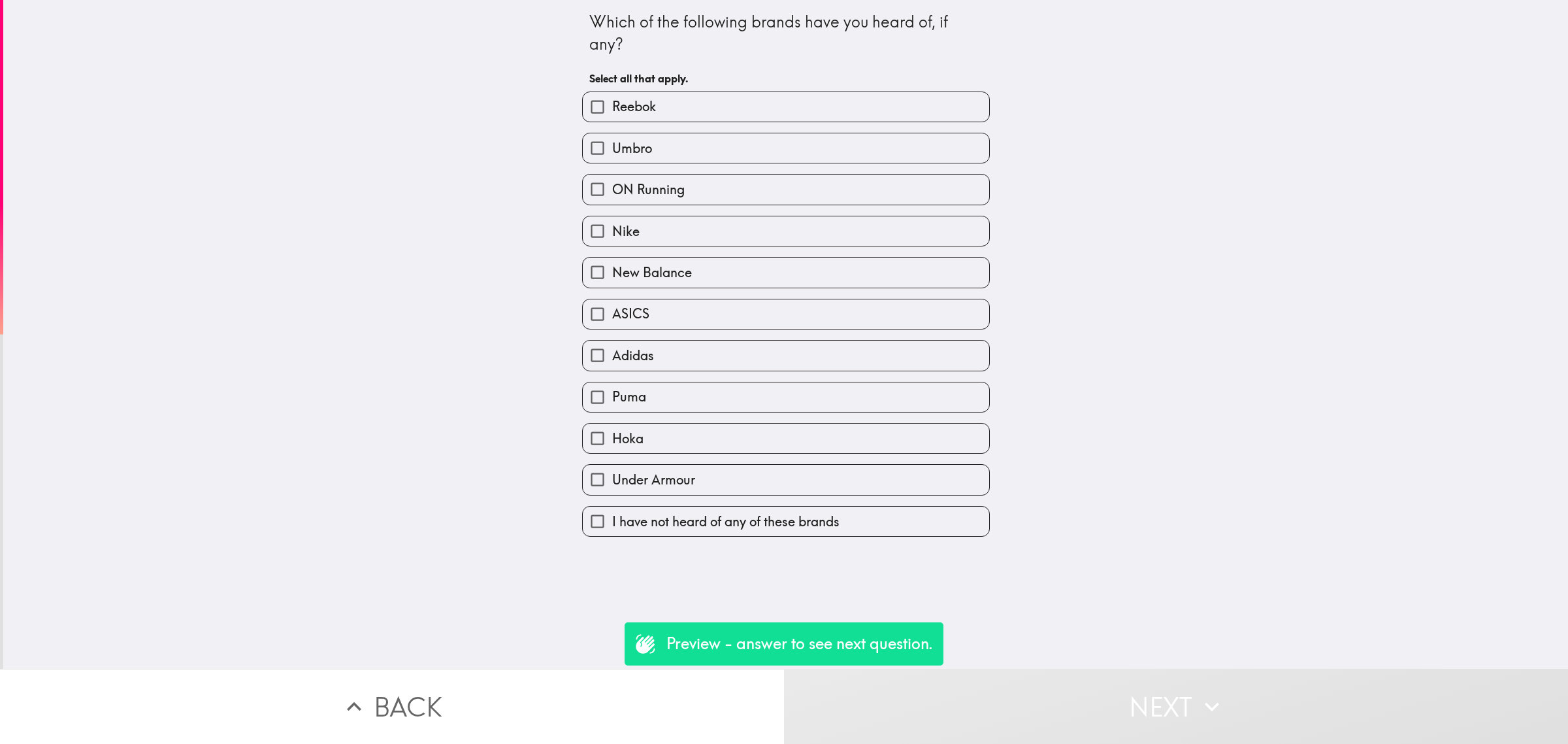
click at [697, 230] on label "Nike" at bounding box center [785, 231] width 407 height 29
click at [612, 230] on input "Nike" at bounding box center [597, 231] width 29 height 29
checkbox input "true"
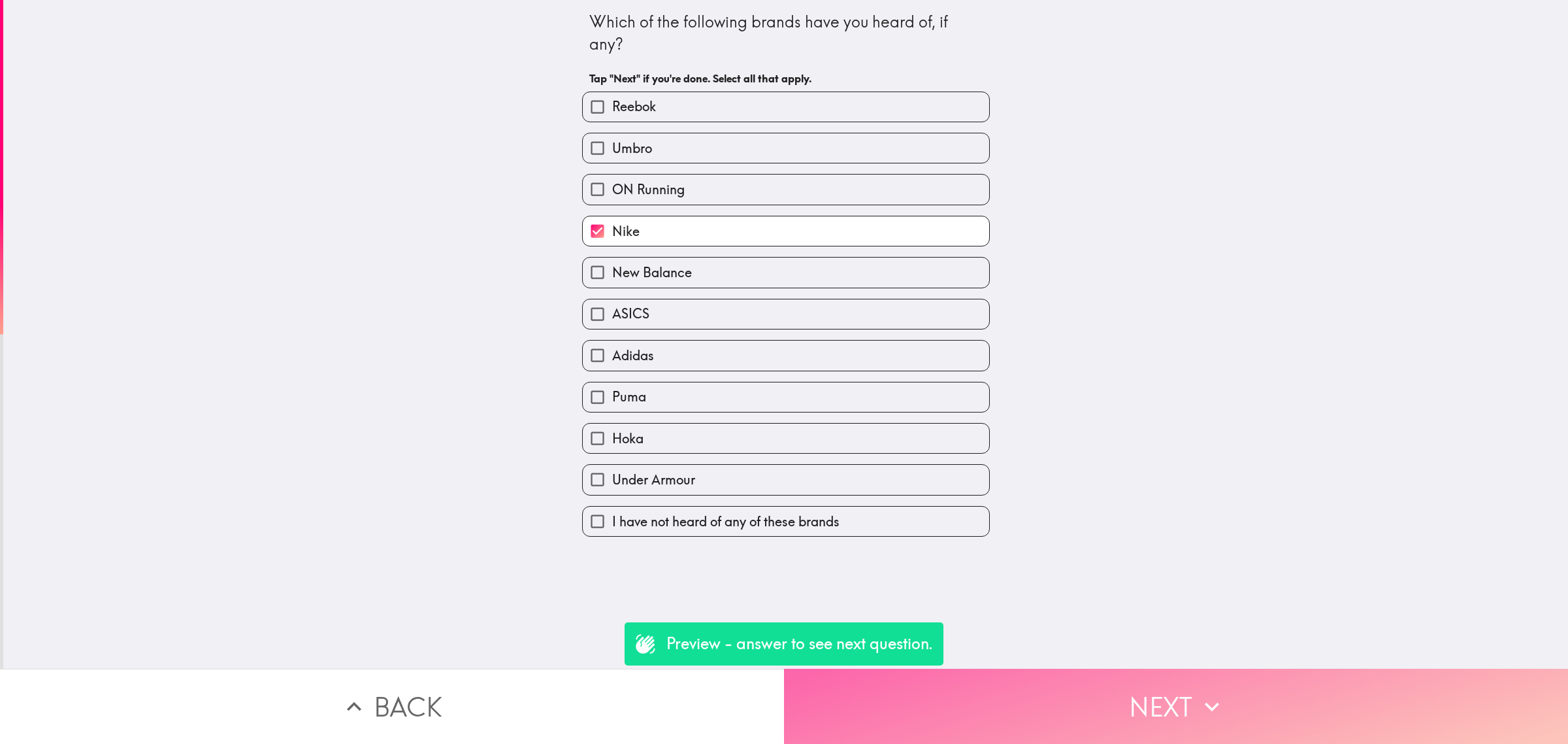
click at [1166, 693] on button "Next" at bounding box center [1177, 706] width 784 height 75
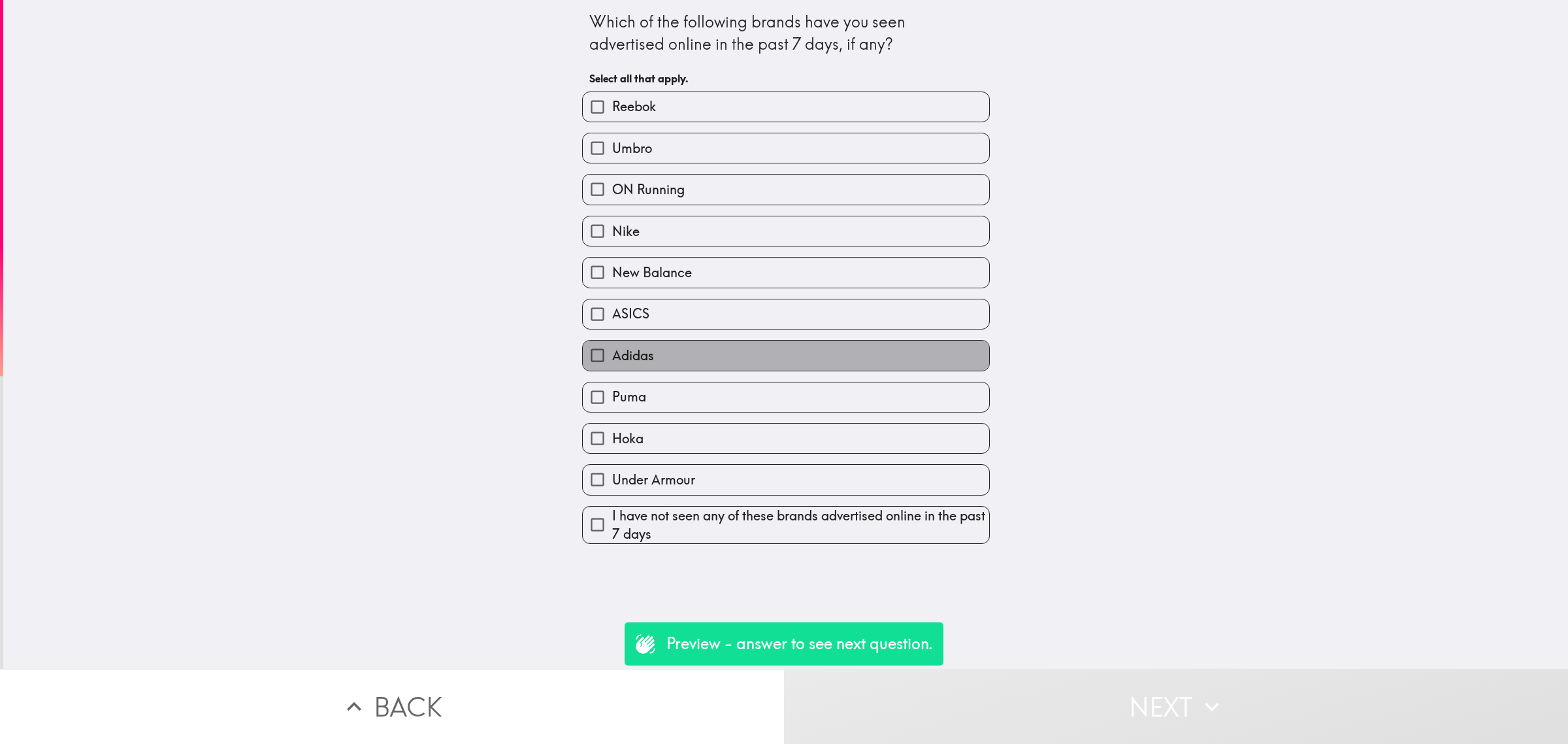
drag, startPoint x: 734, startPoint y: 343, endPoint x: 768, endPoint y: 388, distance: 56.4
click at [736, 343] on label "Adidas" at bounding box center [785, 355] width 407 height 29
click at [612, 343] on input "Adidas" at bounding box center [597, 355] width 29 height 29
checkbox input "true"
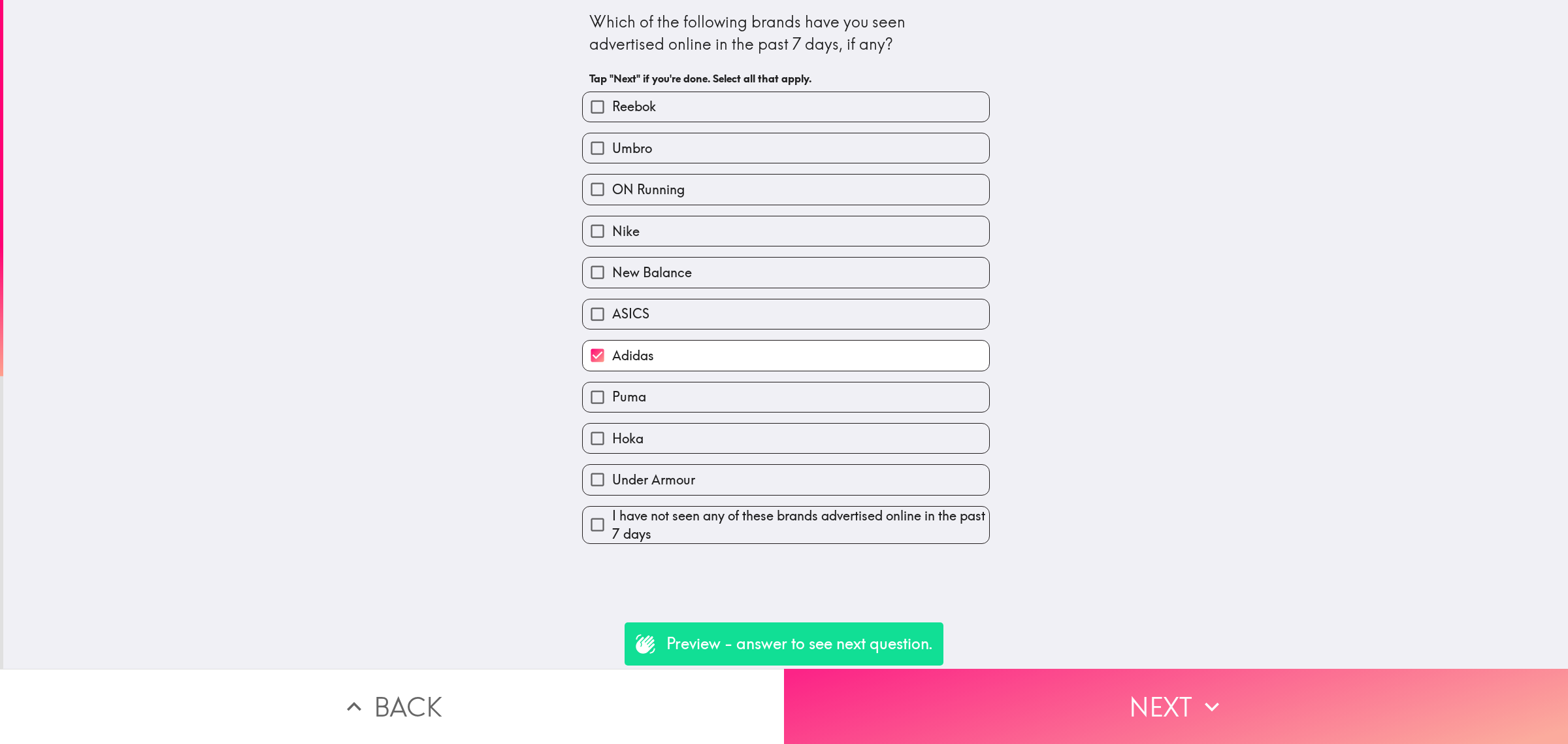
click at [978, 697] on button "Next" at bounding box center [1177, 706] width 784 height 75
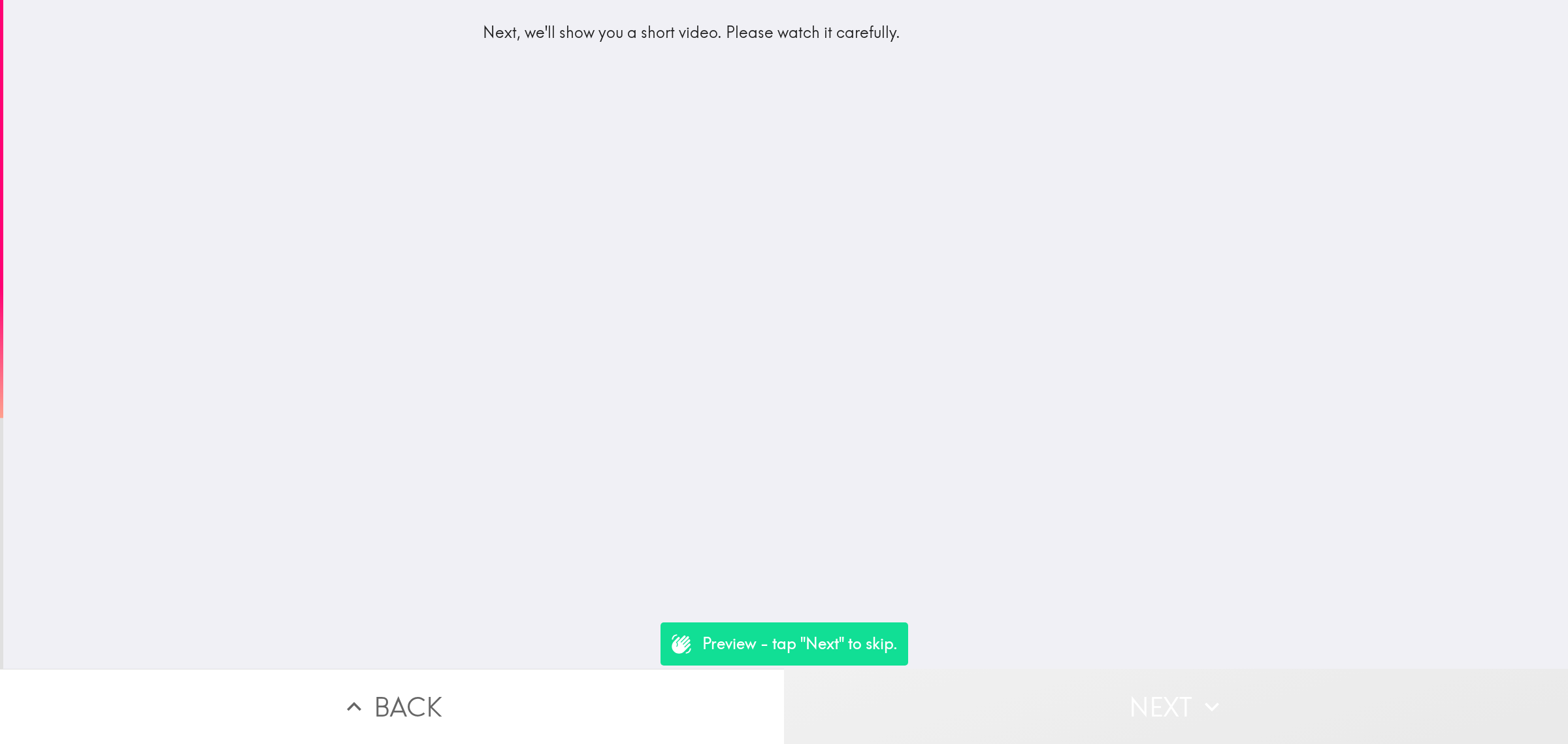
click at [1065, 694] on button "Next" at bounding box center [1177, 706] width 784 height 75
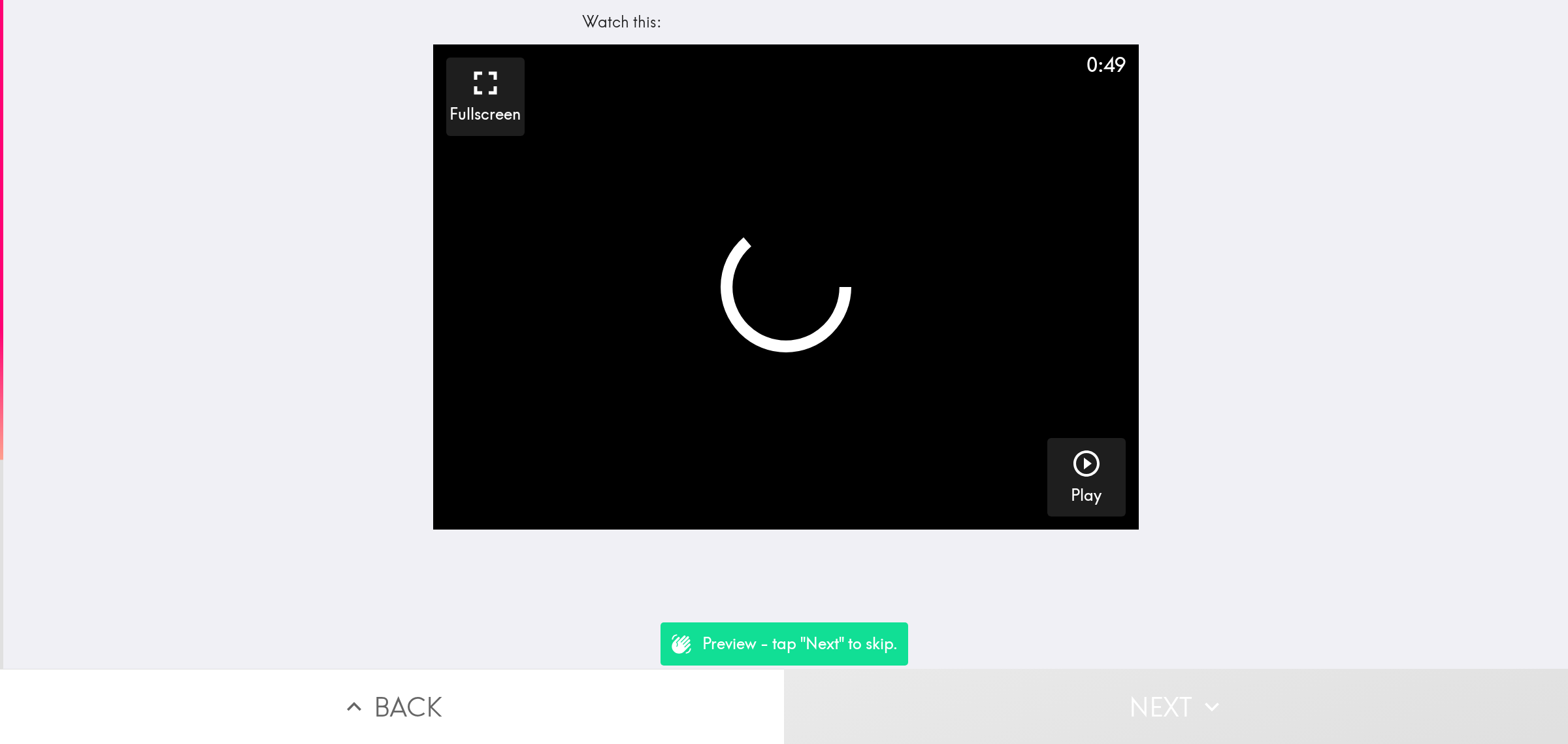
click at [1077, 700] on button "Next" at bounding box center [1177, 706] width 784 height 75
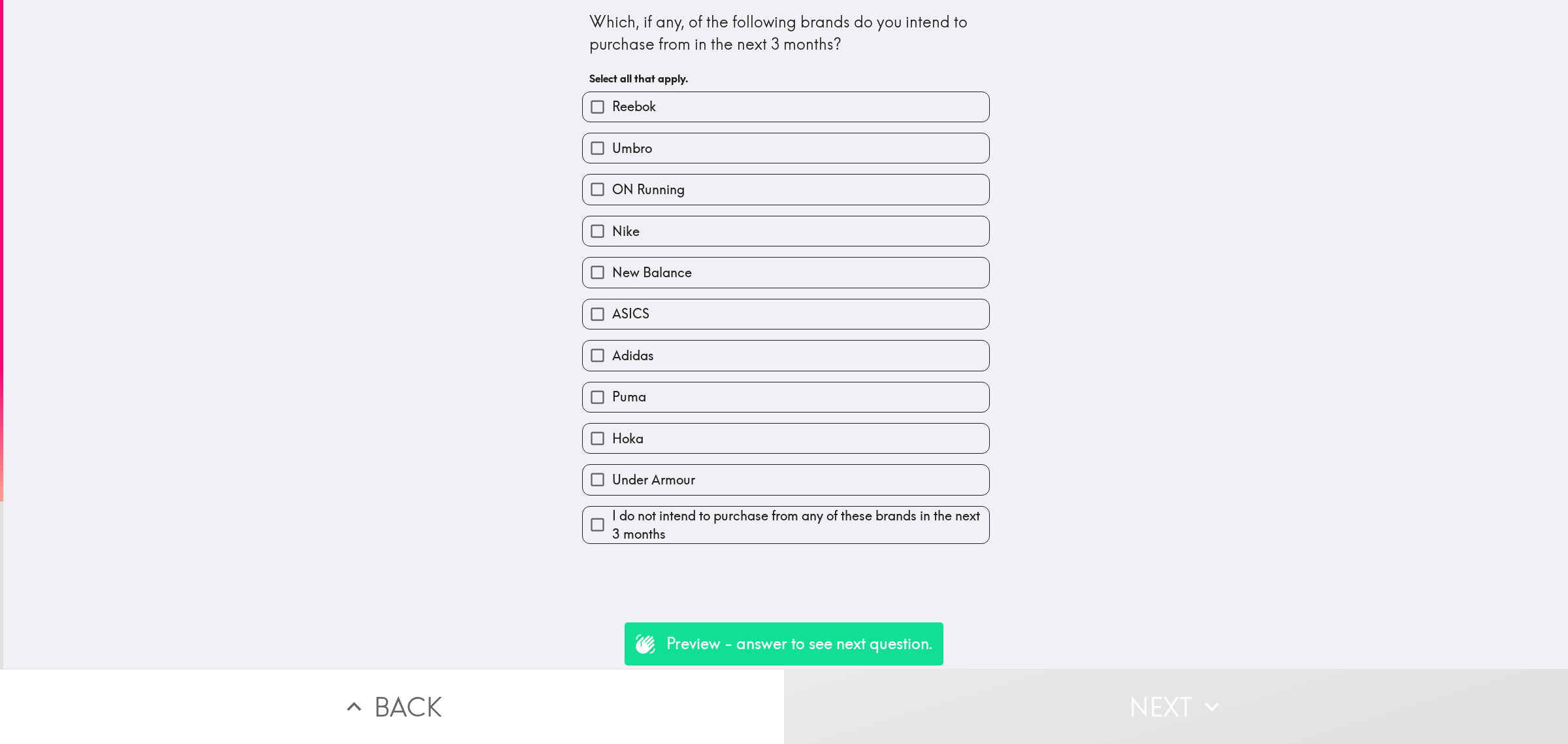
click at [903, 531] on span "I do not intend to purchase from any of these brands in the next 3 months" at bounding box center [801, 525] width 377 height 36
click at [612, 531] on input "I do not intend to purchase from any of these brands in the next 3 months" at bounding box center [597, 525] width 29 height 29
checkbox input "true"
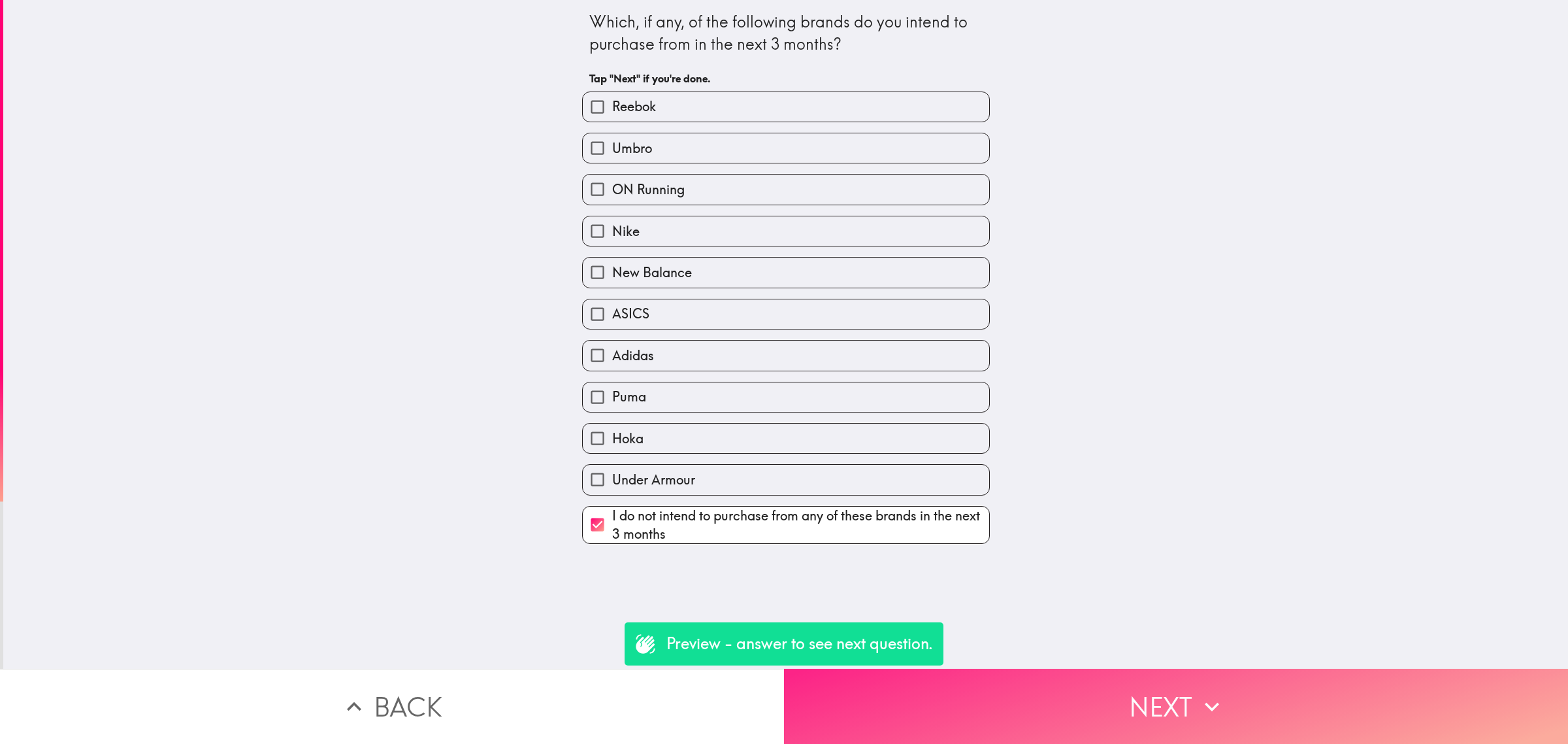
click at [1089, 714] on button "Next" at bounding box center [1177, 706] width 784 height 75
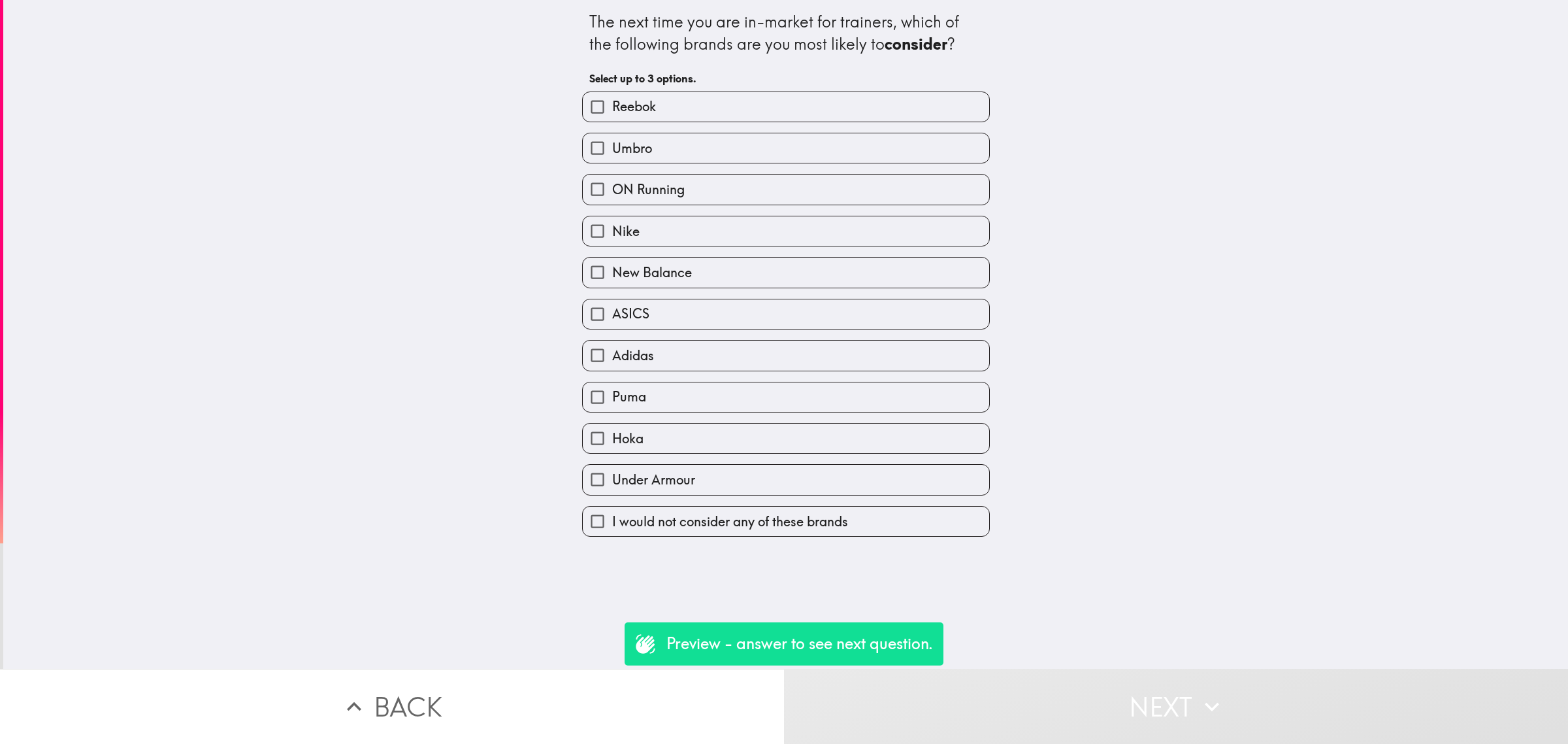
click at [793, 382] on div "Puma" at bounding box center [781, 391] width 418 height 41
click at [897, 469] on label "Under Armour" at bounding box center [785, 479] width 407 height 29
click at [612, 469] on input "Under Armour" at bounding box center [597, 479] width 29 height 29
checkbox input "true"
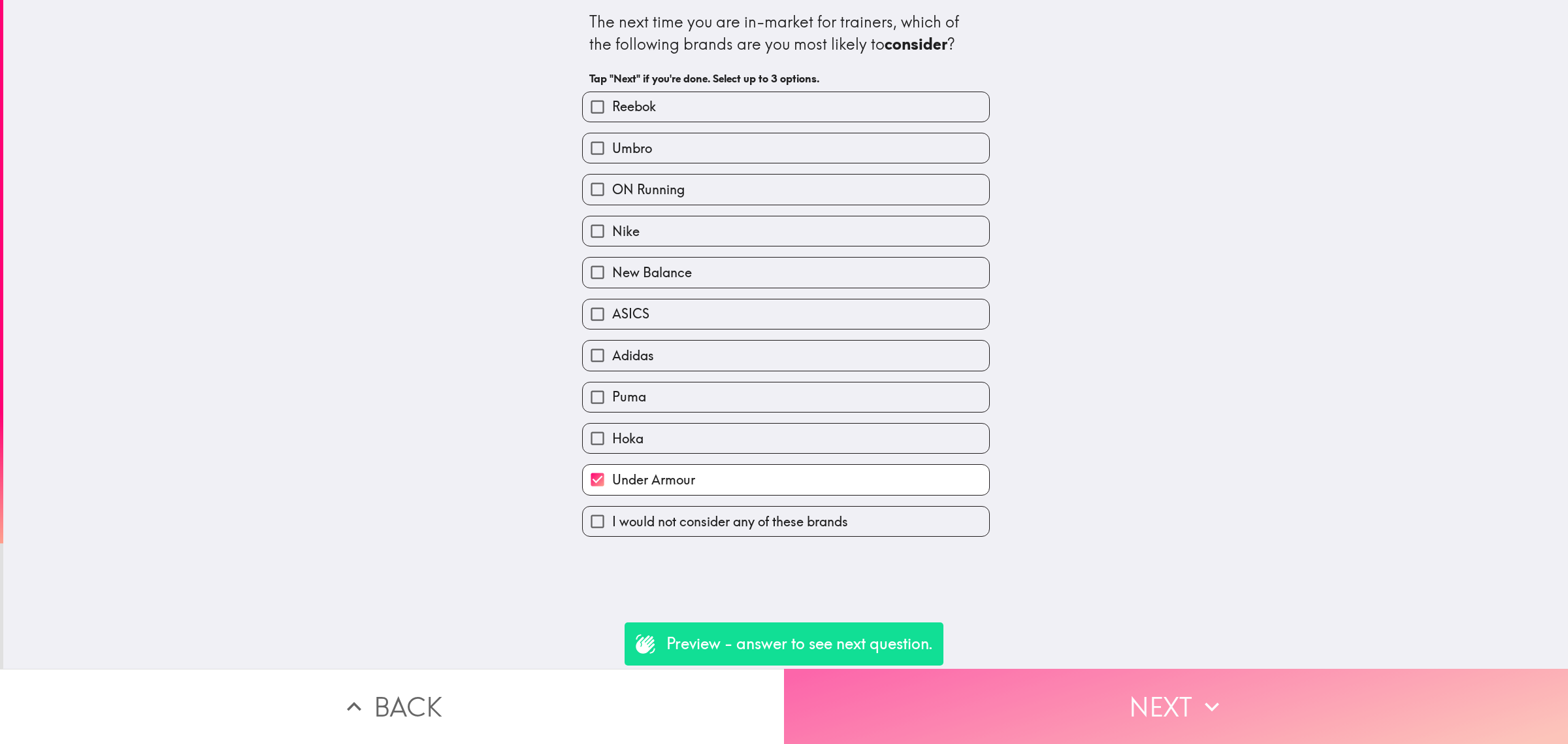
click at [1051, 669] on button "Next" at bounding box center [1177, 706] width 784 height 75
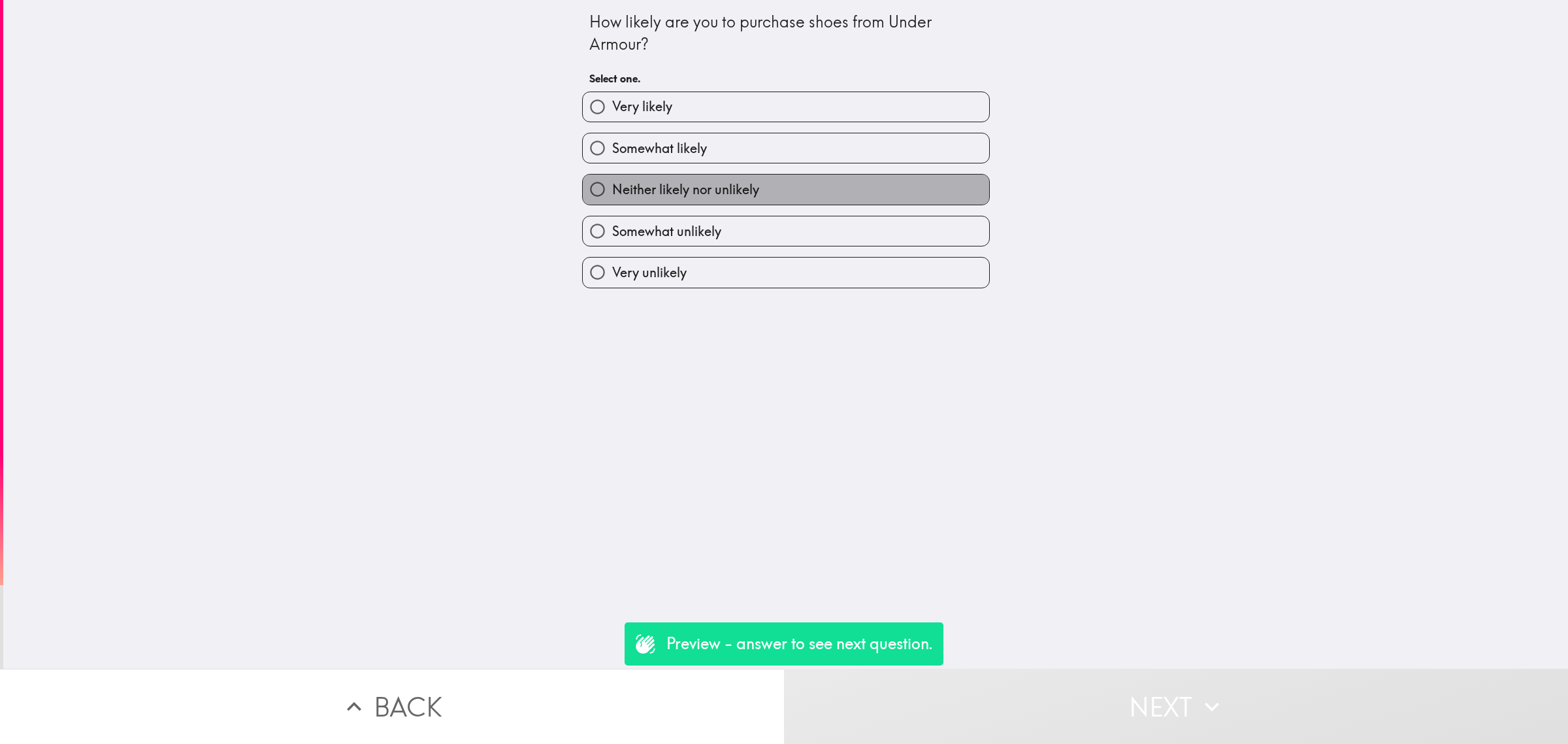
click at [674, 184] on span "Neither likely nor unlikely" at bounding box center [686, 189] width 147 height 18
click at [612, 184] on input "Neither likely nor unlikely" at bounding box center [597, 189] width 29 height 29
radio input "true"
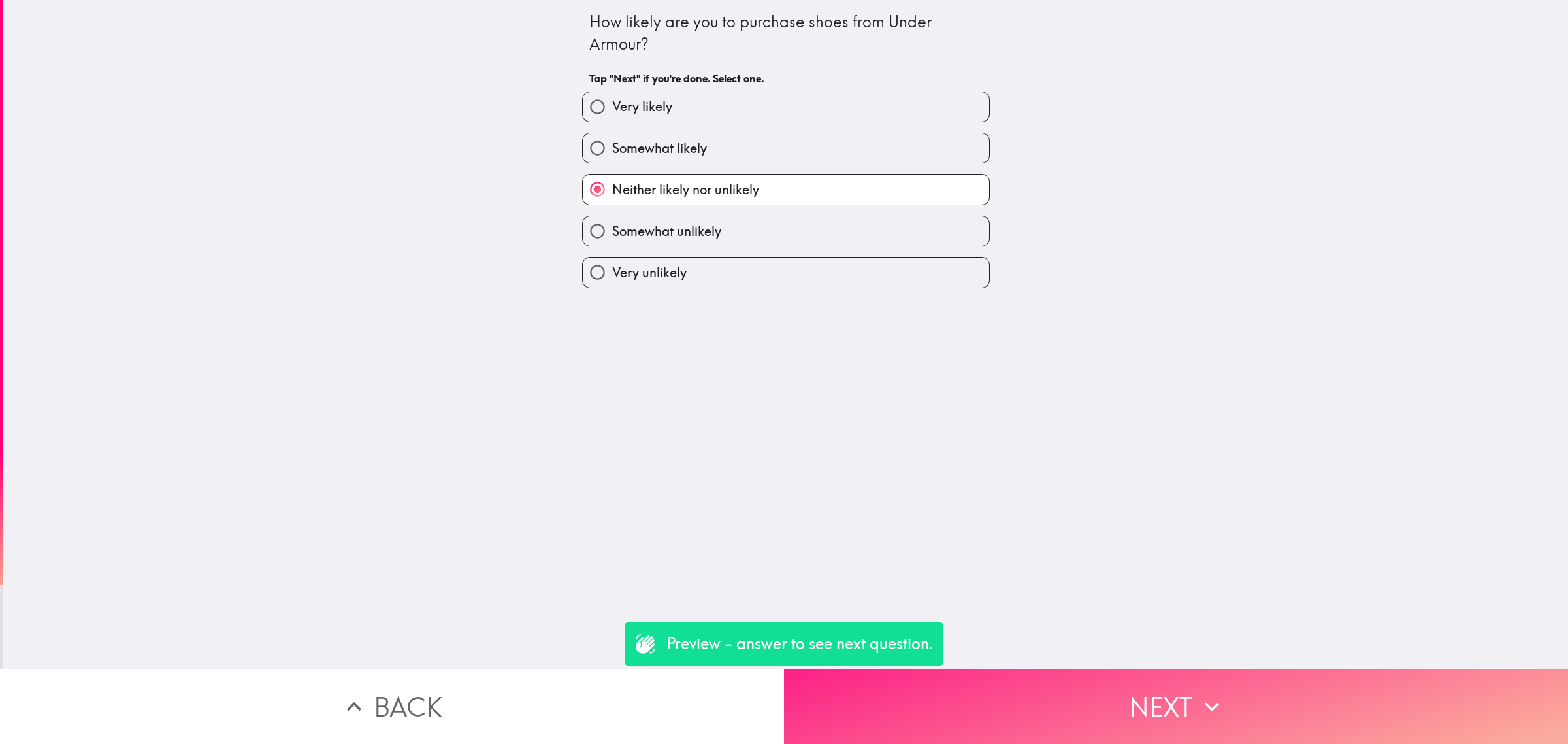
click at [1094, 710] on button "Next" at bounding box center [1177, 706] width 784 height 75
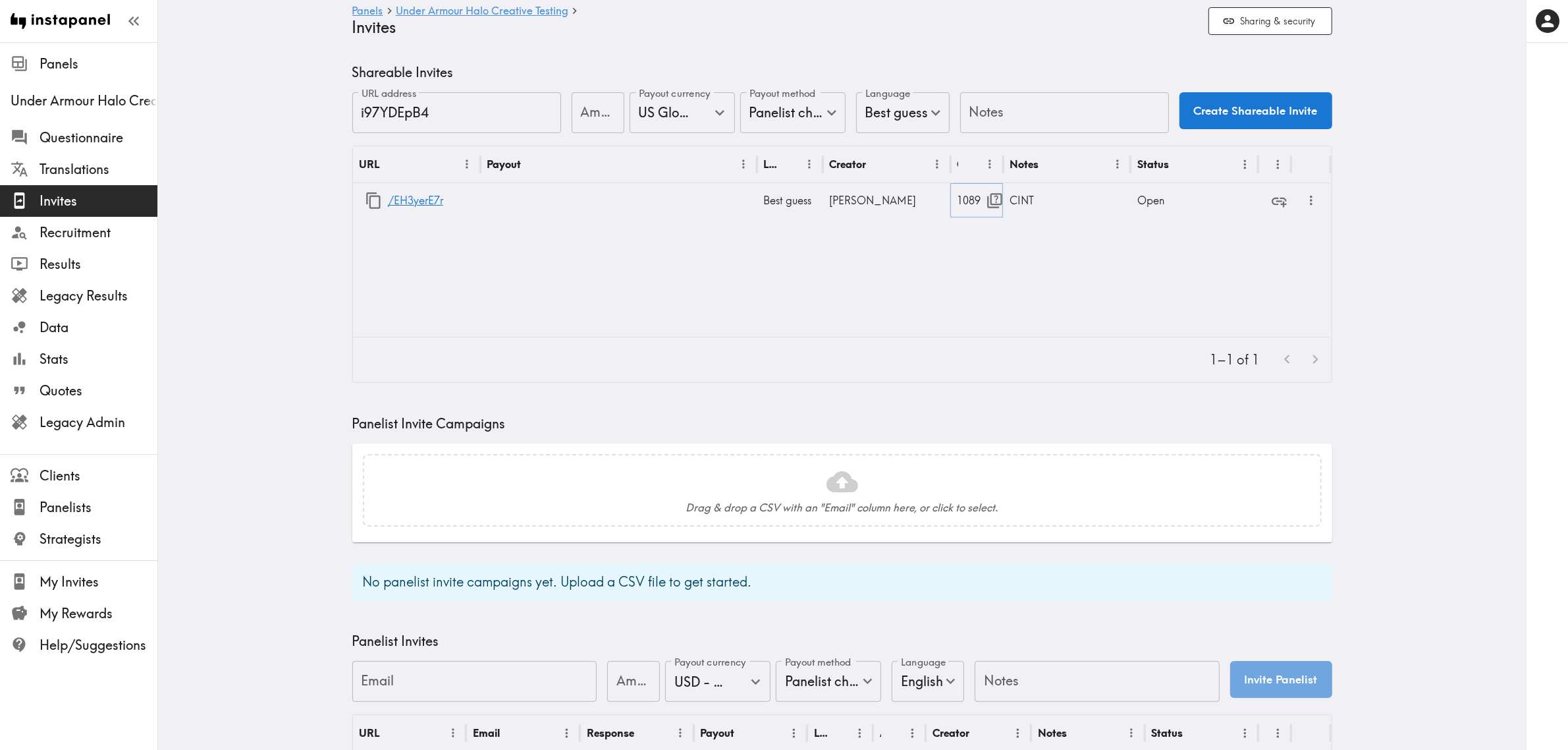
click at [989, 201] on icon "button" at bounding box center [994, 200] width 17 height 17
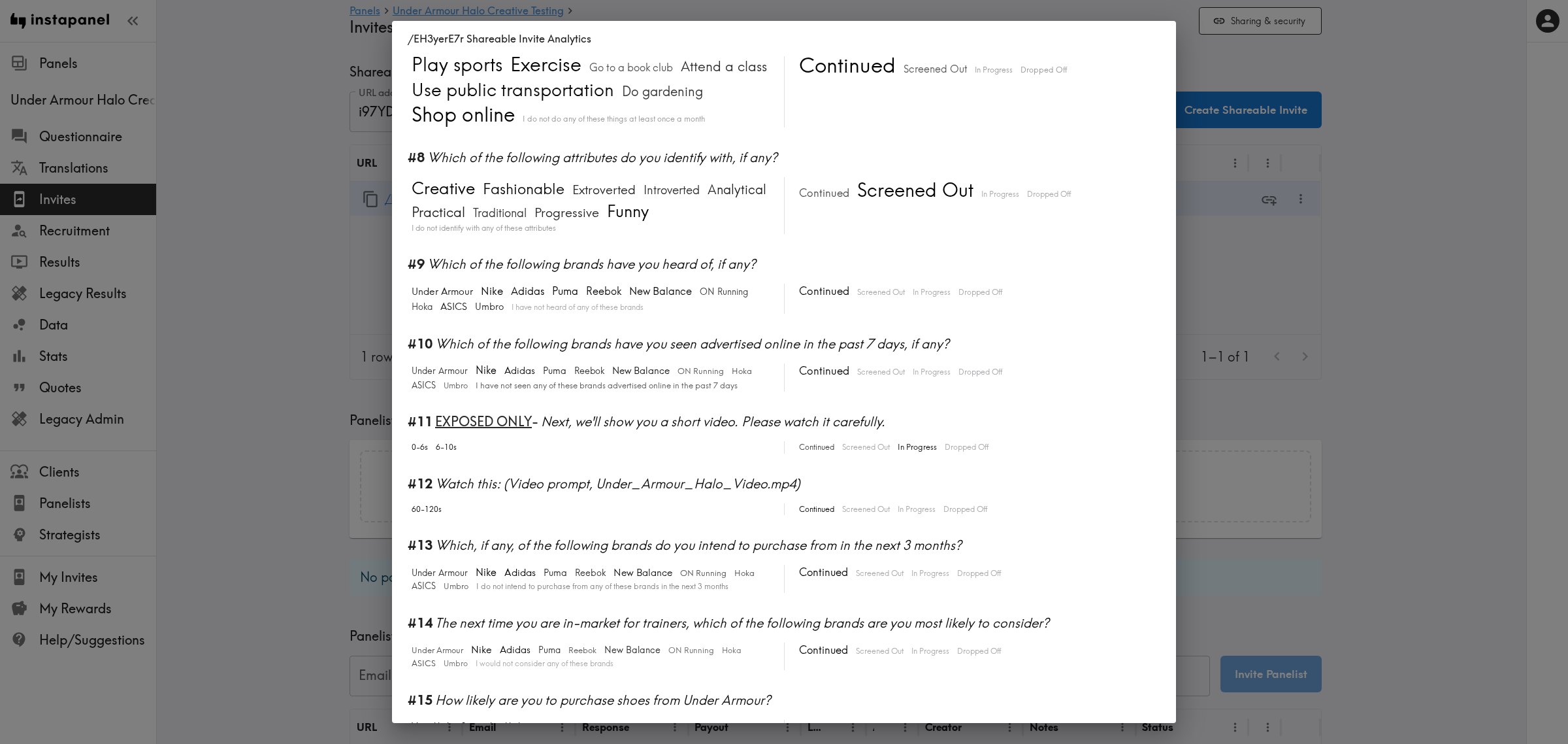
scroll to position [658, 0]
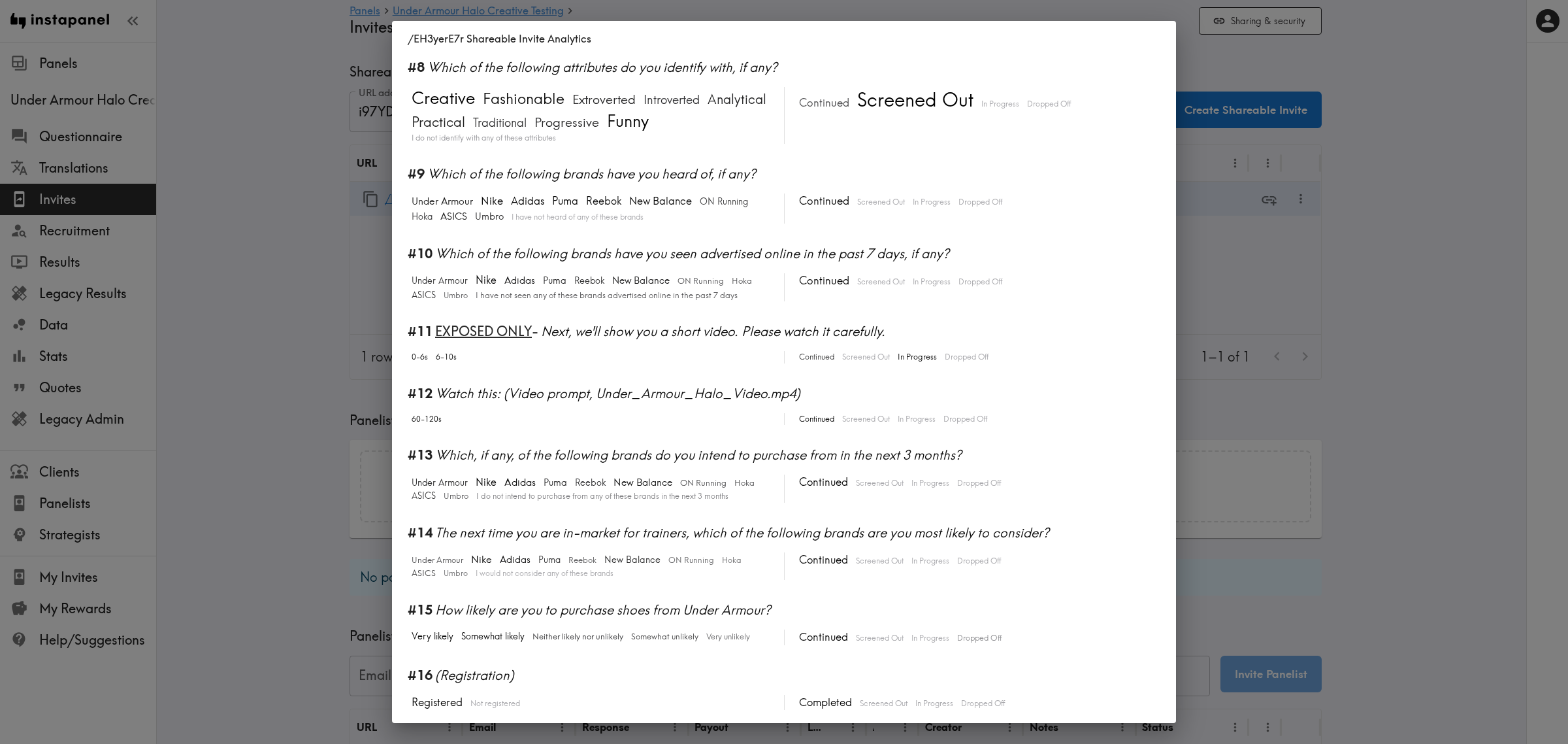
click at [237, 343] on div "/EH3yerE7r Shareable Invite Analytics #1 There is a new instapanel! 0-6s 6-10s …" at bounding box center [784, 372] width 1568 height 744
